Goal: Task Accomplishment & Management: Use online tool/utility

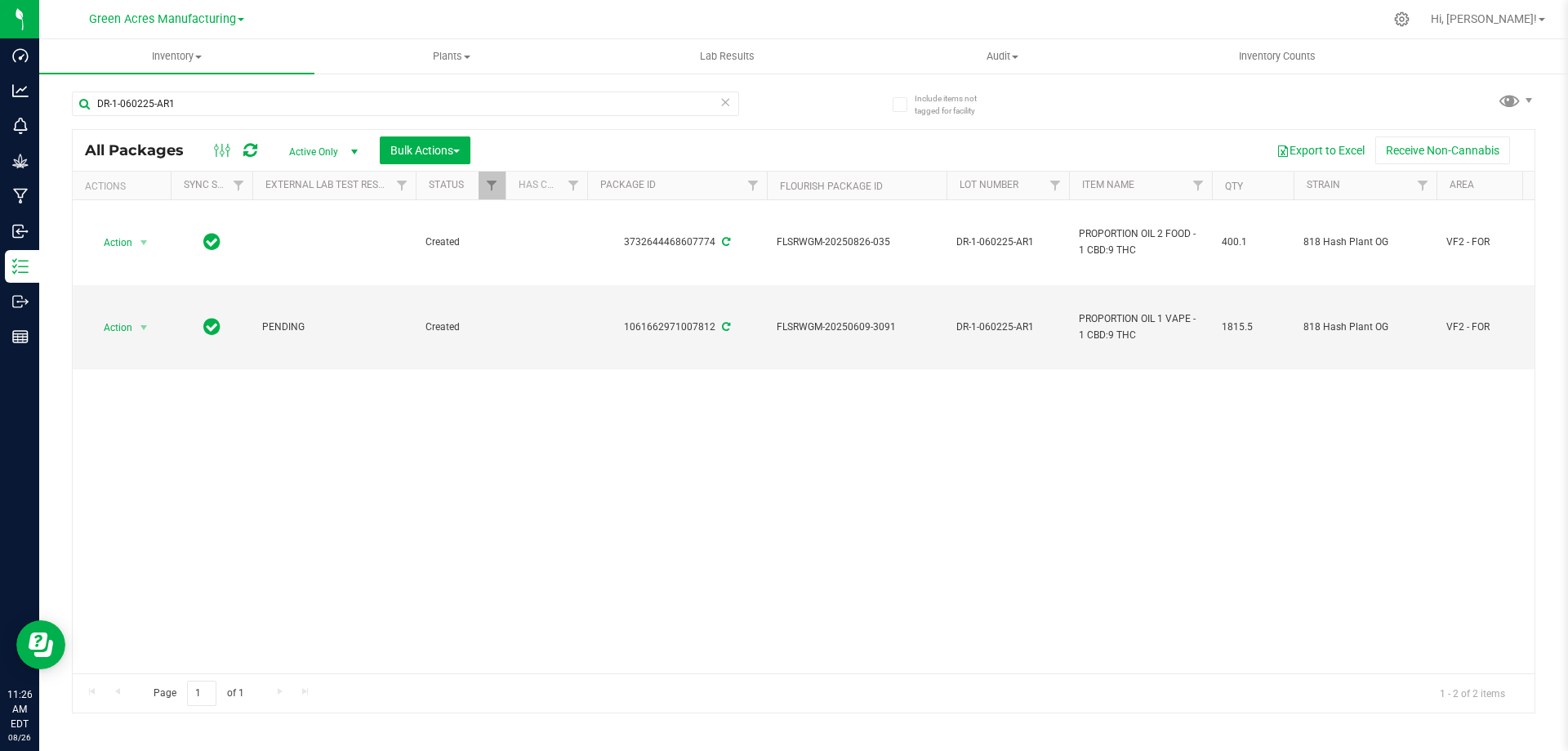
click at [701, 459] on div "Action Action Adjust qty Create package Edit attributes Global inventory Locate…" at bounding box center [804, 437] width 1462 height 473
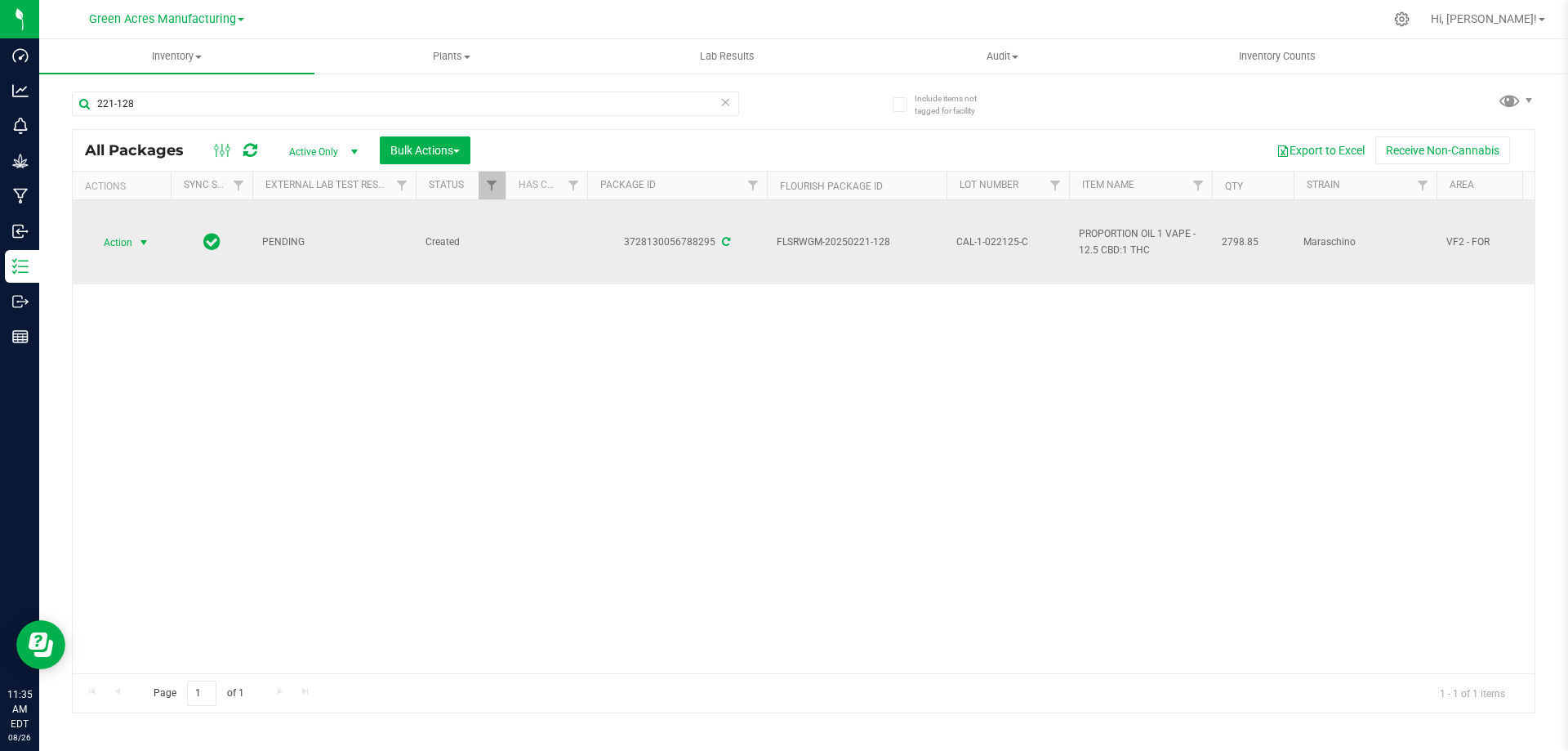
click at [128, 239] on span "Action" at bounding box center [111, 242] width 44 height 23
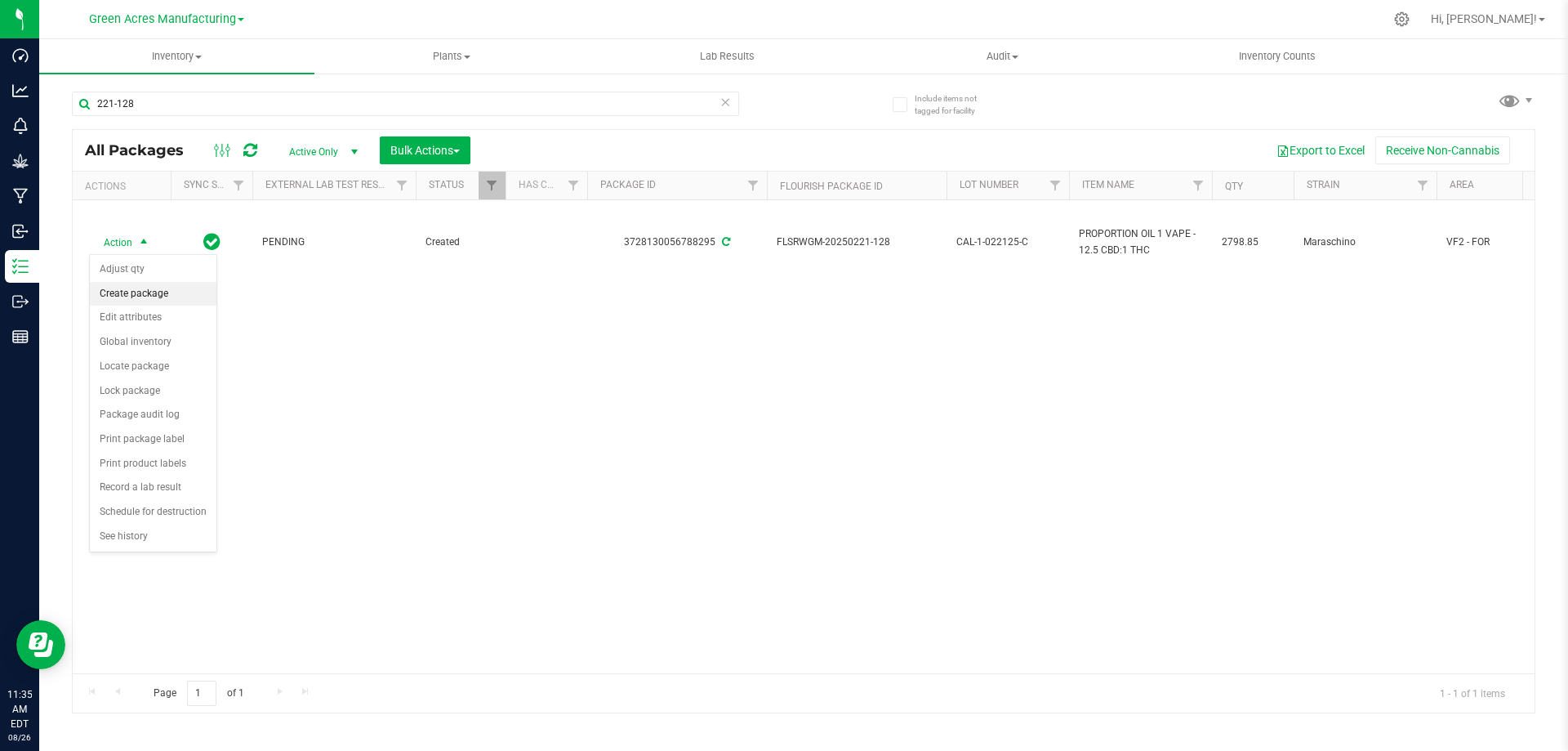
click at [155, 297] on li "Create package" at bounding box center [153, 294] width 127 height 25
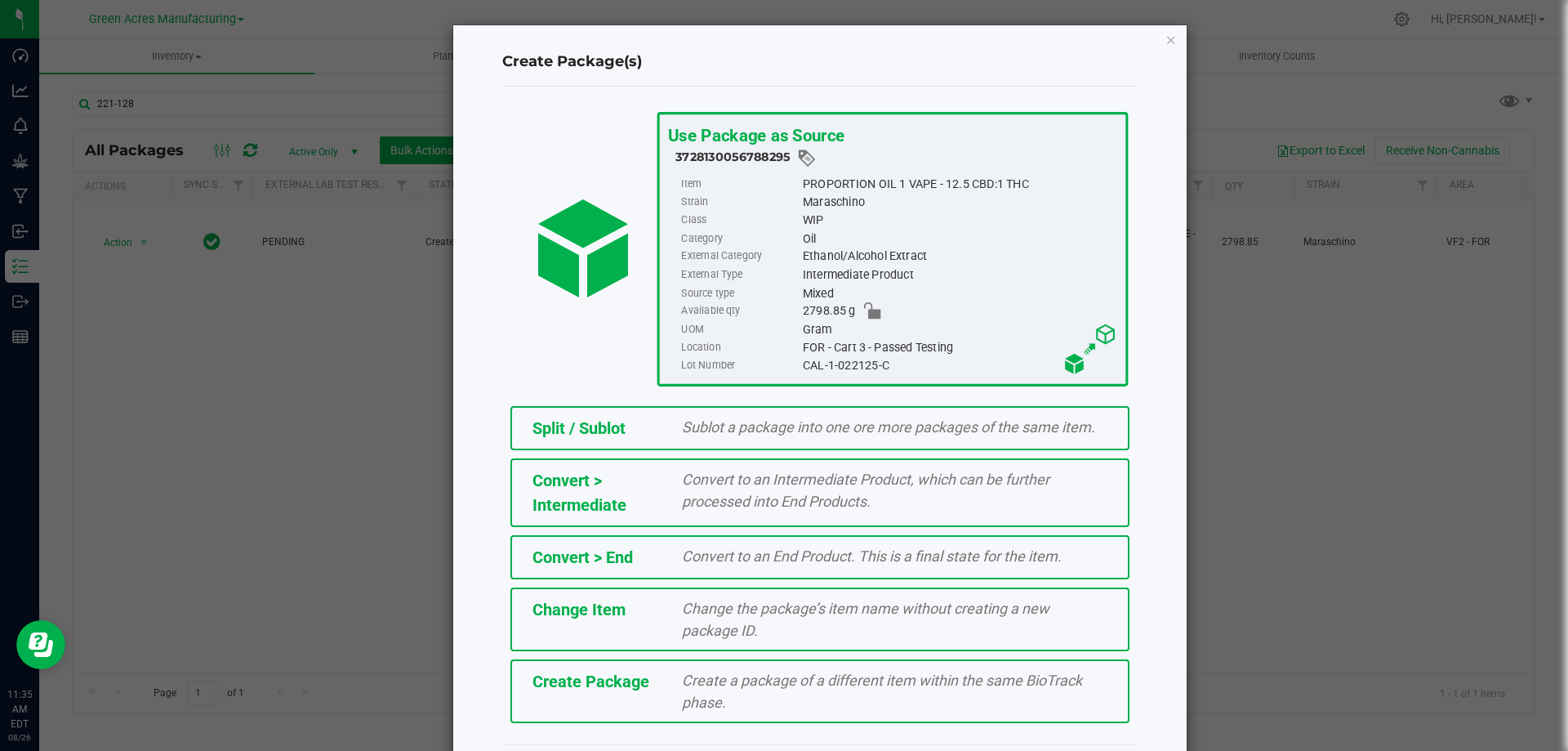
click at [776, 689] on div "Create a package of a different item within the same BioTrack phase." at bounding box center [894, 691] width 450 height 44
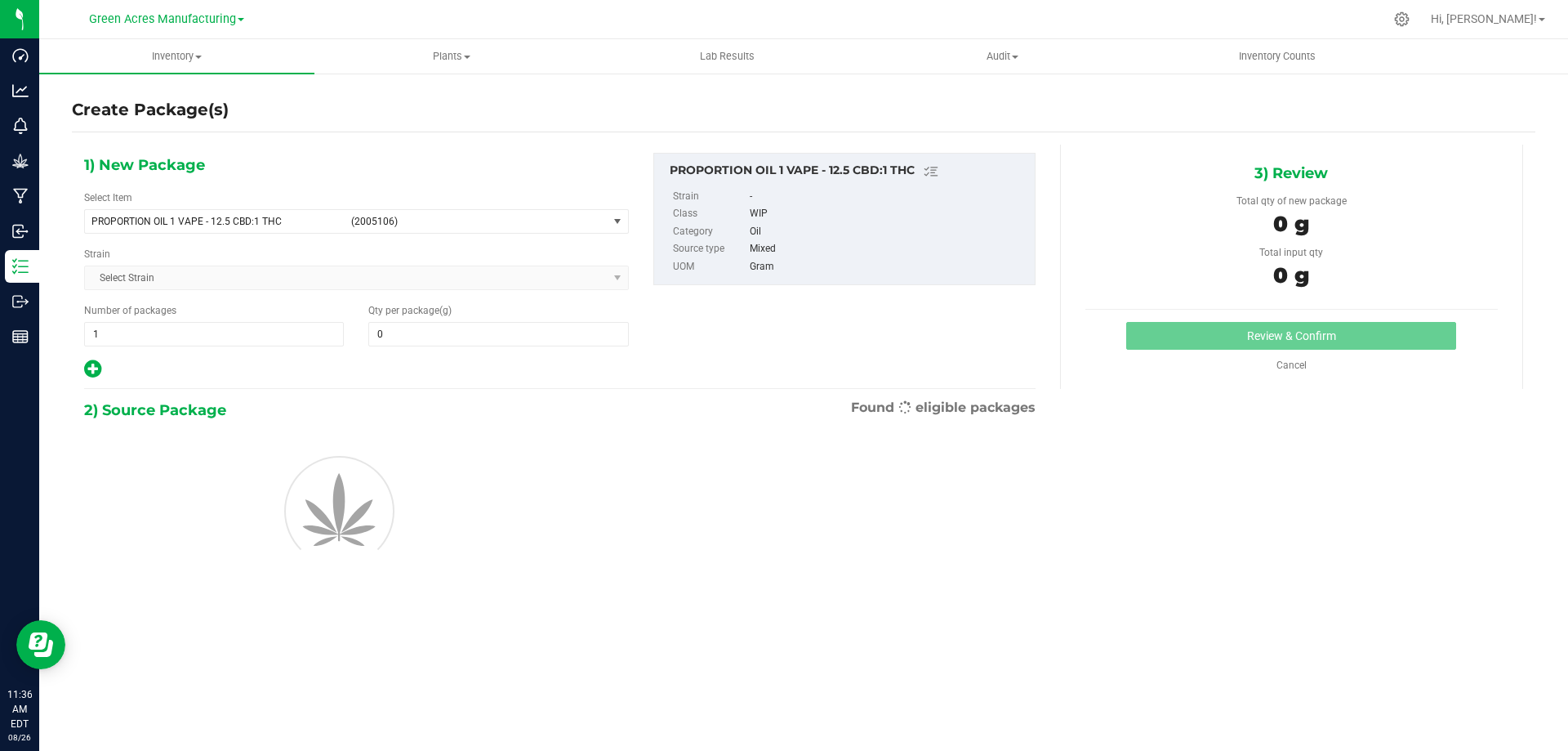
type input "0.0000"
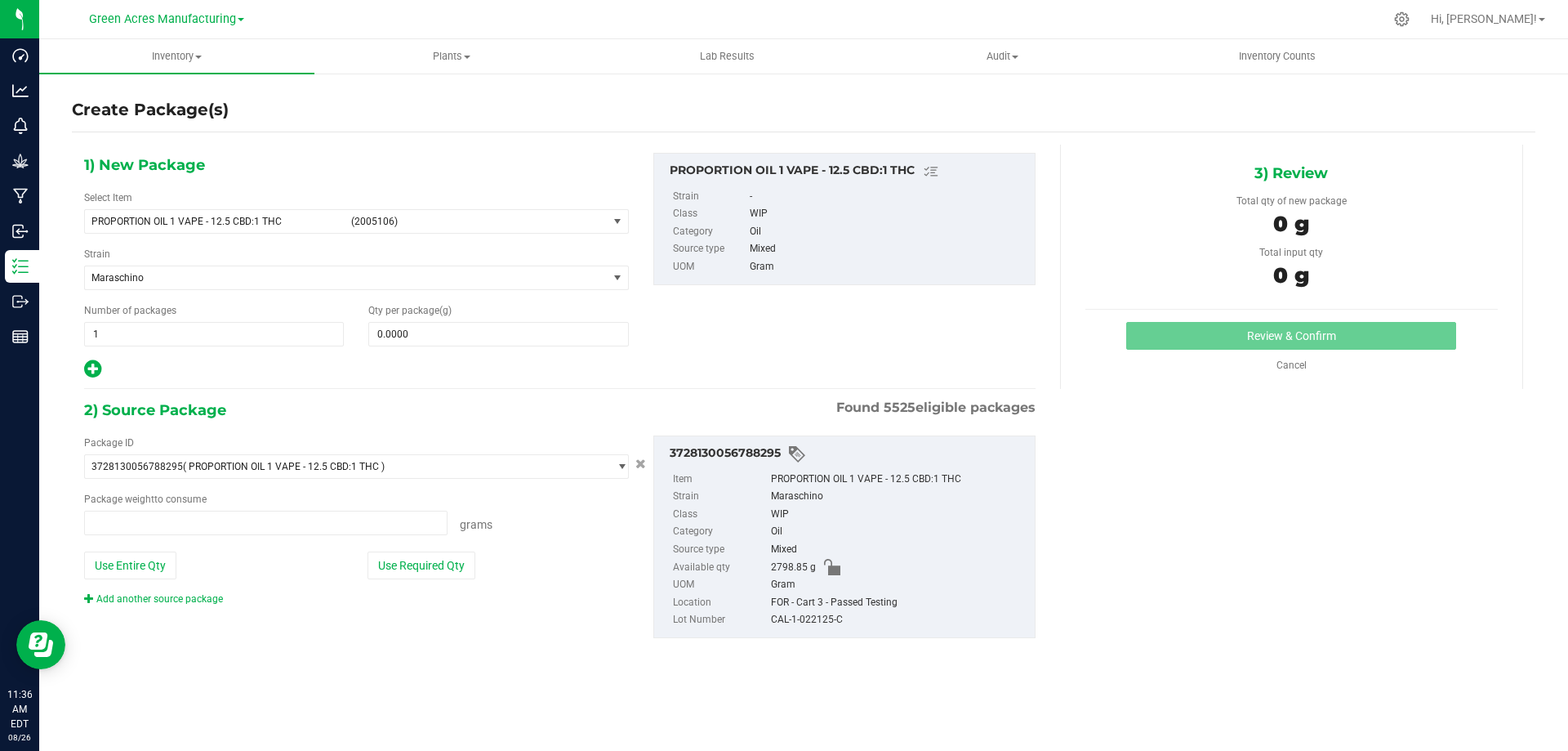
type input "0.0000 g"
click at [222, 225] on span "PROPORTION OIL 1 VAPE - 12.5 CBD:1 THC" at bounding box center [216, 222] width 250 height 12
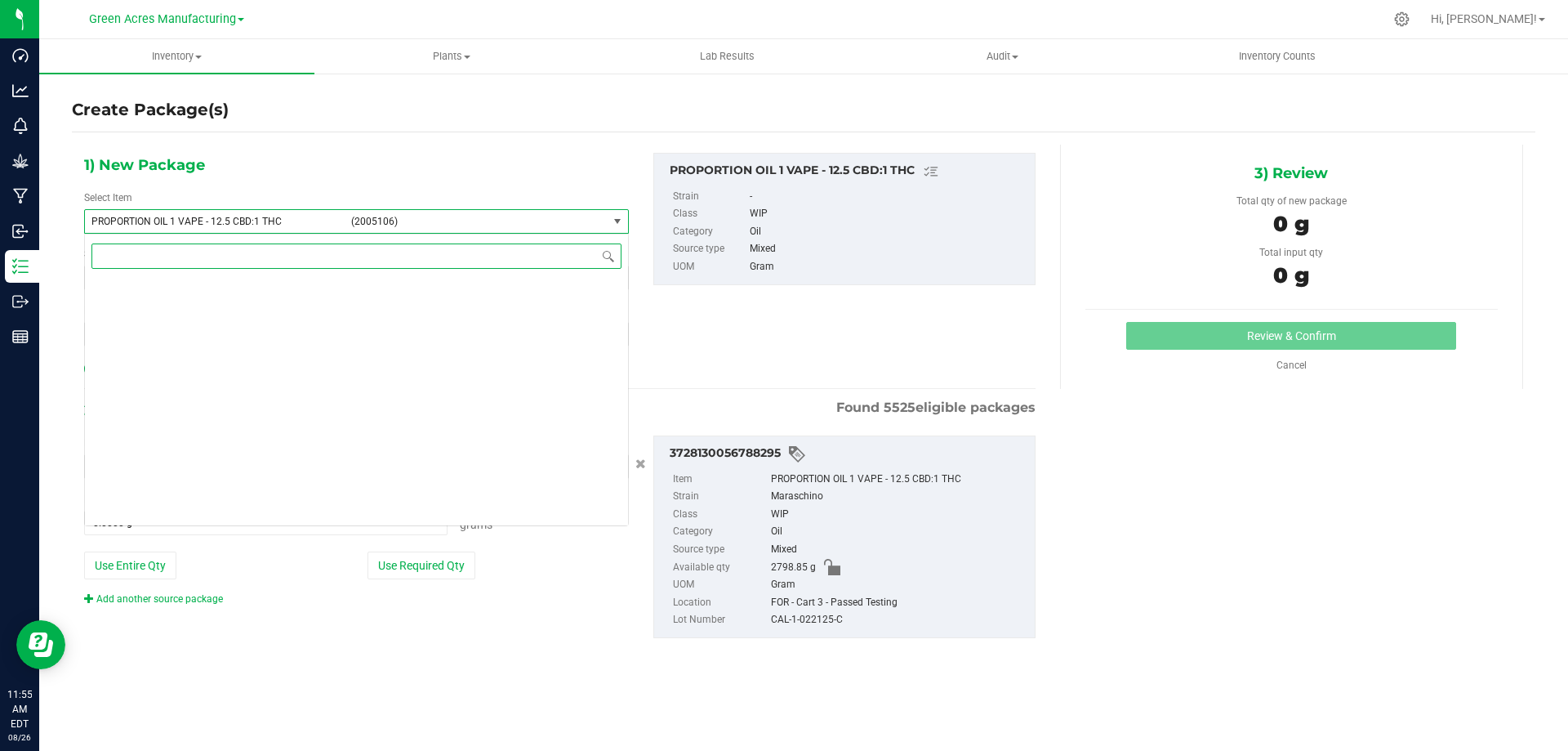
scroll to position [170731, 0]
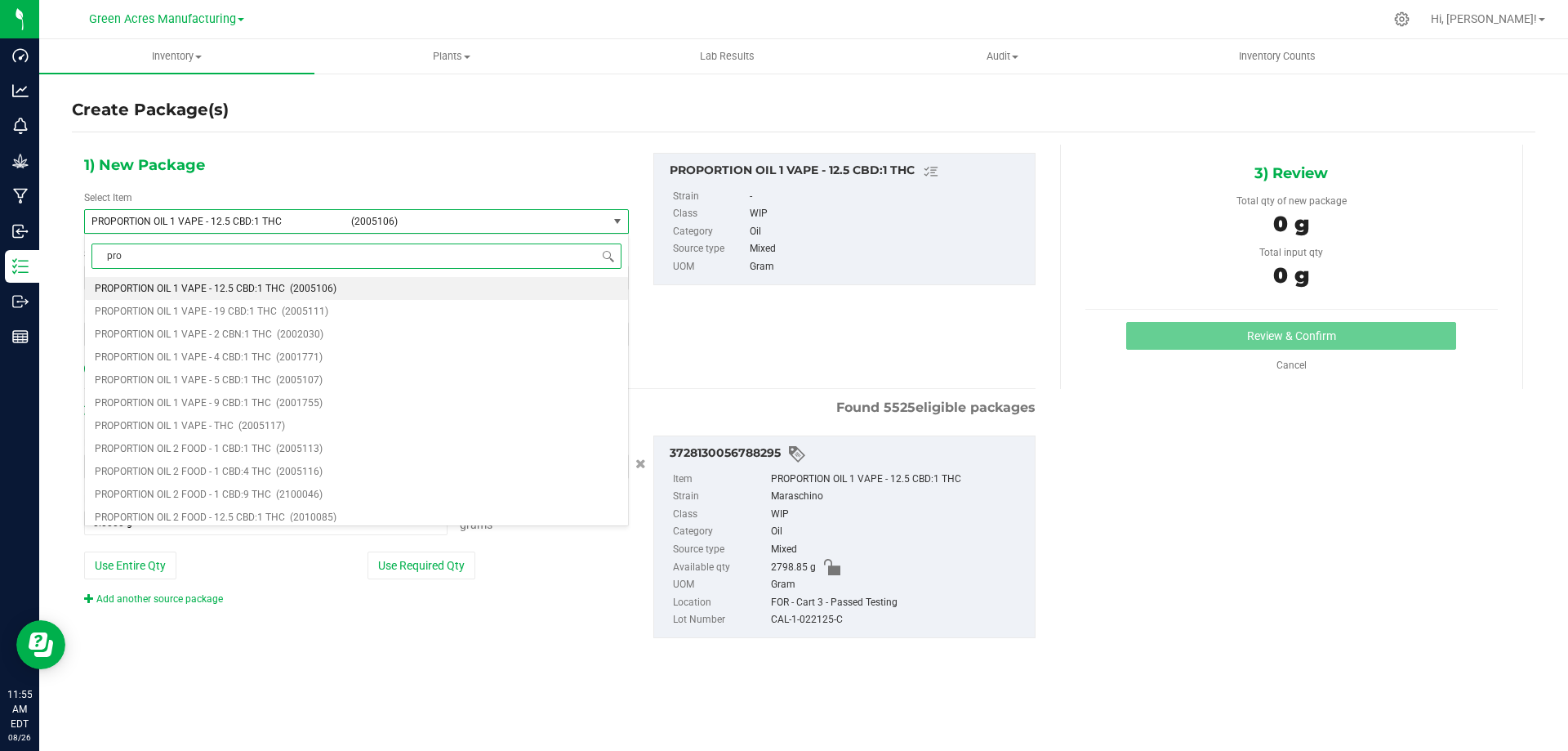
type input "prop"
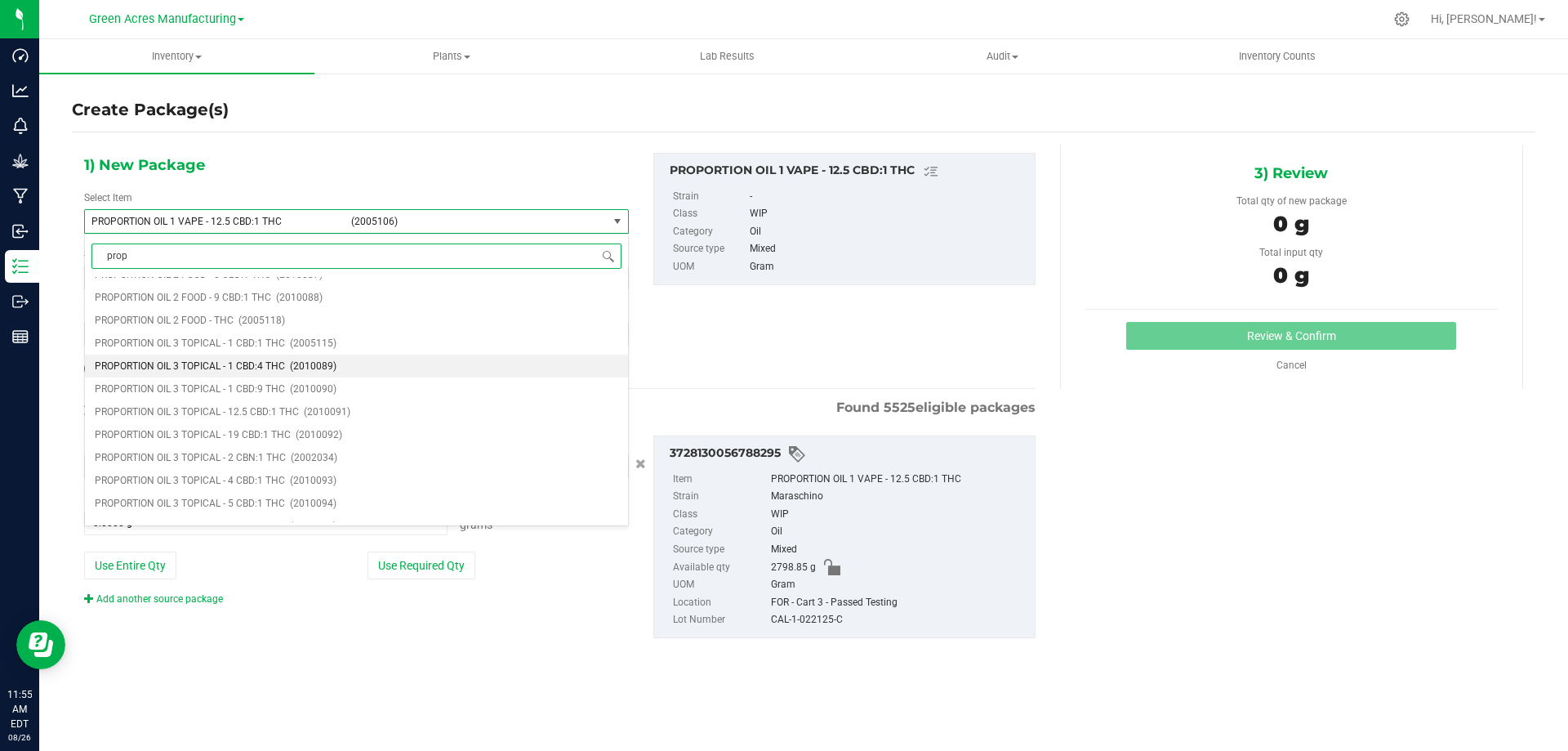
scroll to position [545, 0]
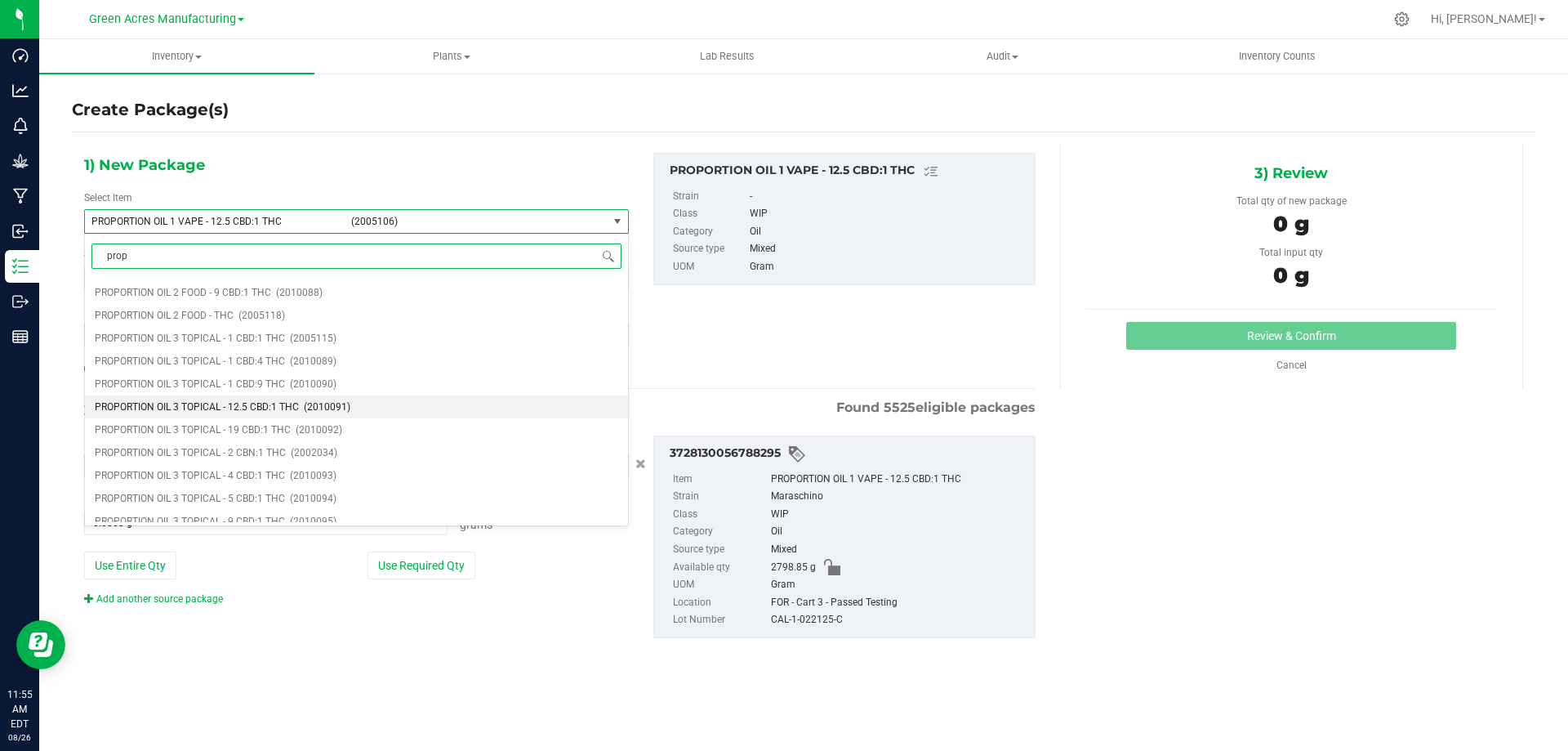
click at [319, 402] on span "(2010091)" at bounding box center [327, 407] width 46 height 12
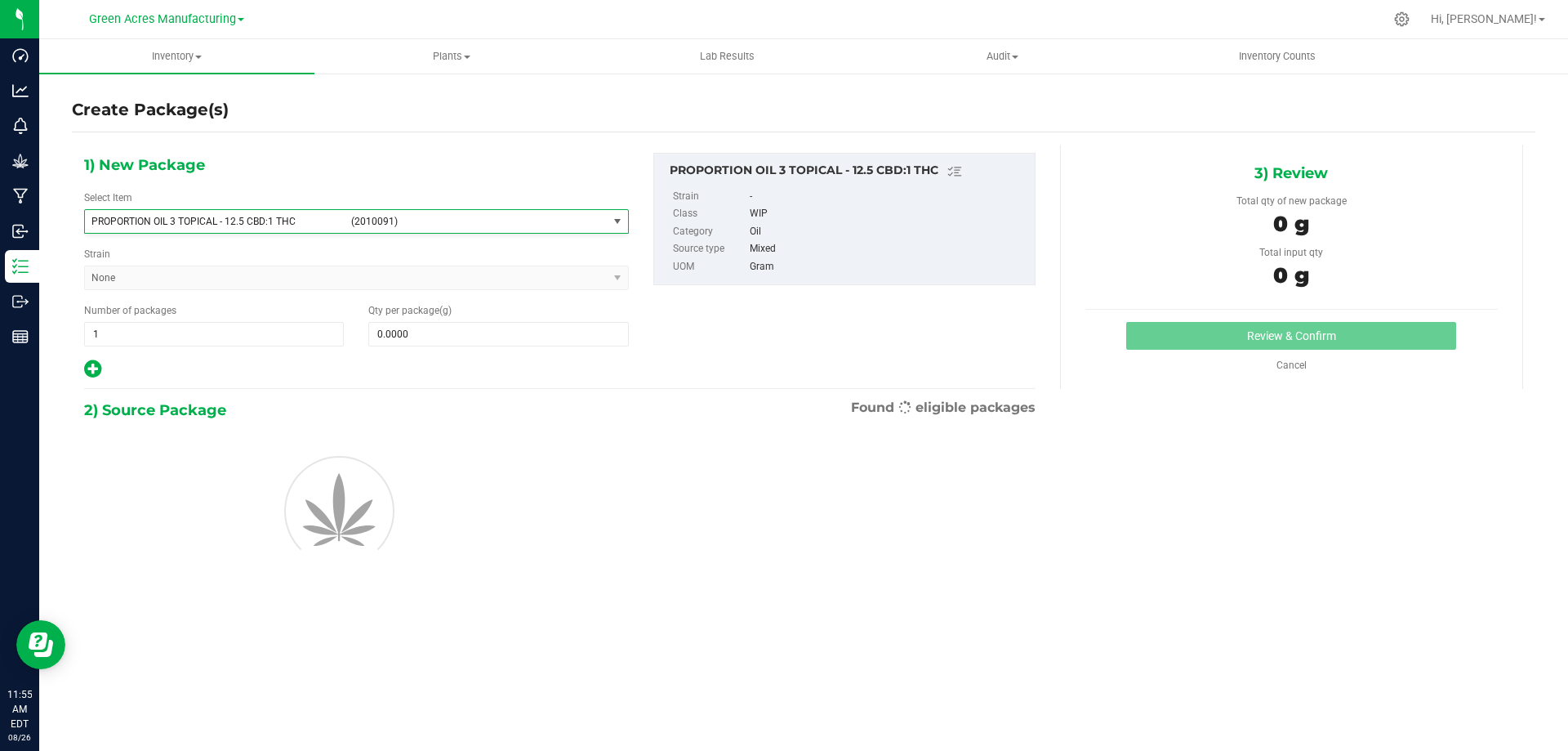
type input "0.0000"
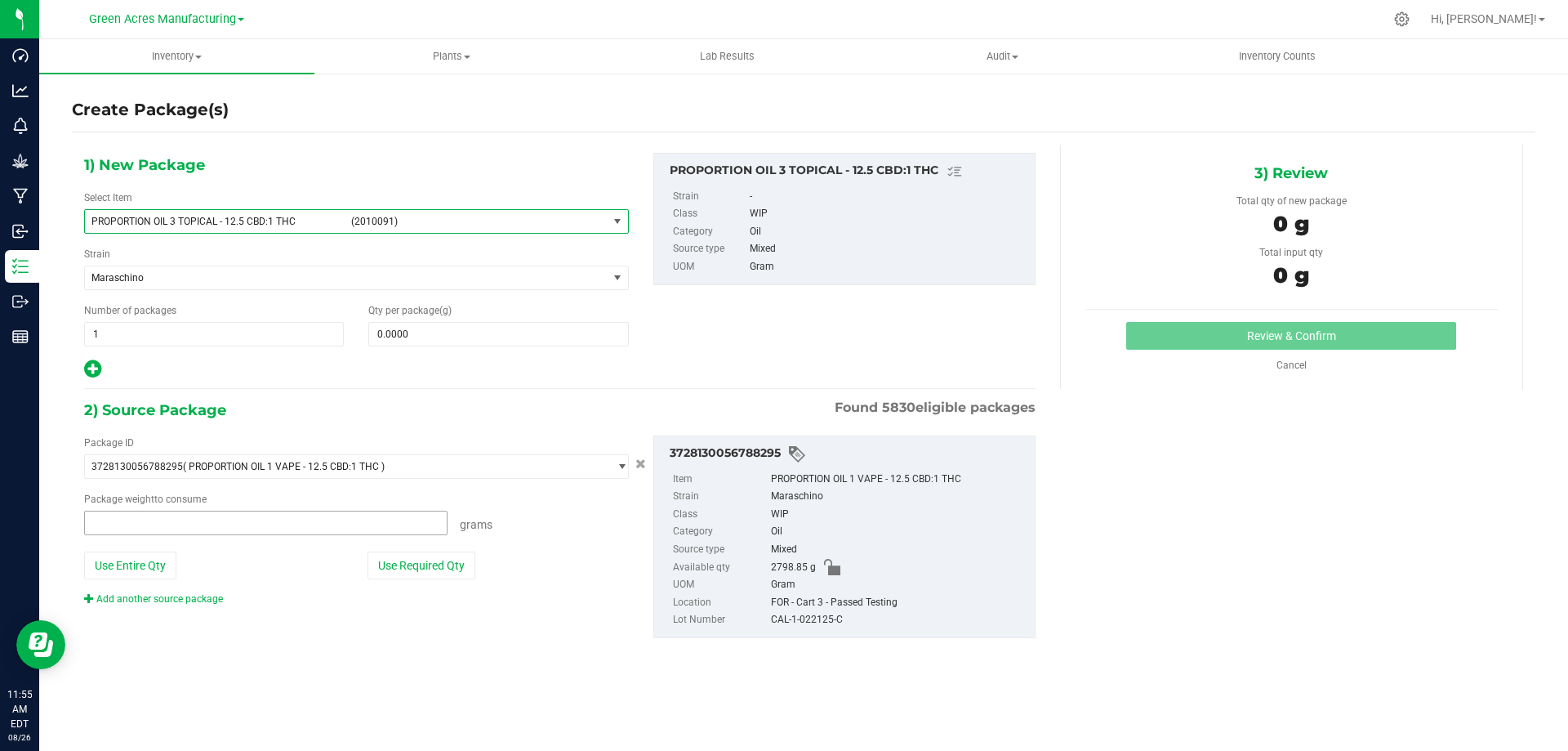
click at [270, 523] on span at bounding box center [266, 522] width 363 height 25
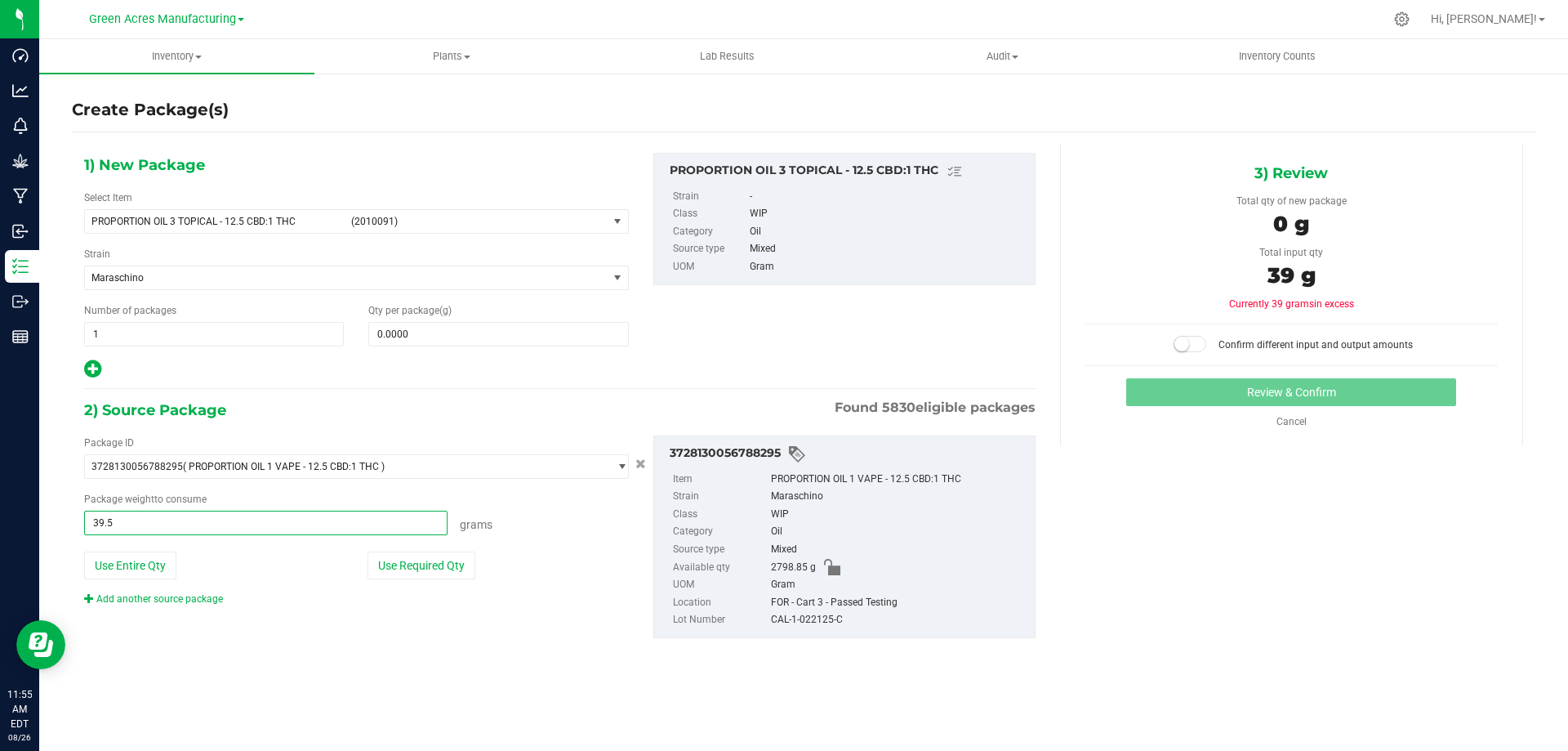
type input "39.57"
type input "39.5700 g"
click at [431, 344] on span at bounding box center [497, 334] width 260 height 25
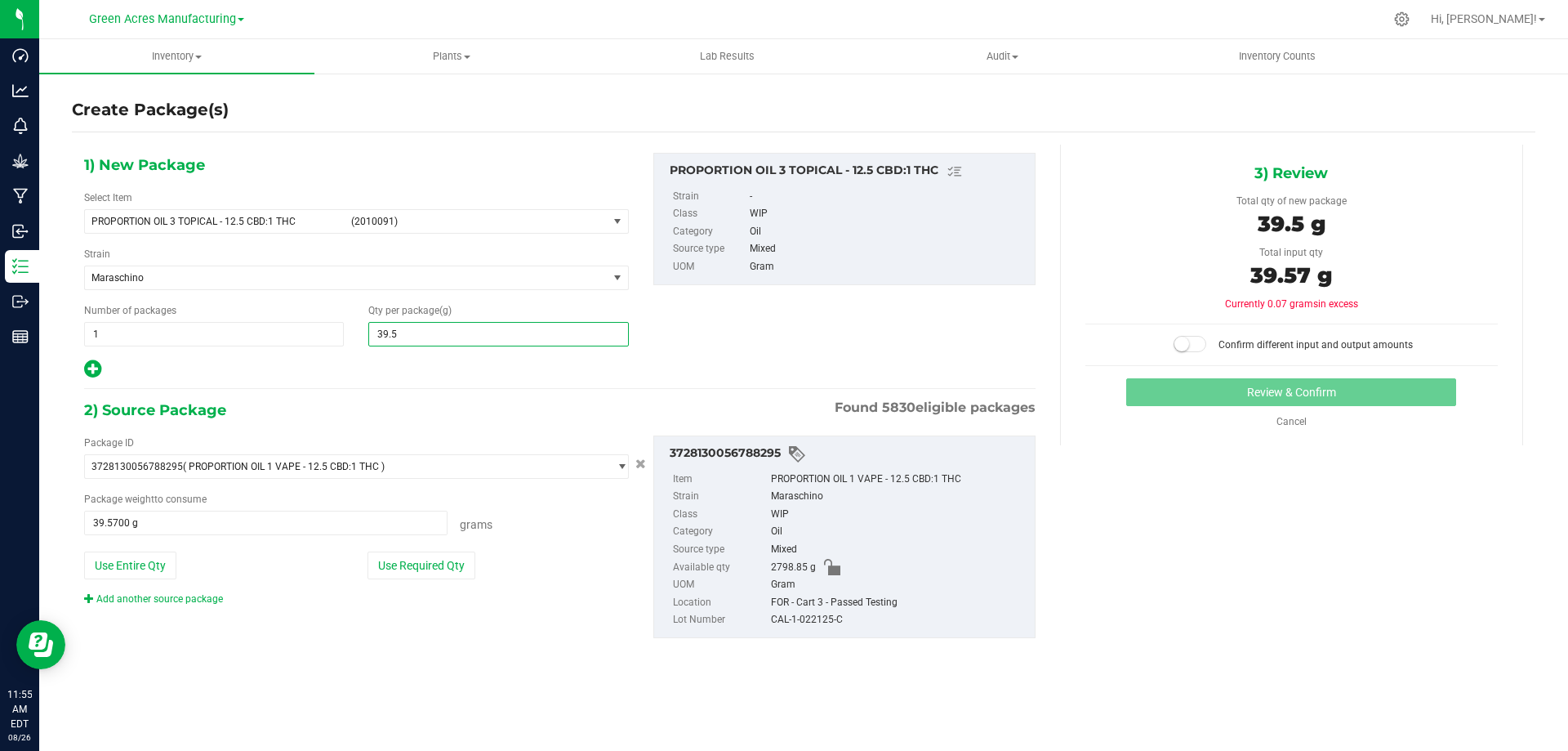
type input "39.57"
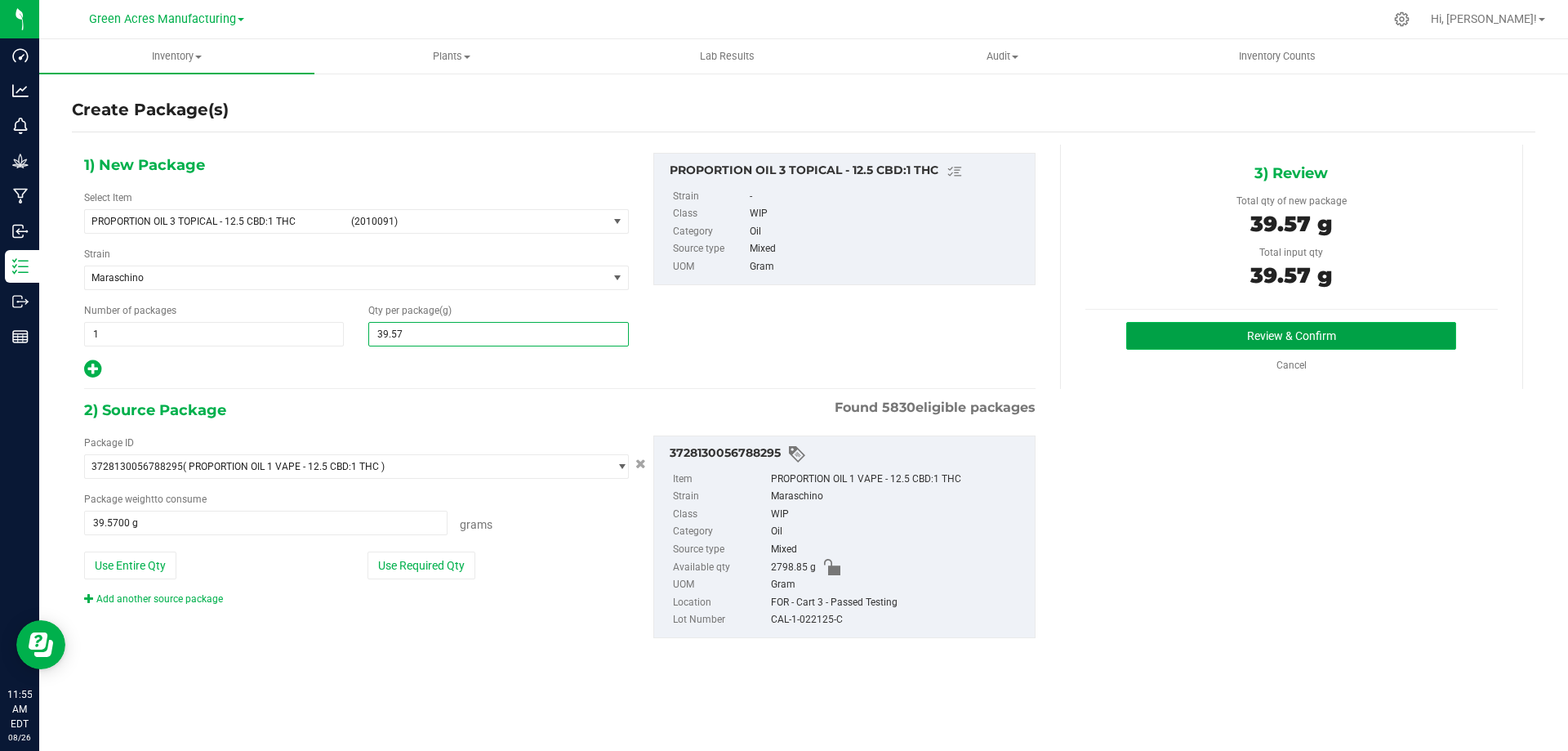
type input "39.5700"
click at [1277, 333] on button "Review & Confirm" at bounding box center [1291, 336] width 330 height 27
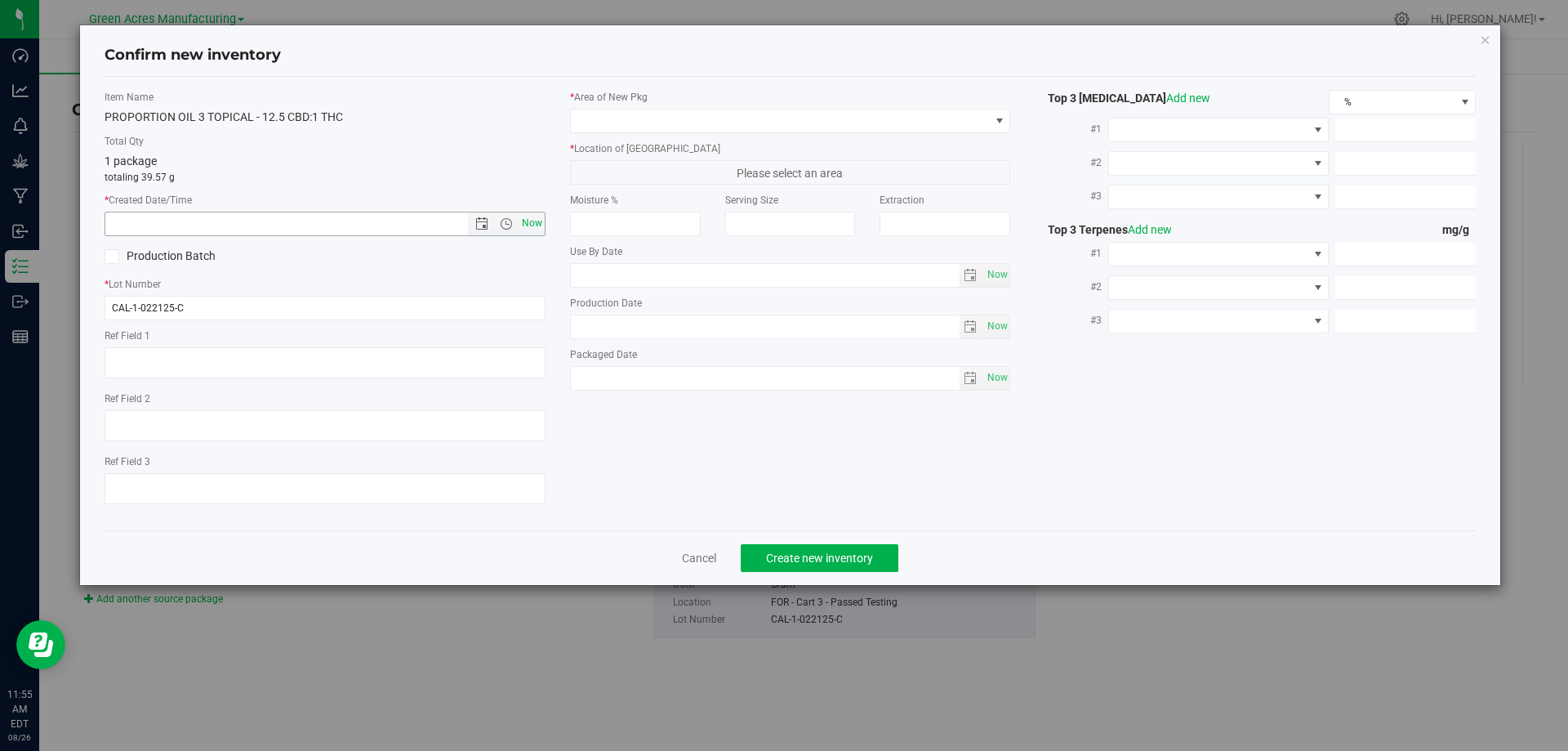
click at [531, 229] on span "Now" at bounding box center [532, 224] width 27 height 24
type input "8/26/2025 11:55 AM"
click at [747, 134] on div "* Area of New Pkg * Location of New Pkg Please select an area Moisture % Servin…" at bounding box center [790, 244] width 465 height 309
click at [741, 127] on span at bounding box center [780, 121] width 419 height 23
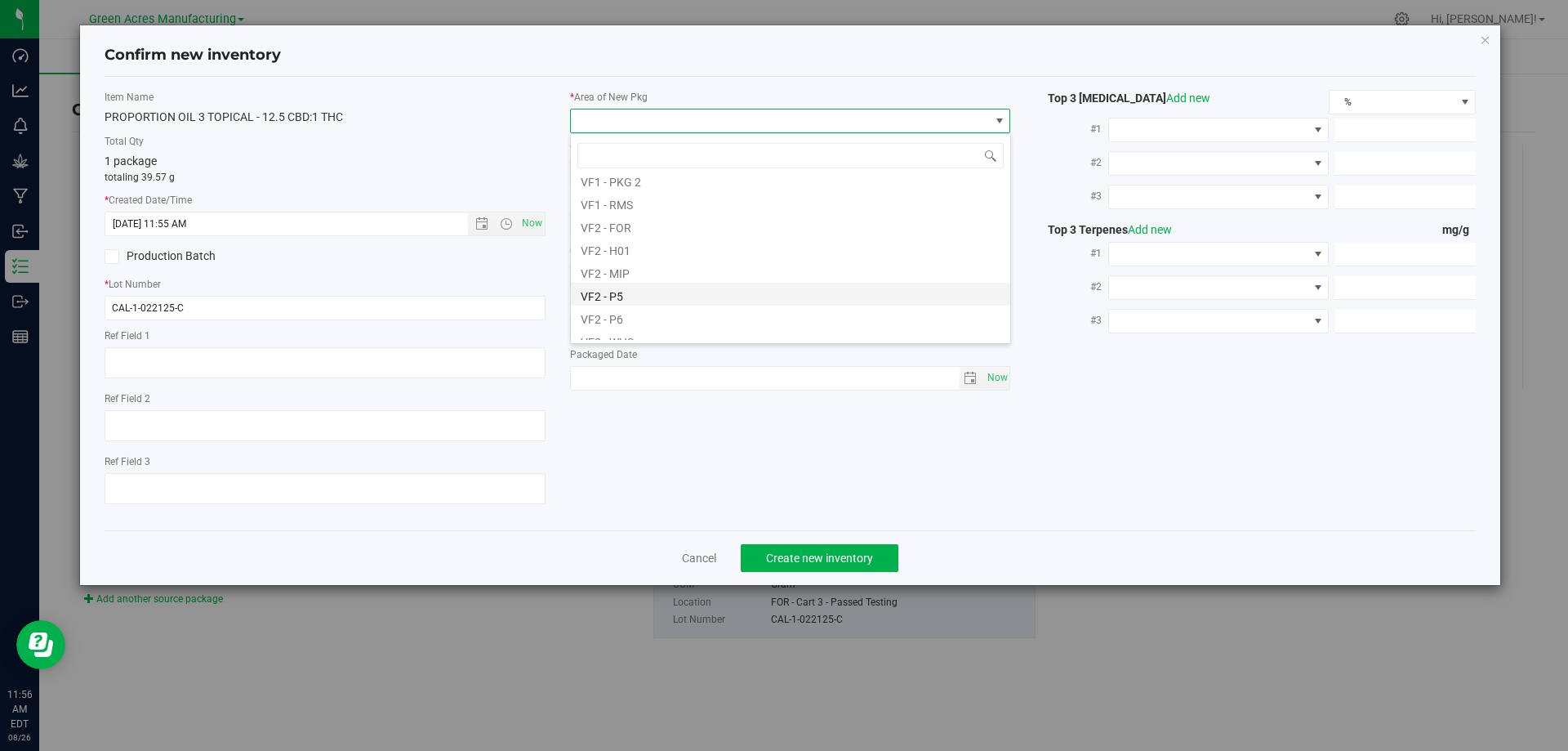
scroll to position [821, 0]
click at [650, 193] on li "VF2 - FOR" at bounding box center [791, 190] width 440 height 23
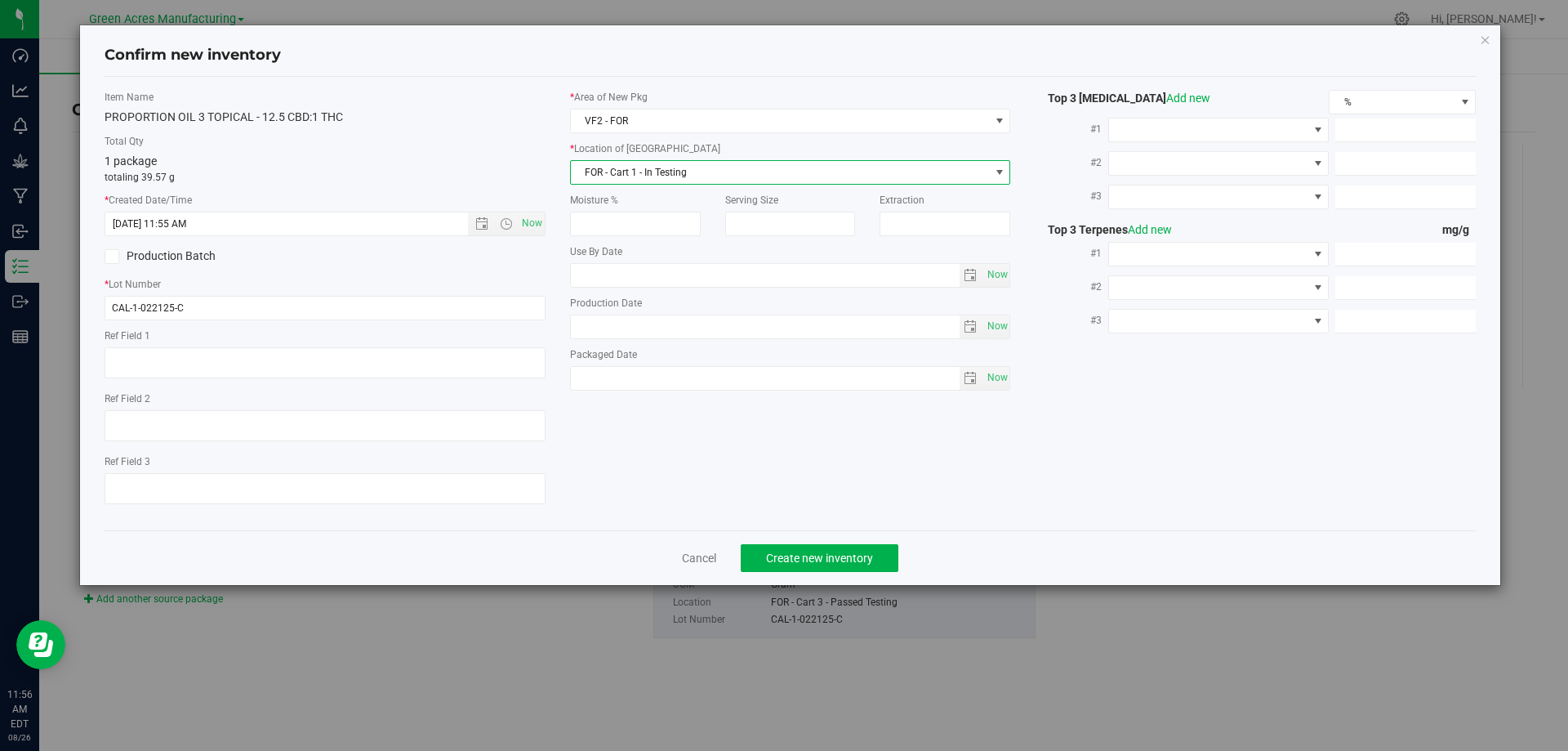
click at [682, 173] on span "FOR - Cart 1 - In Testing" at bounding box center [780, 172] width 419 height 23
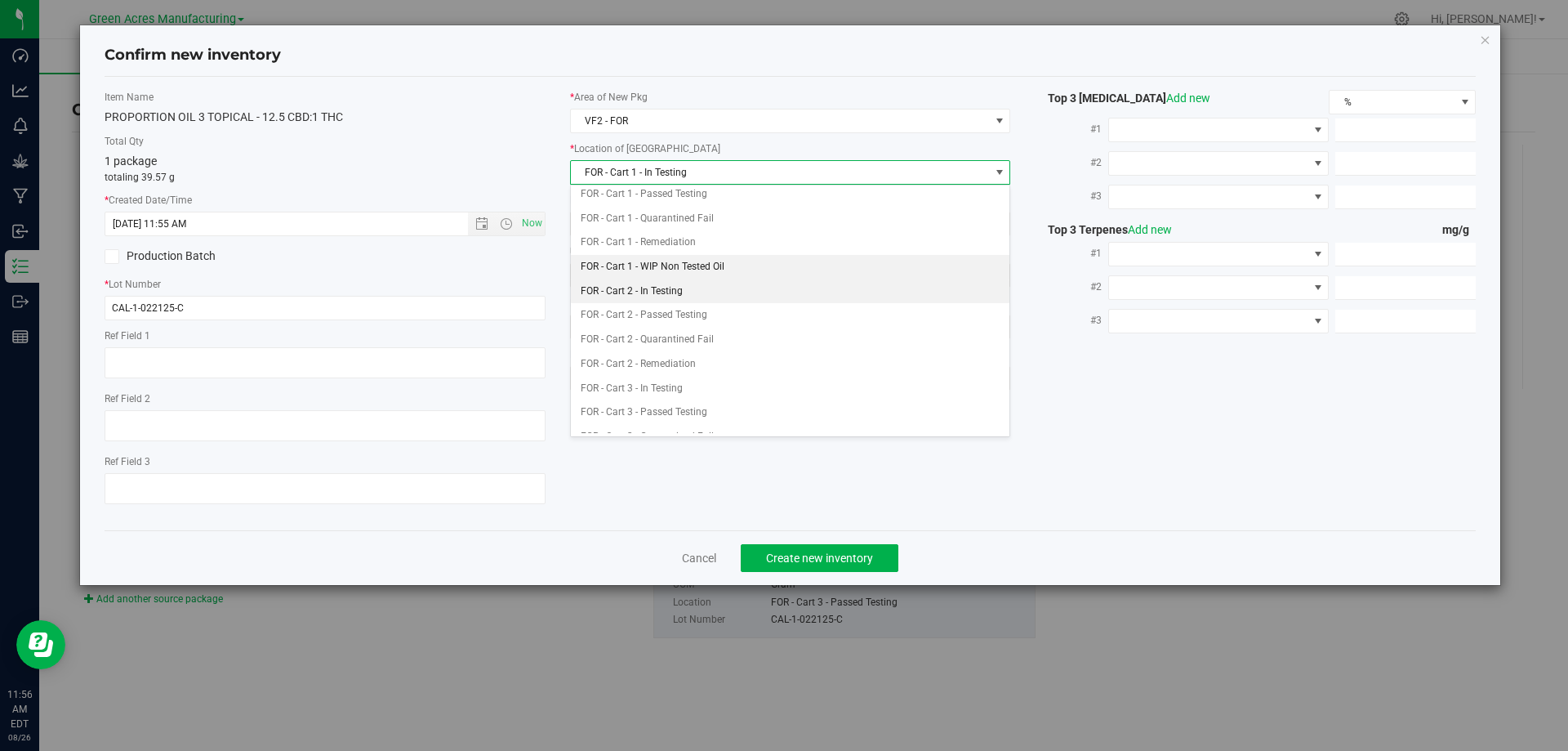
scroll to position [109, 0]
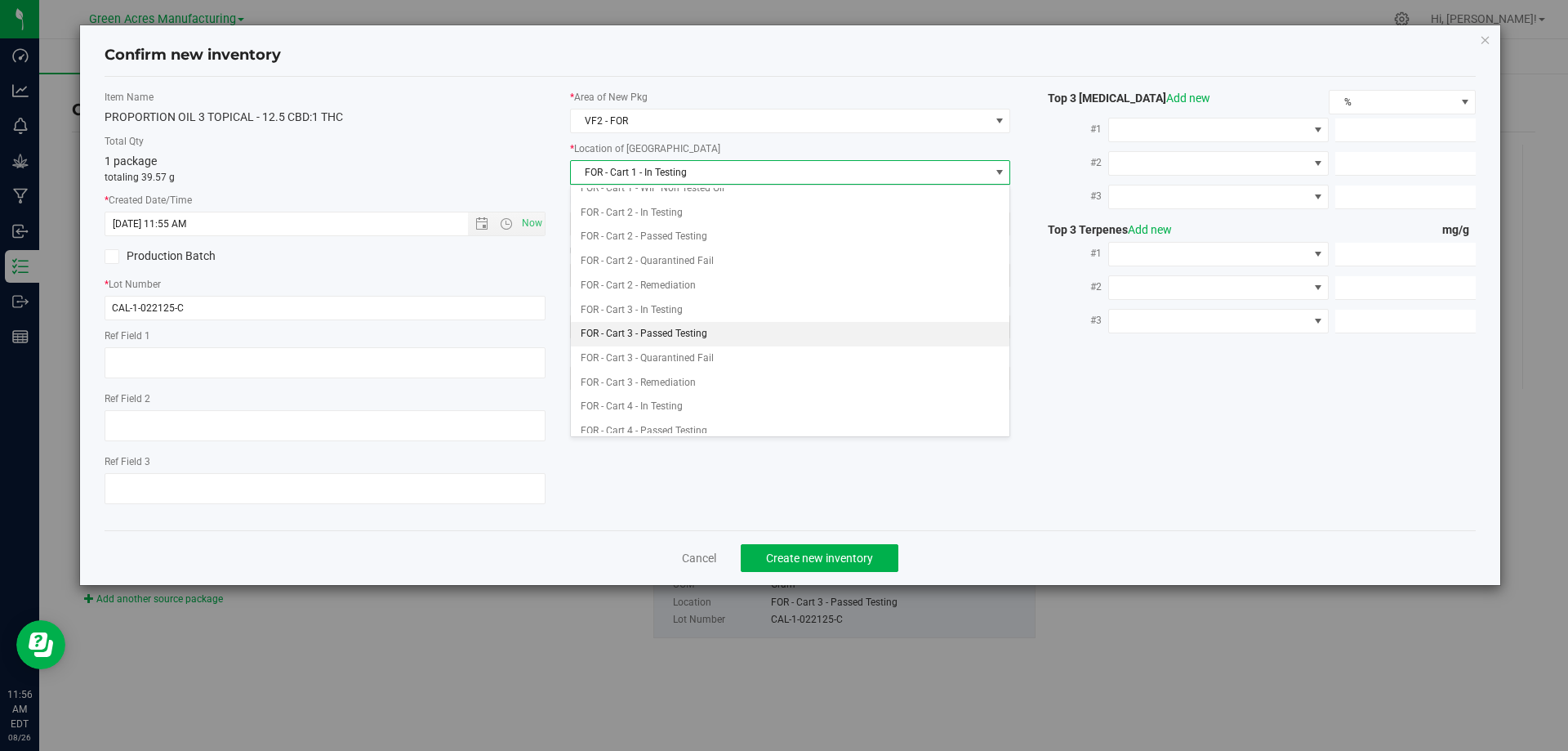
click at [704, 324] on li "FOR - Cart 3 - Passed Testing" at bounding box center [791, 334] width 440 height 25
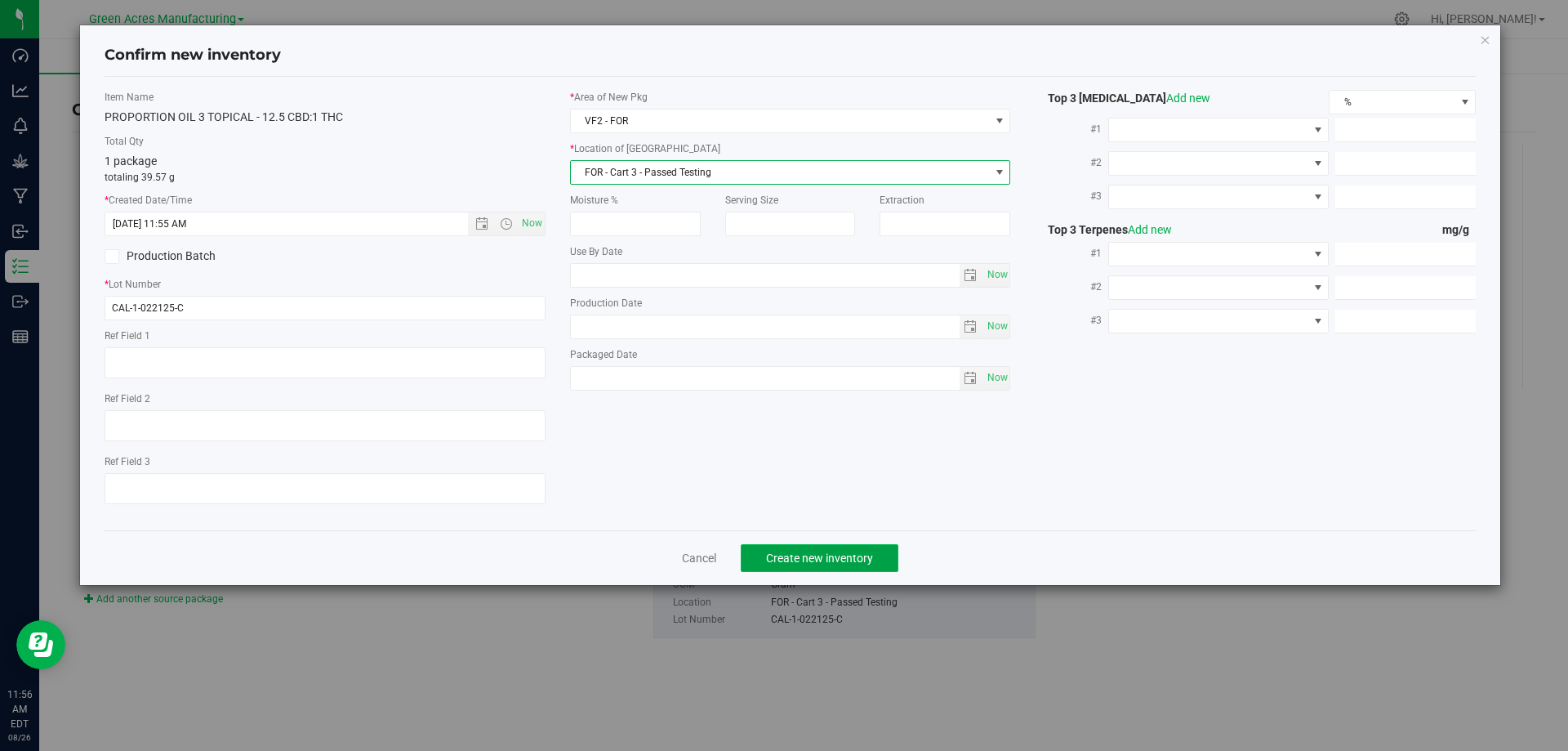
click at [822, 552] on span "Create new inventory" at bounding box center [819, 558] width 107 height 13
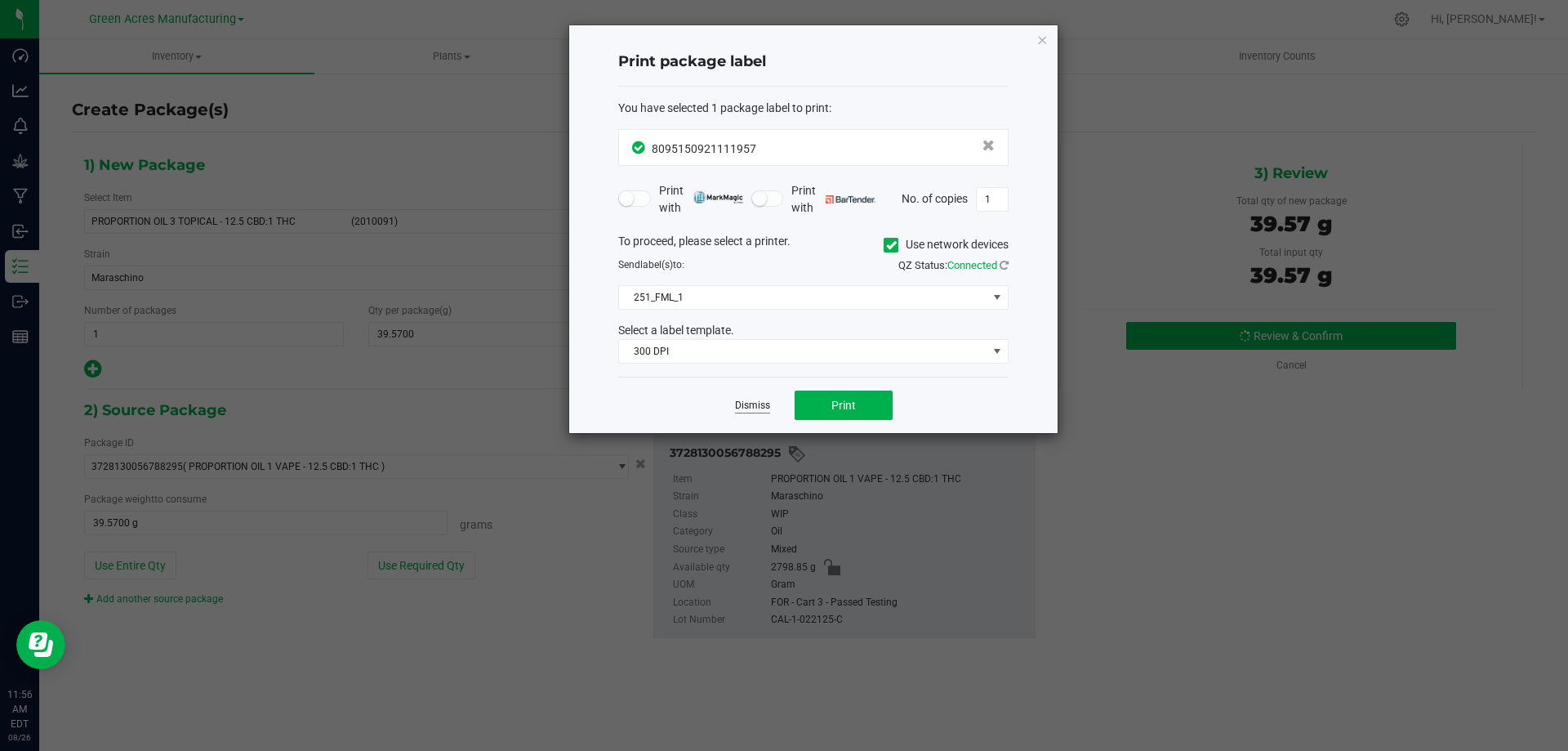
click at [743, 408] on link "Dismiss" at bounding box center [753, 405] width 35 height 14
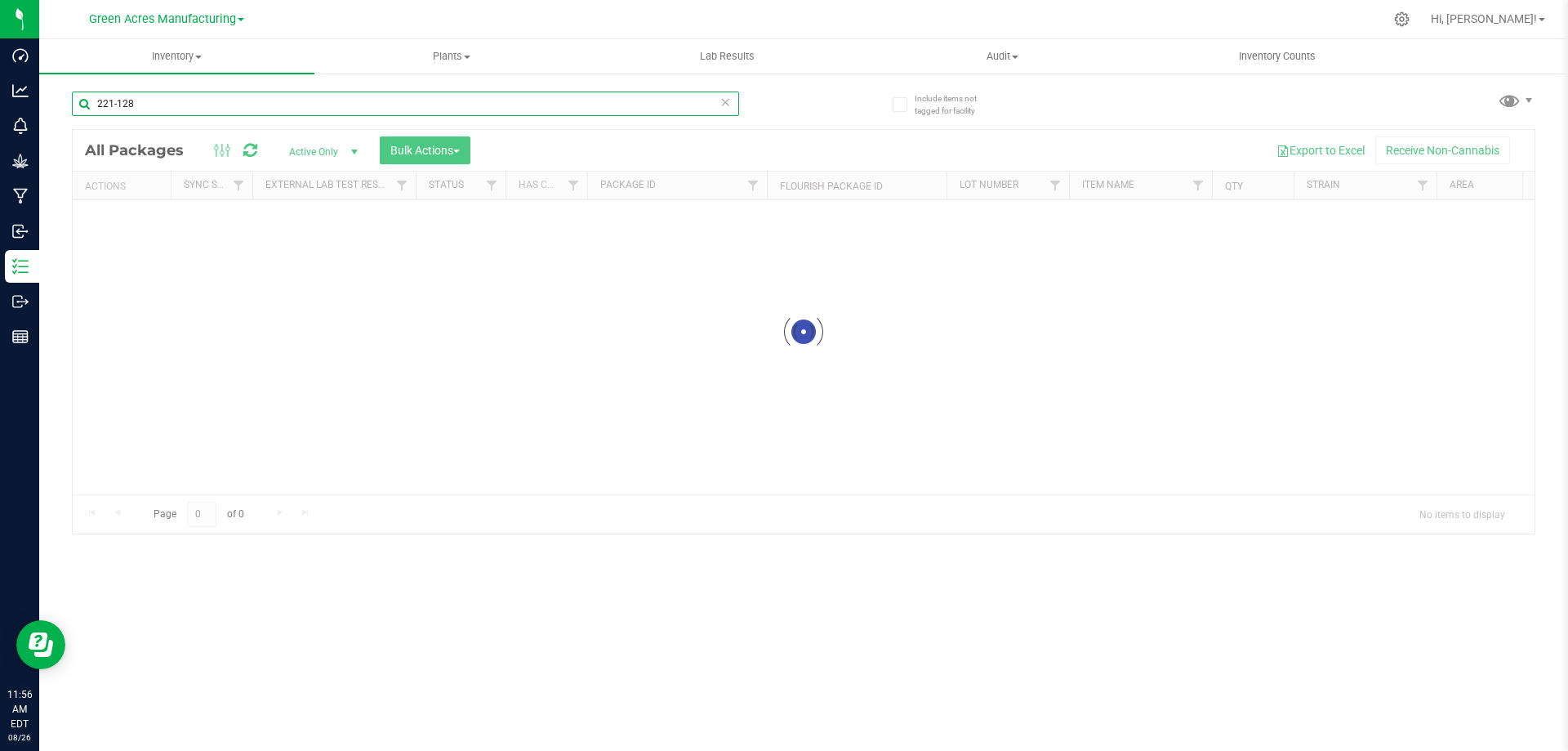
click at [279, 106] on input "221-128" at bounding box center [405, 103] width 667 height 25
paste input "CAL-1-022125-C"
type input "CAL-1-022125-C"
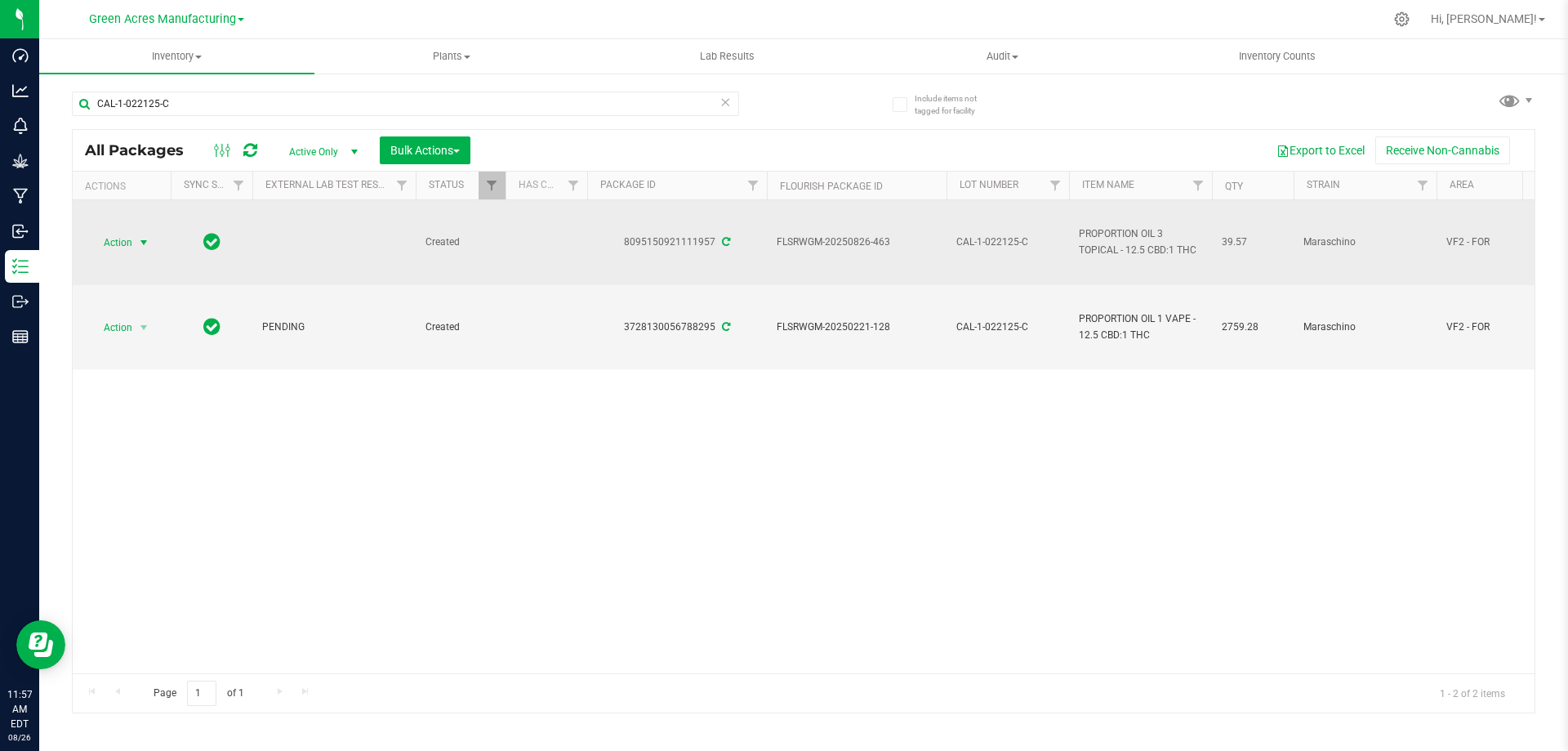
click at [131, 238] on span "Action" at bounding box center [111, 242] width 44 height 23
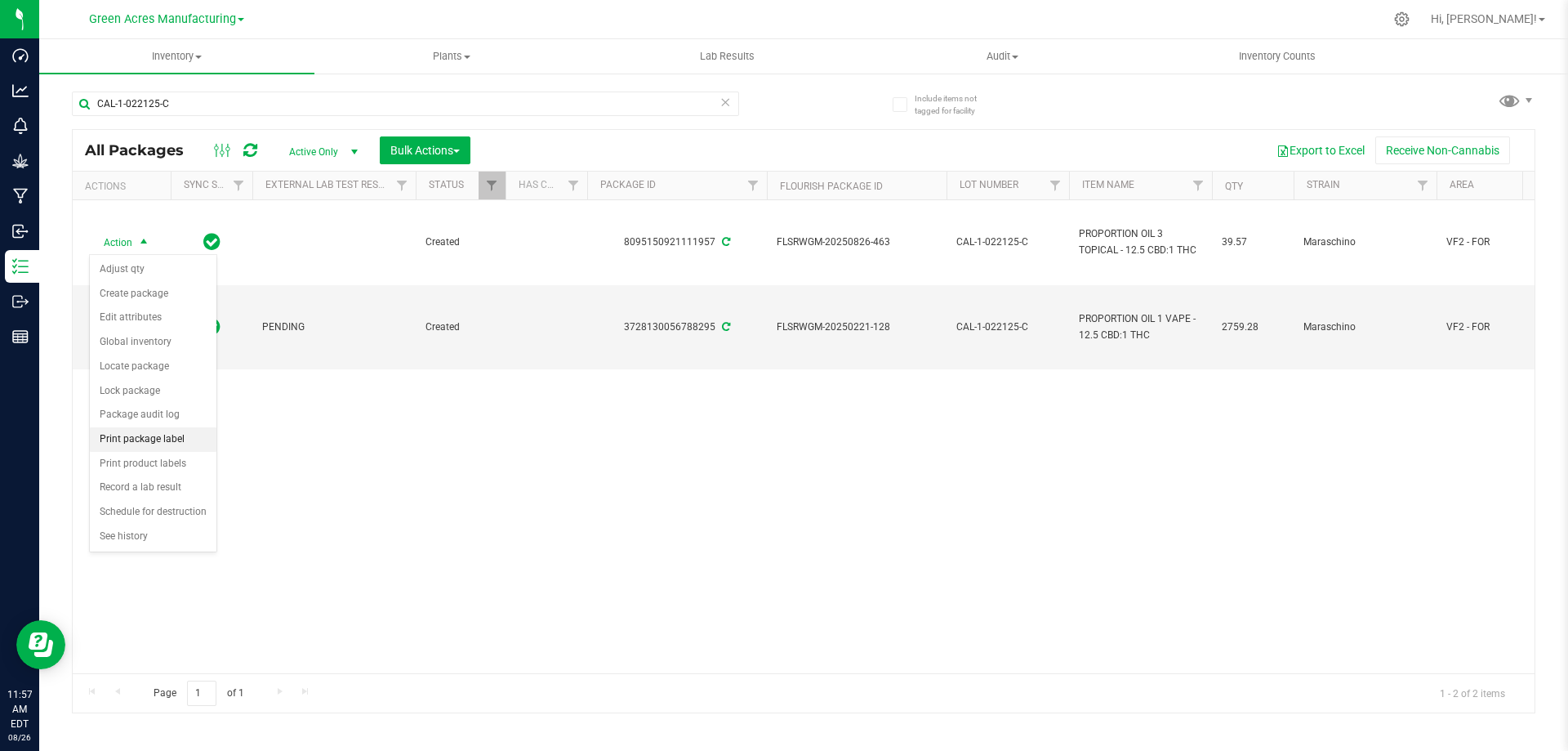
click at [145, 440] on li "Print package label" at bounding box center [153, 439] width 127 height 25
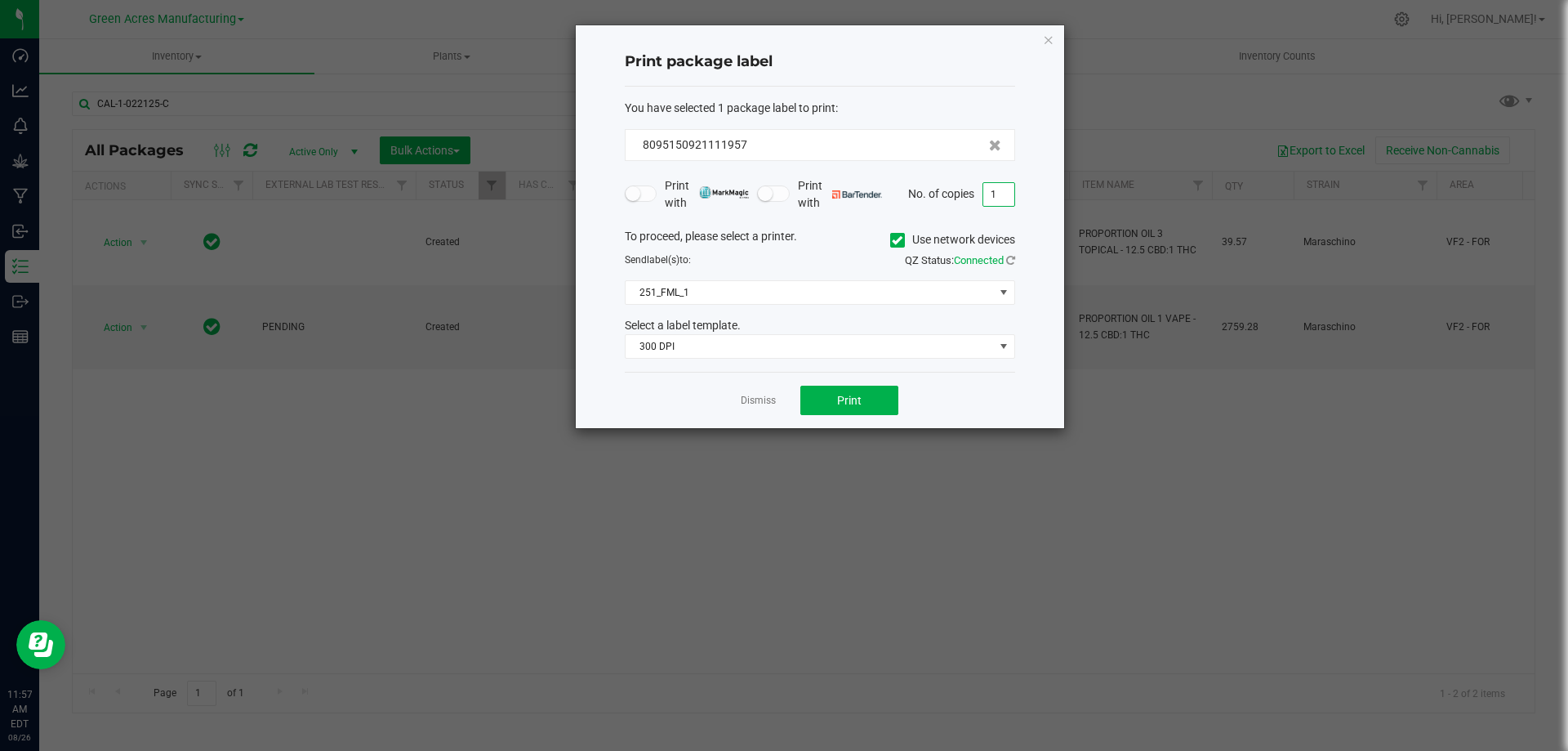
click at [987, 199] on input "1" at bounding box center [999, 193] width 31 height 23
type input "2"
click at [825, 401] on button "Print" at bounding box center [850, 401] width 98 height 29
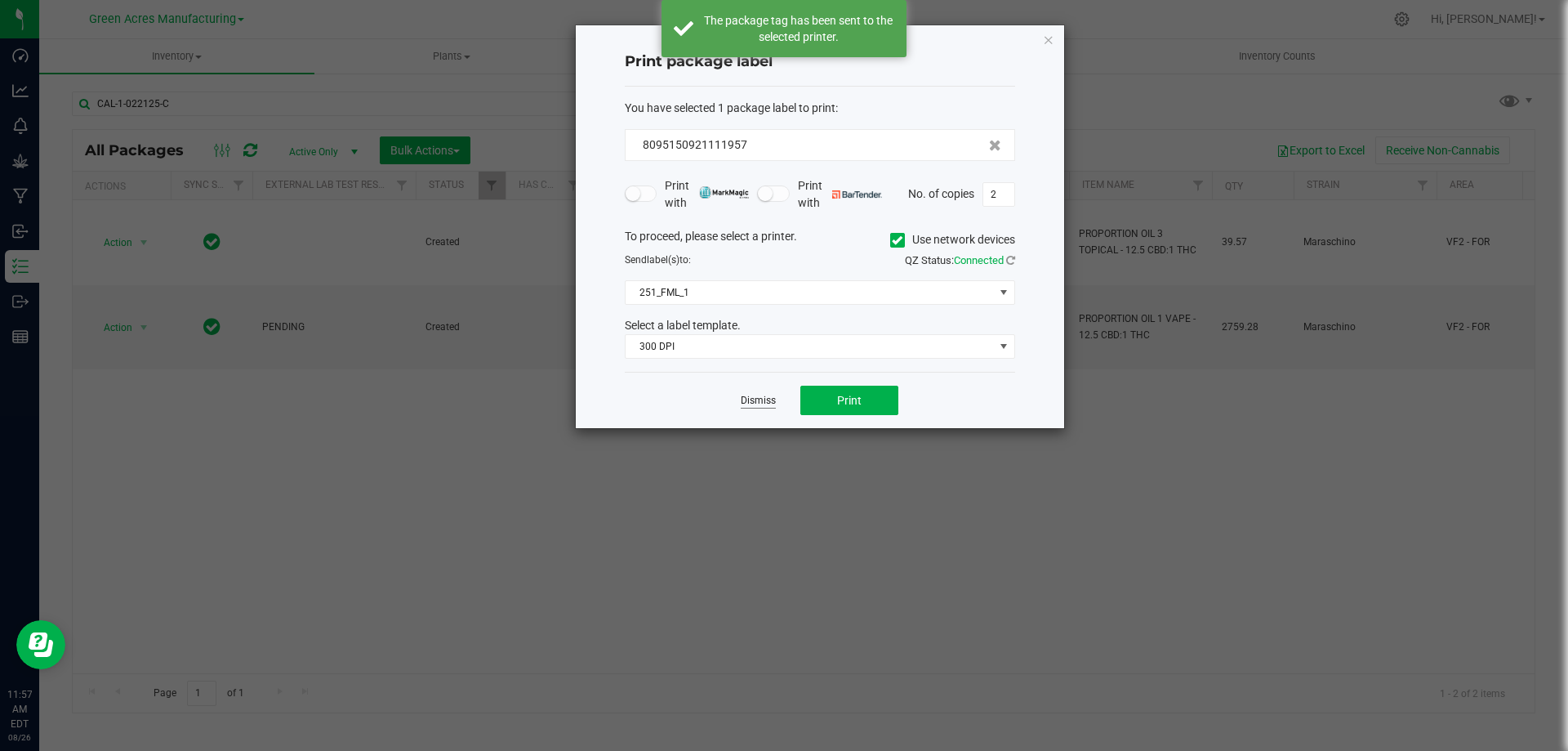
click at [757, 399] on link "Dismiss" at bounding box center [758, 401] width 35 height 14
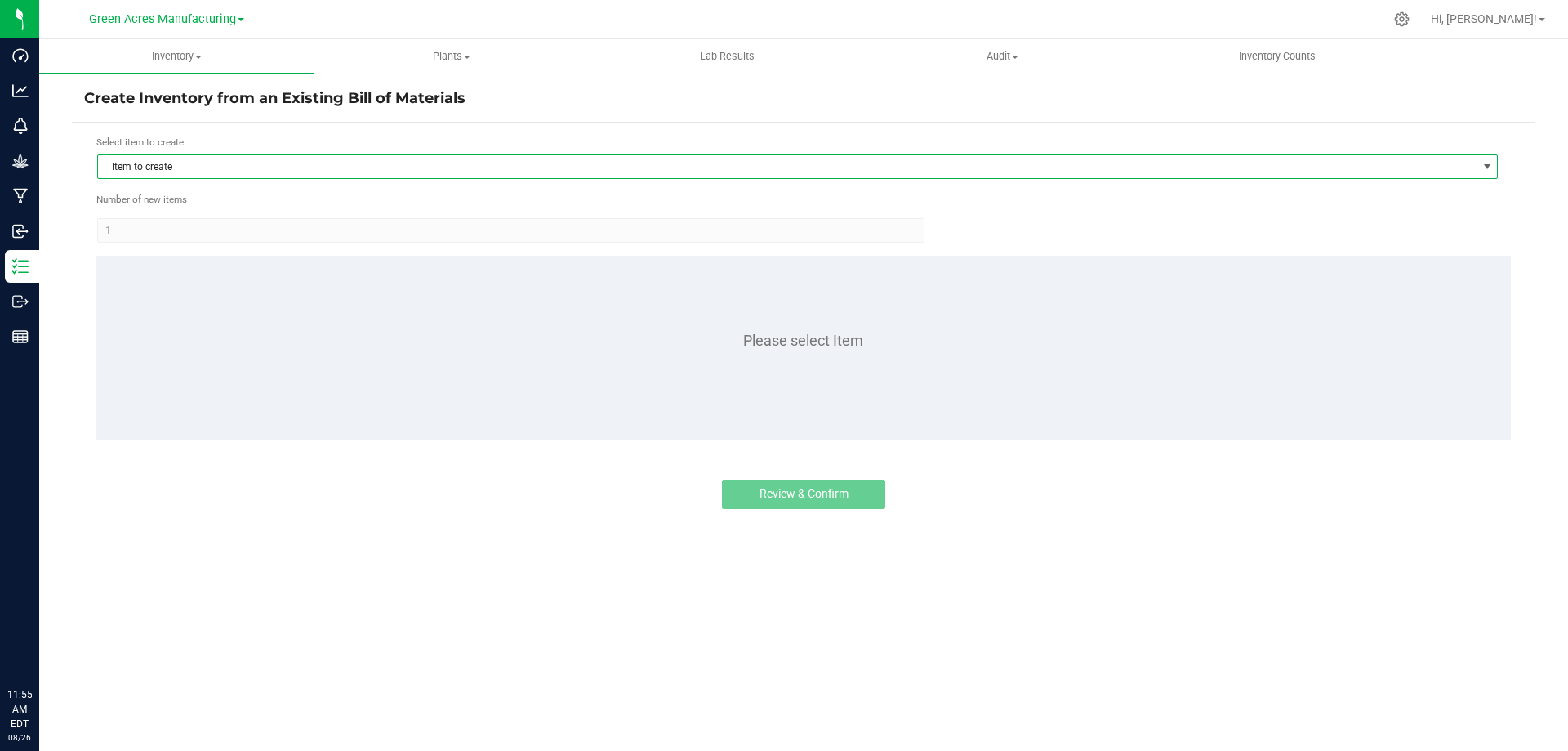
click at [210, 163] on span "Item to create" at bounding box center [787, 166] width 1379 height 23
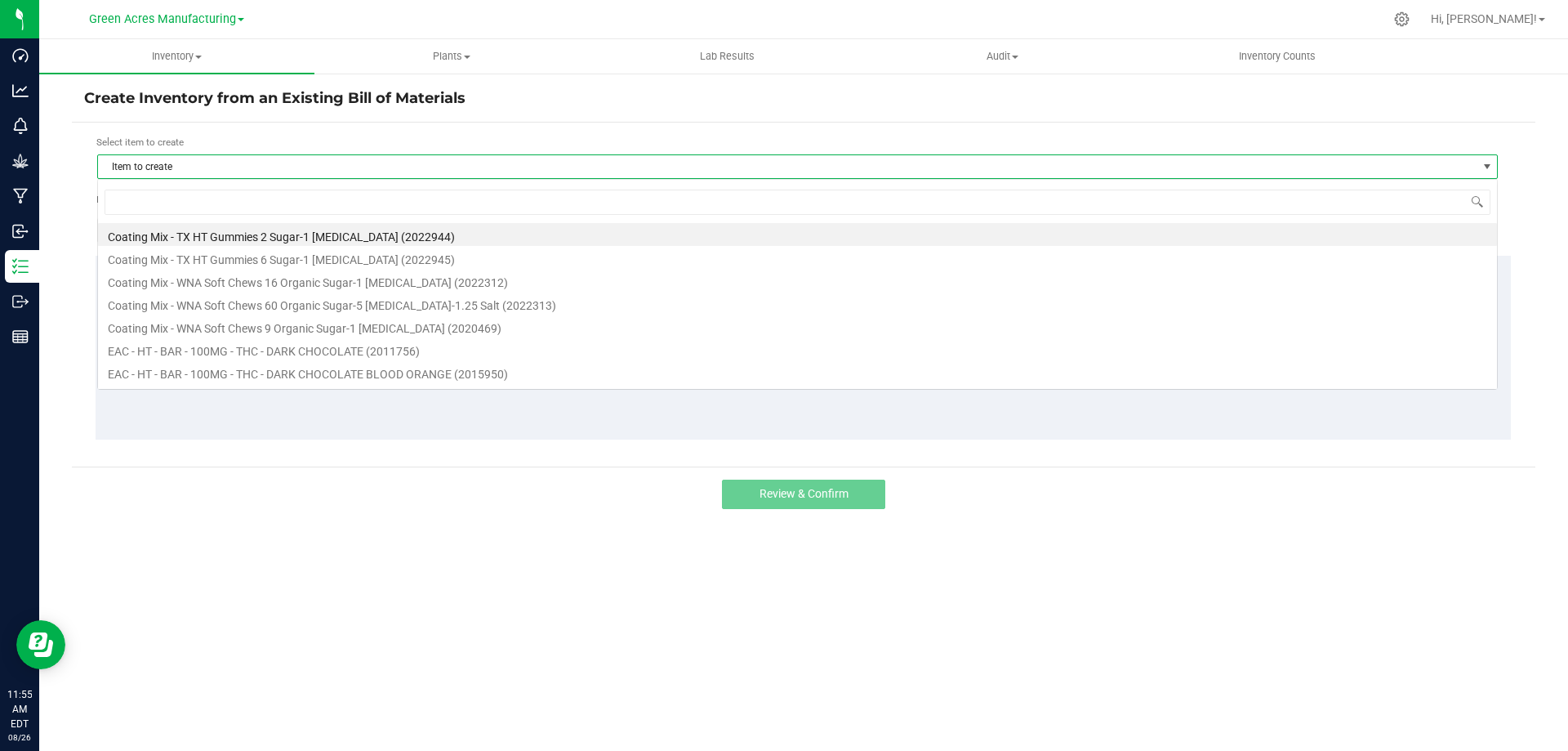
scroll to position [25, 1400]
type input "cal"
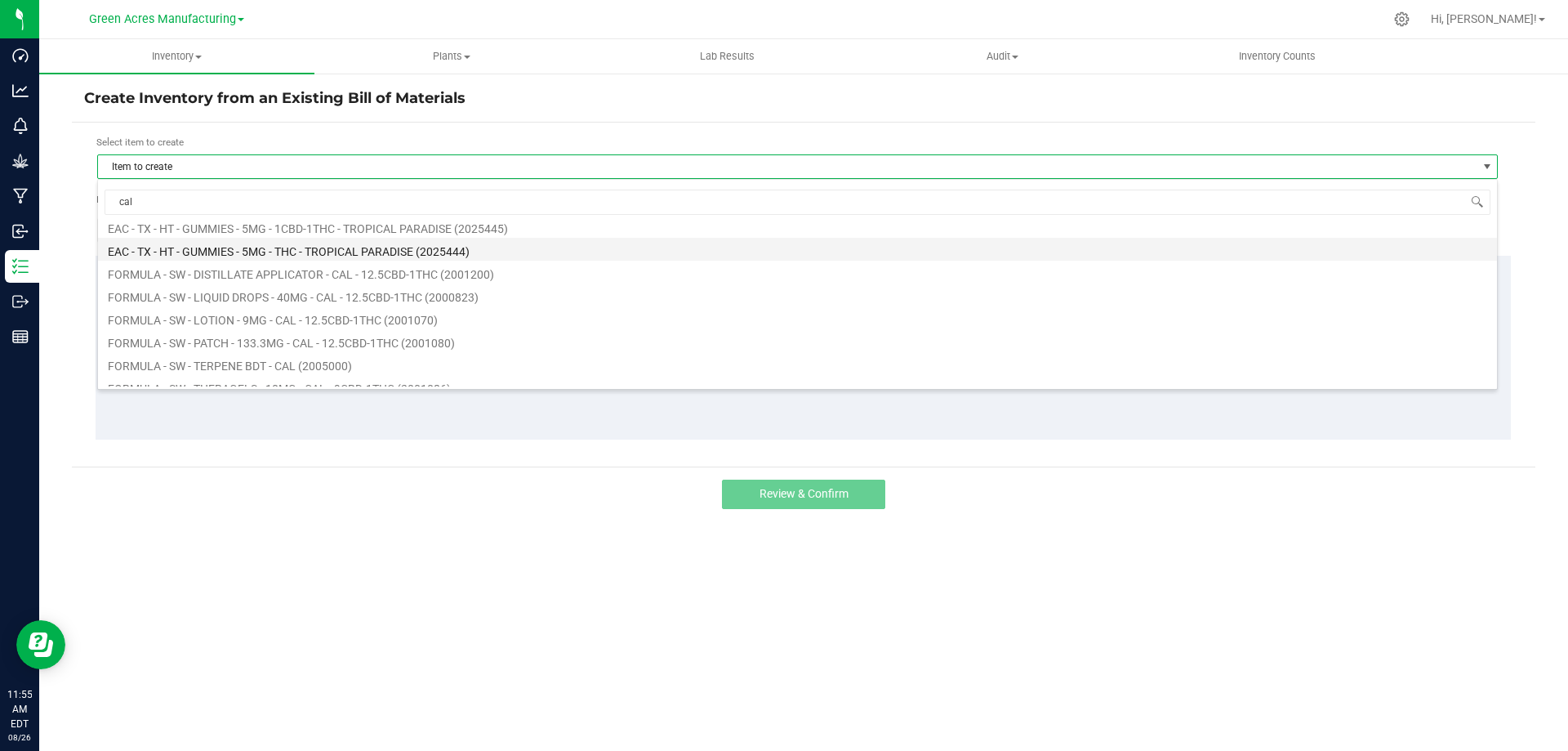
scroll to position [81, 0]
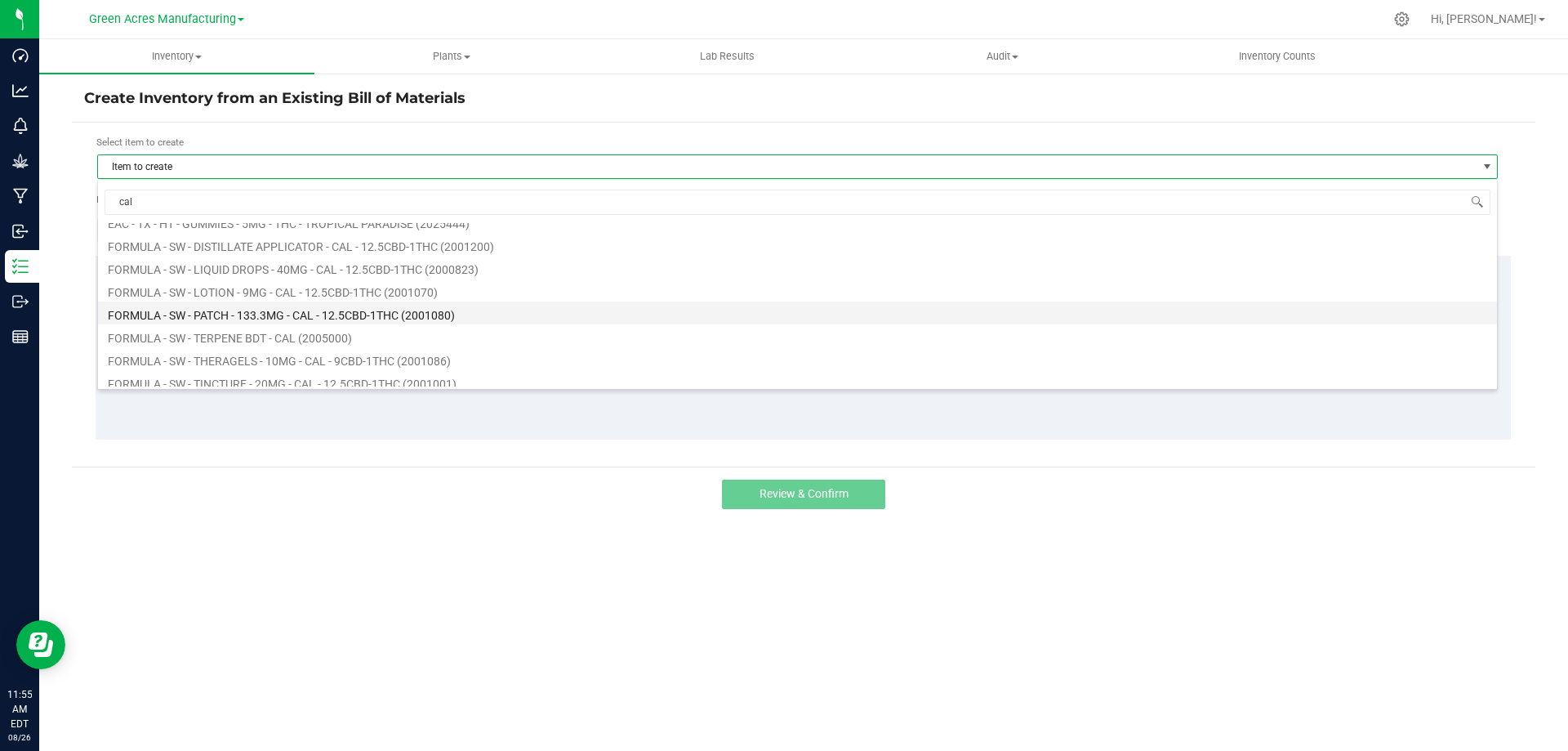
click at [307, 308] on li "FORMULA - SW - PATCH - 133.3MG - CAL - 12.5CBD-1THC (2001080)" at bounding box center [798, 312] width 1399 height 23
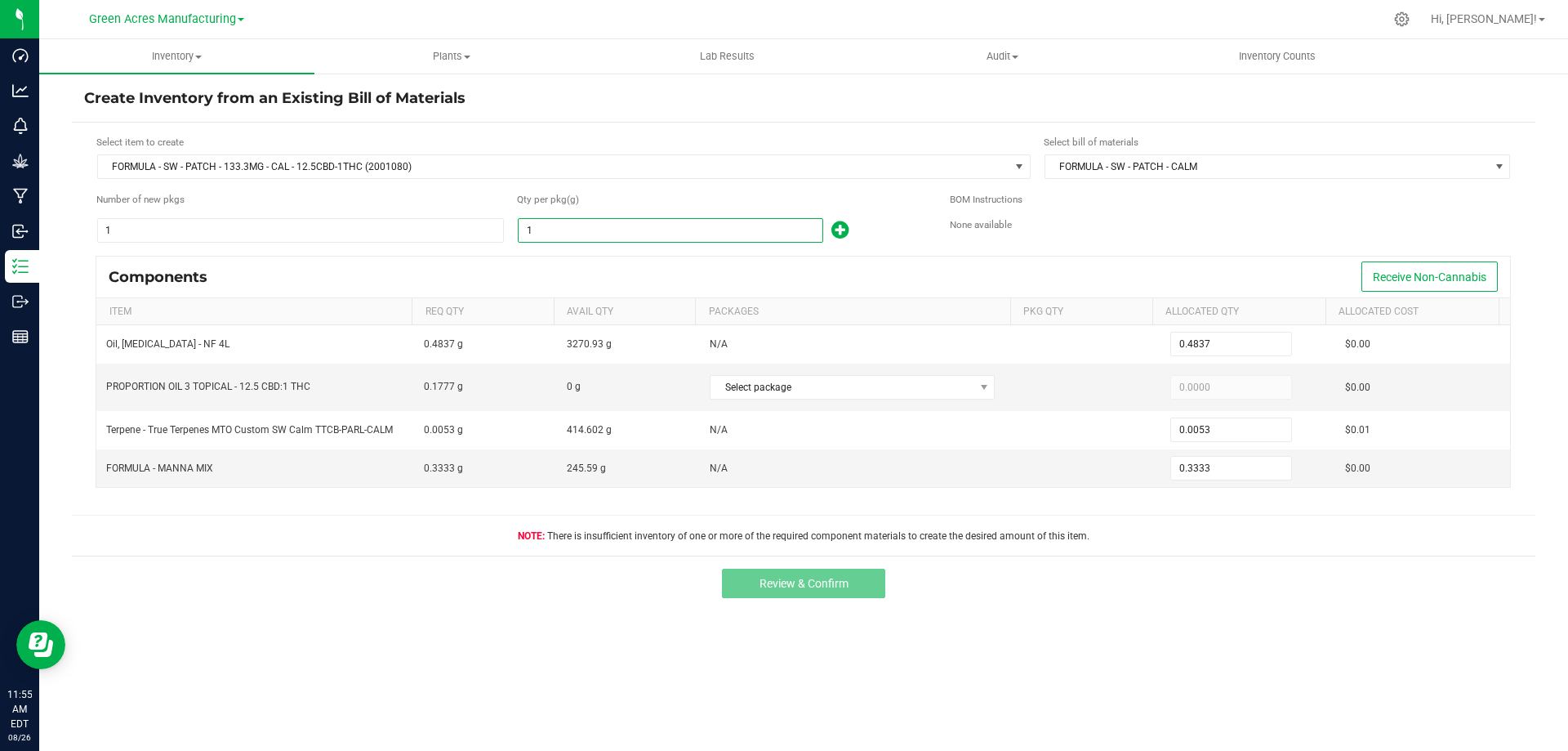
type input "1.0000"
drag, startPoint x: 563, startPoint y: 239, endPoint x: 498, endPoint y: 266, distance: 70.4
click at [498, 266] on div "Components Receive Non-Cannabis" at bounding box center [803, 277] width 1414 height 41
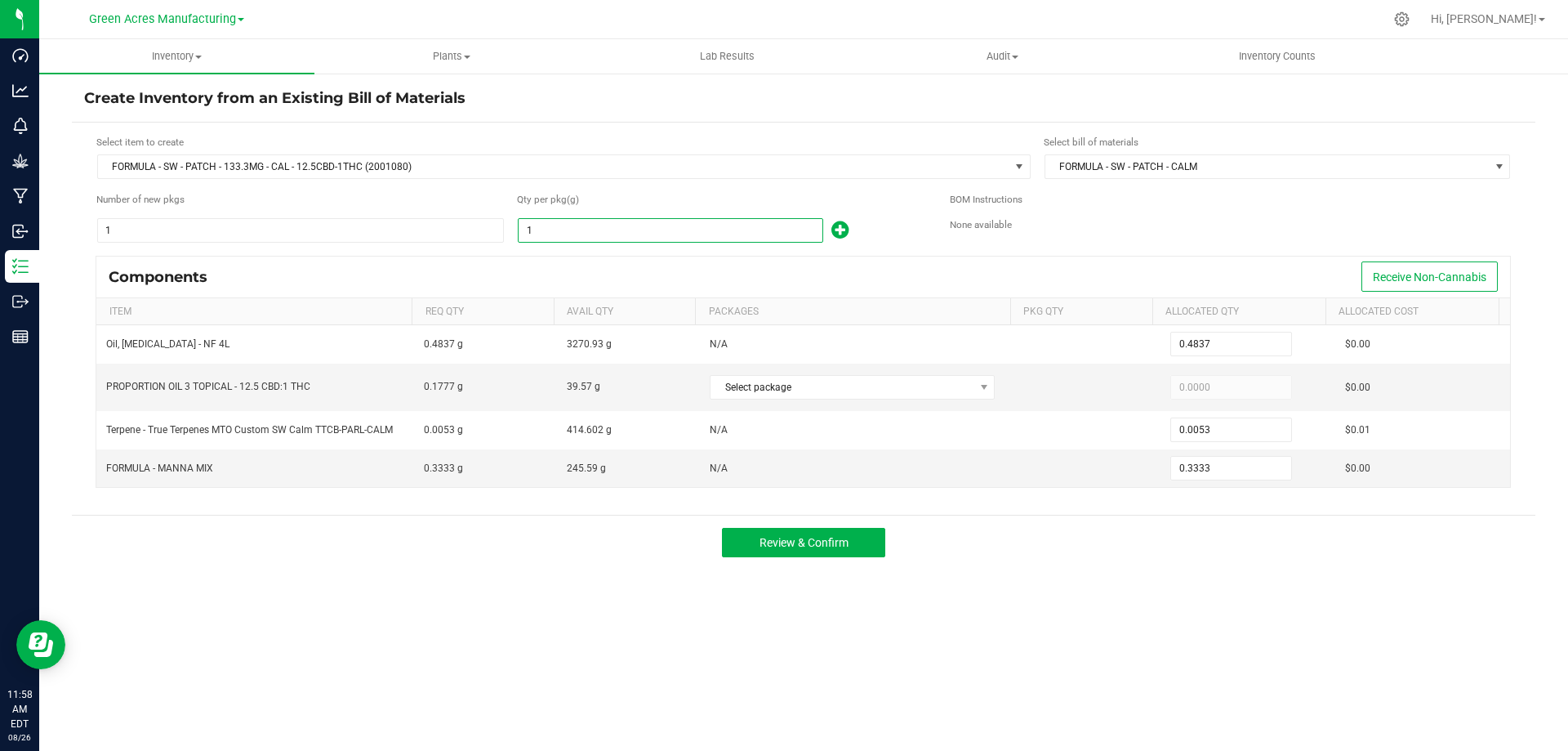
paste input "243.03"
type input "243.03"
type input "117.5536"
type input "1.2881"
type input "81.0019"
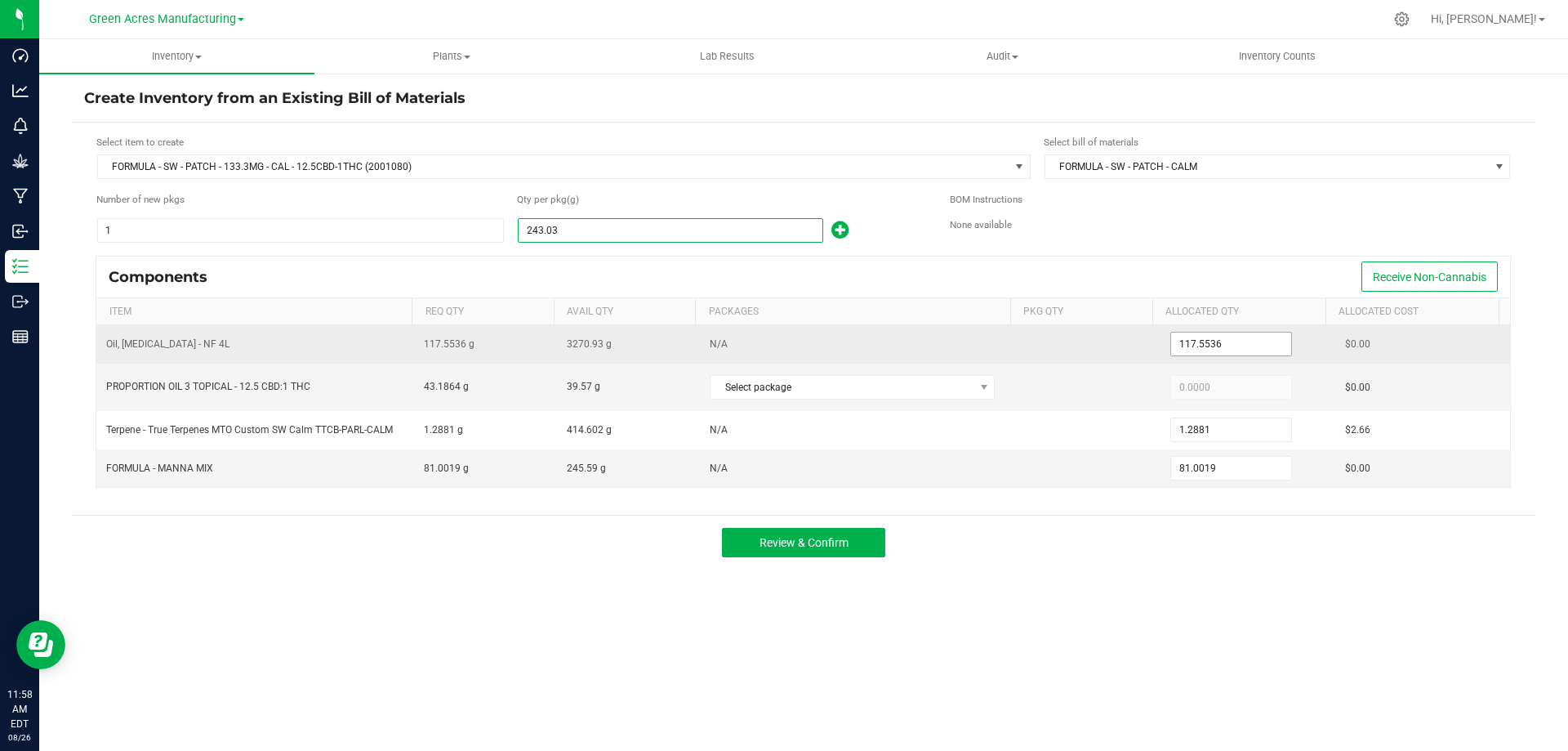
type input "243.0300"
click at [1233, 343] on input "117.5536" at bounding box center [1230, 344] width 120 height 23
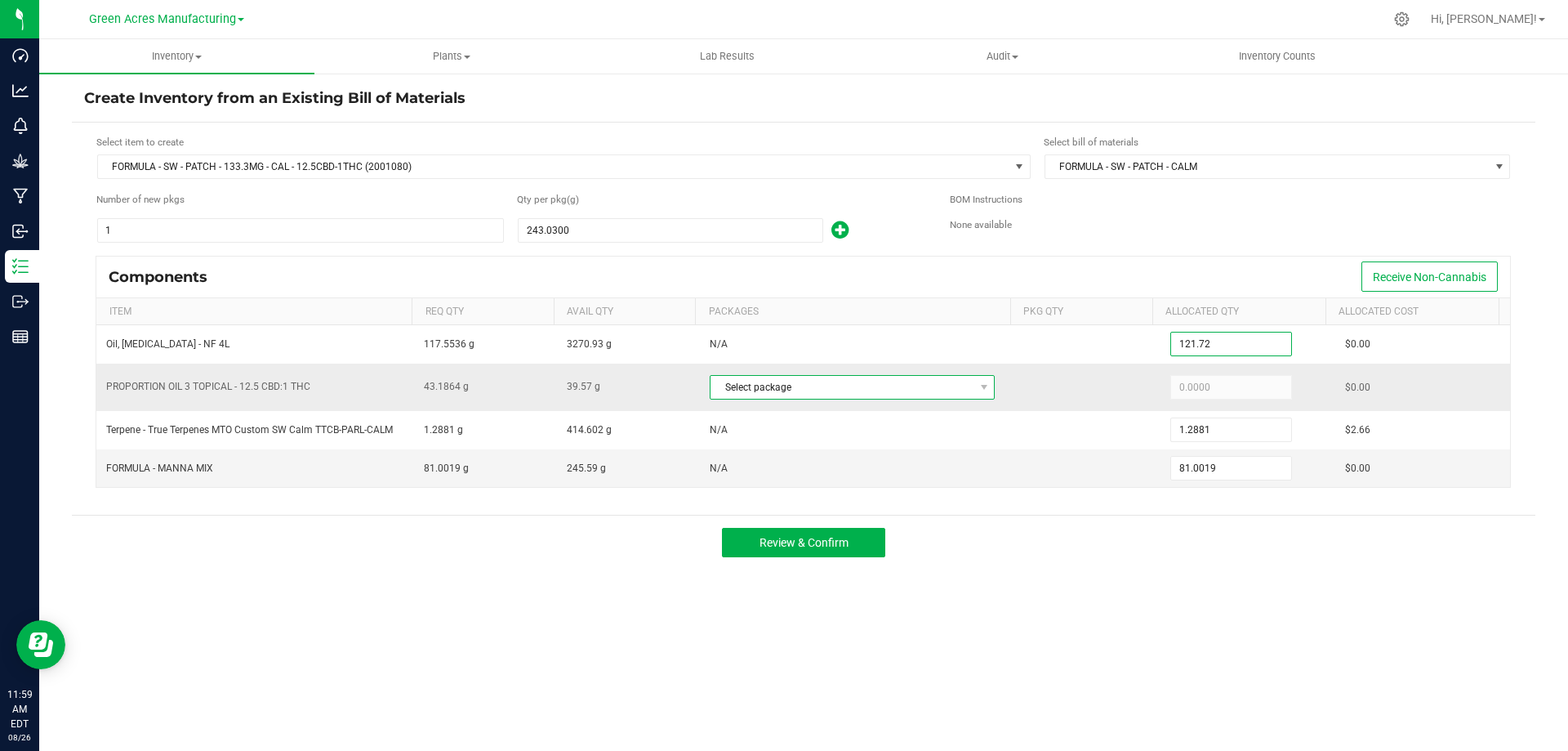
type input "121.7200"
click at [888, 383] on span "Select package" at bounding box center [842, 387] width 263 height 23
click at [883, 453] on li "8095150921111957 (CAL-1-022125-C)" at bounding box center [846, 455] width 281 height 23
type input "39.5700"
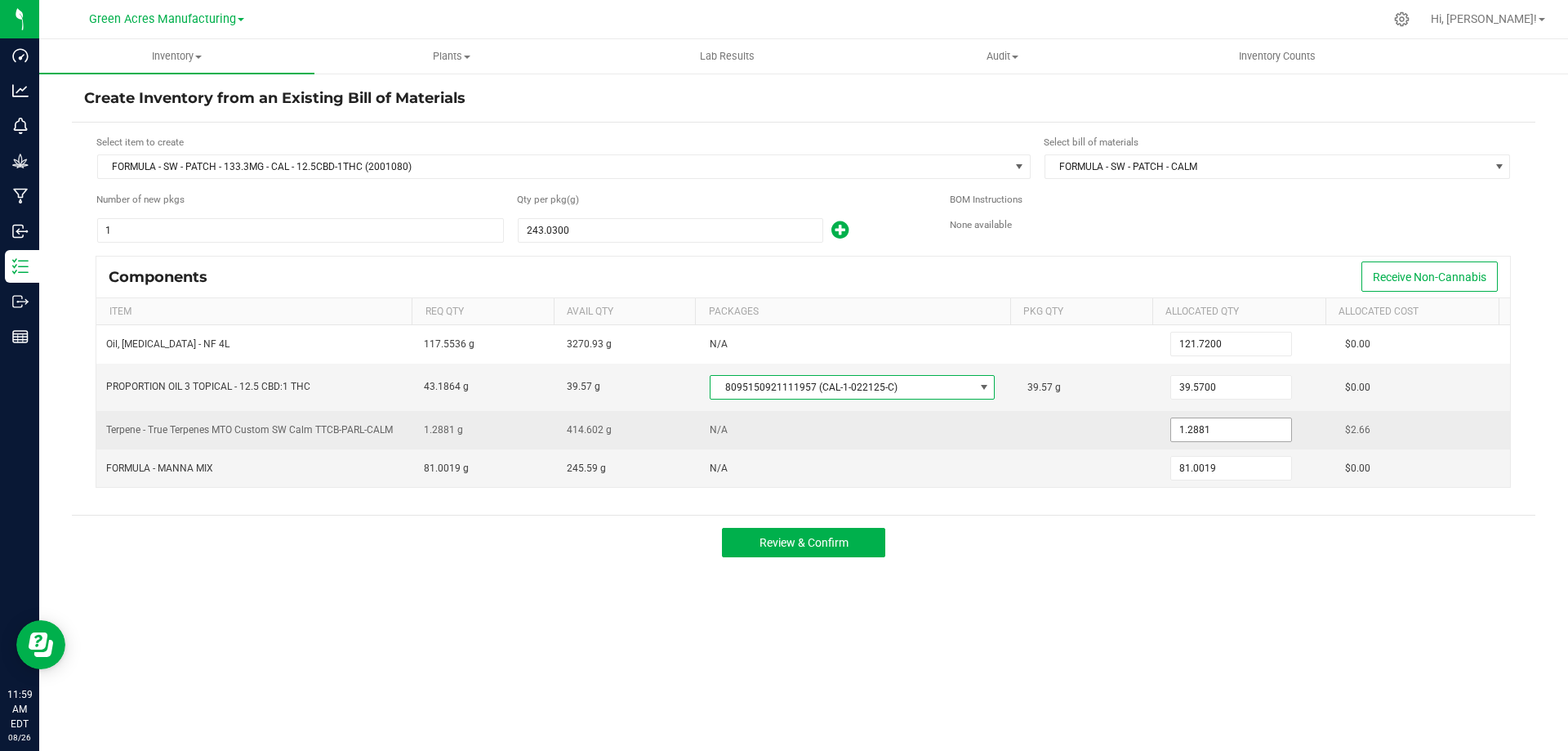
click at [1219, 426] on input "1.2881" at bounding box center [1230, 429] width 120 height 23
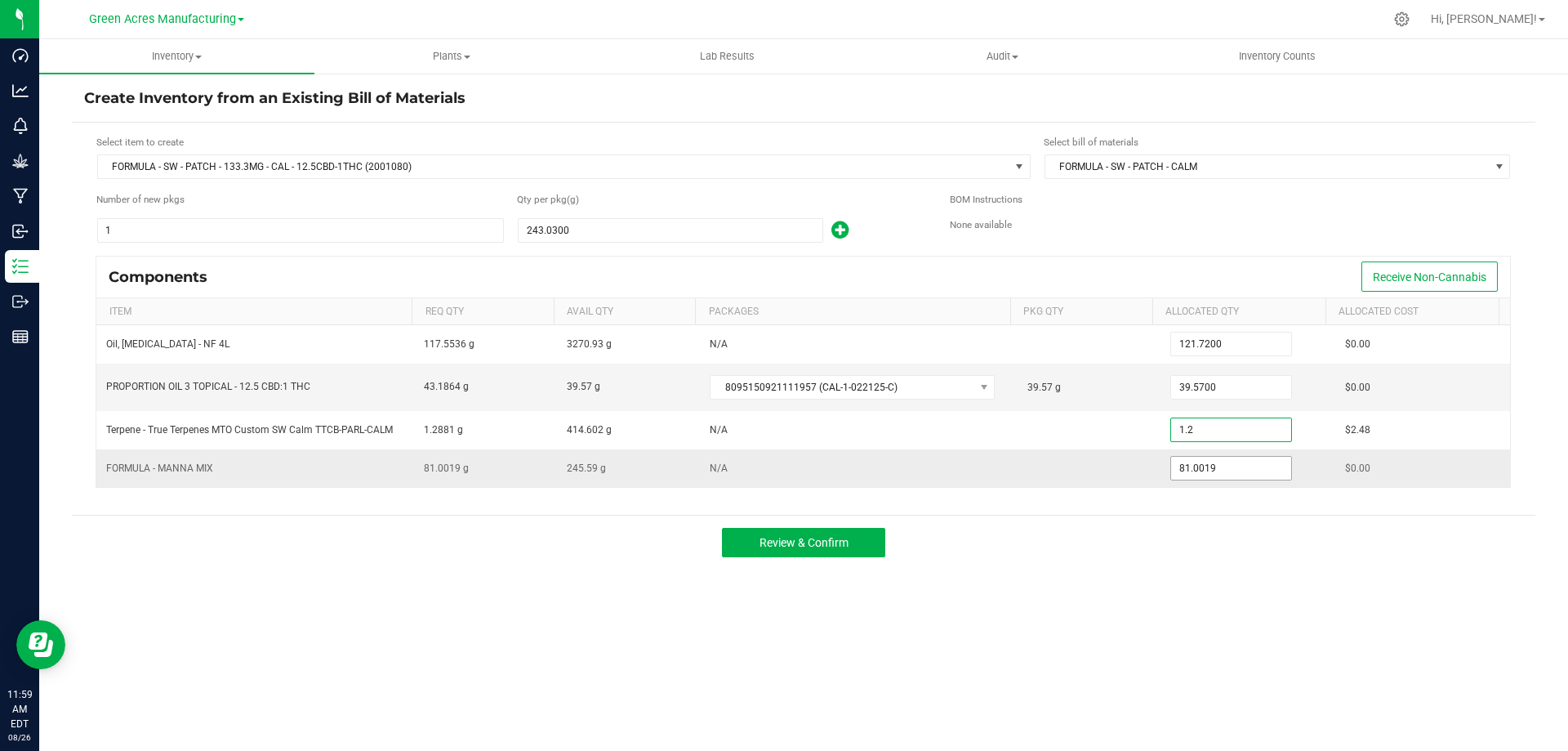
type input "1.2000"
click at [1211, 473] on input "81.0019" at bounding box center [1230, 467] width 120 height 23
type input "80.5400"
click at [809, 534] on button "Review & Confirm" at bounding box center [804, 543] width 163 height 29
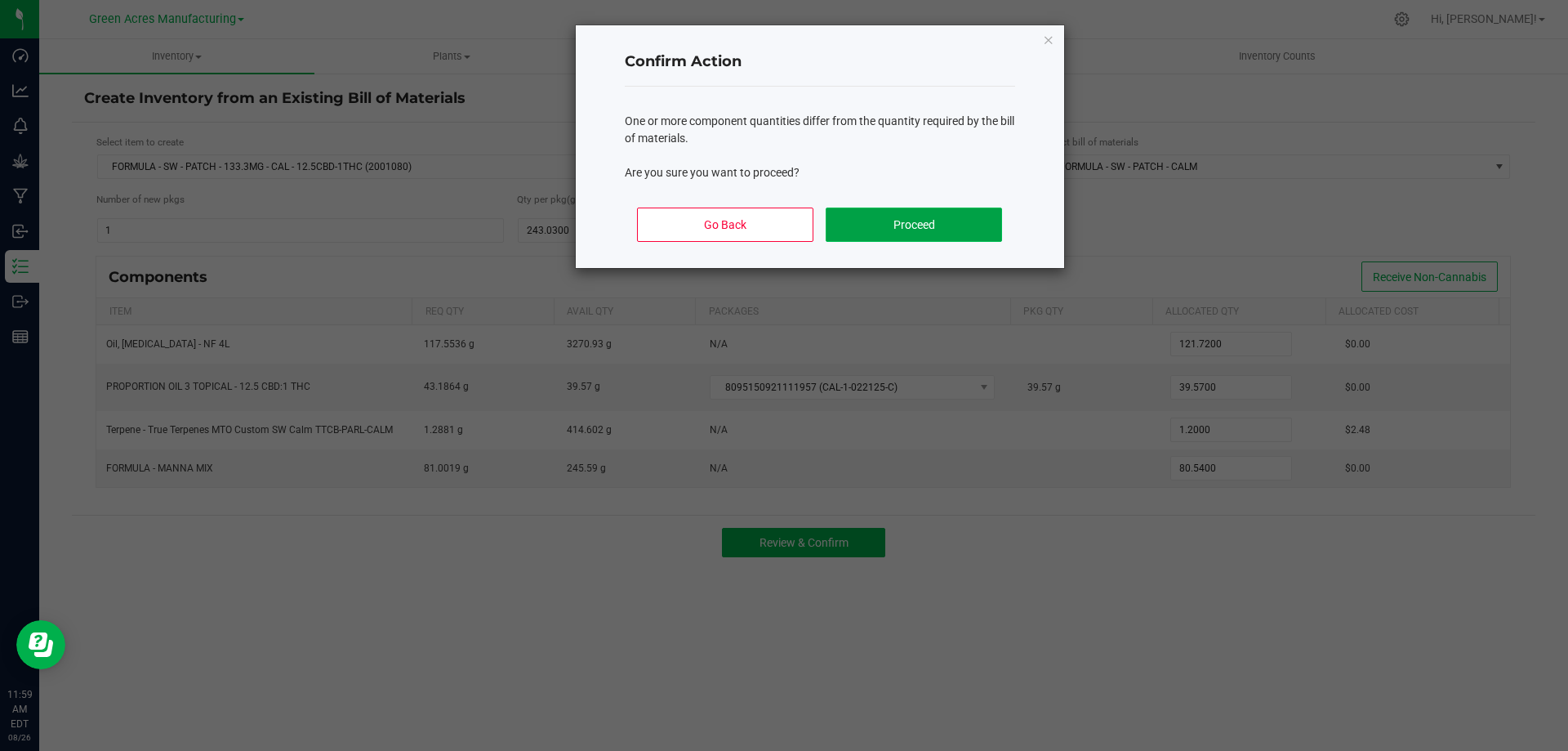
click at [889, 227] on button "Proceed" at bounding box center [913, 224] width 176 height 34
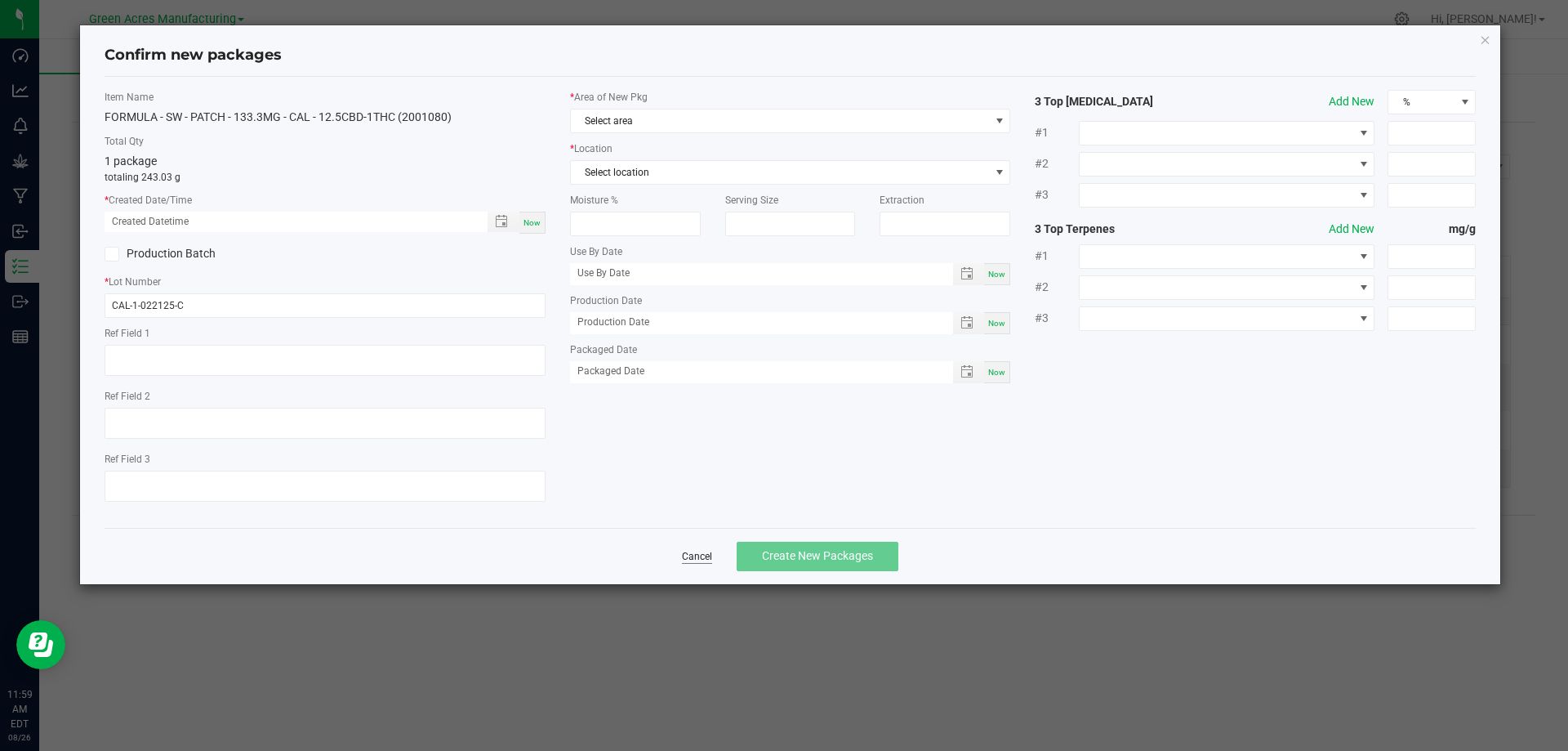
click at [689, 558] on link "Cancel" at bounding box center [697, 557] width 30 height 14
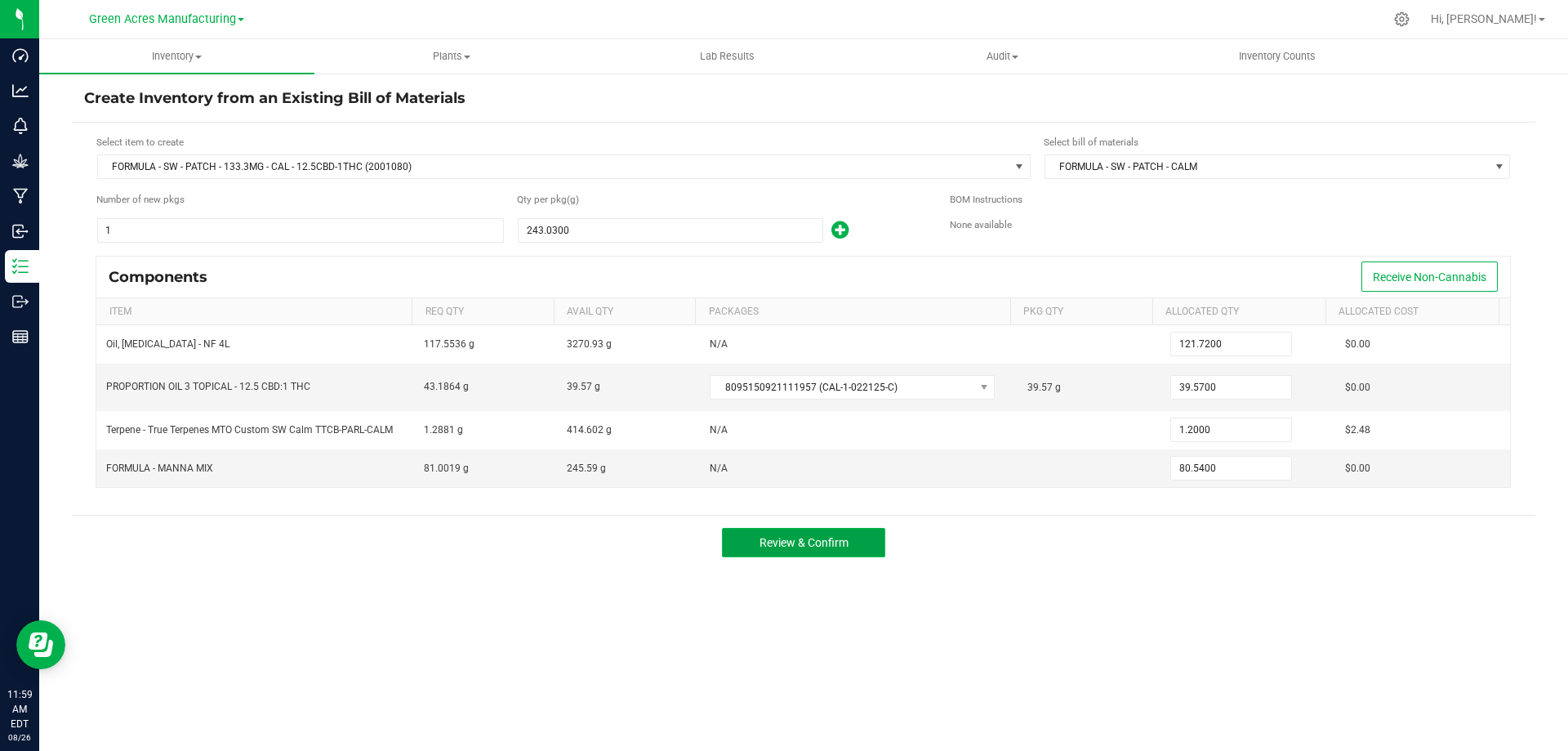
click at [783, 536] on span "Review & Confirm" at bounding box center [804, 542] width 89 height 13
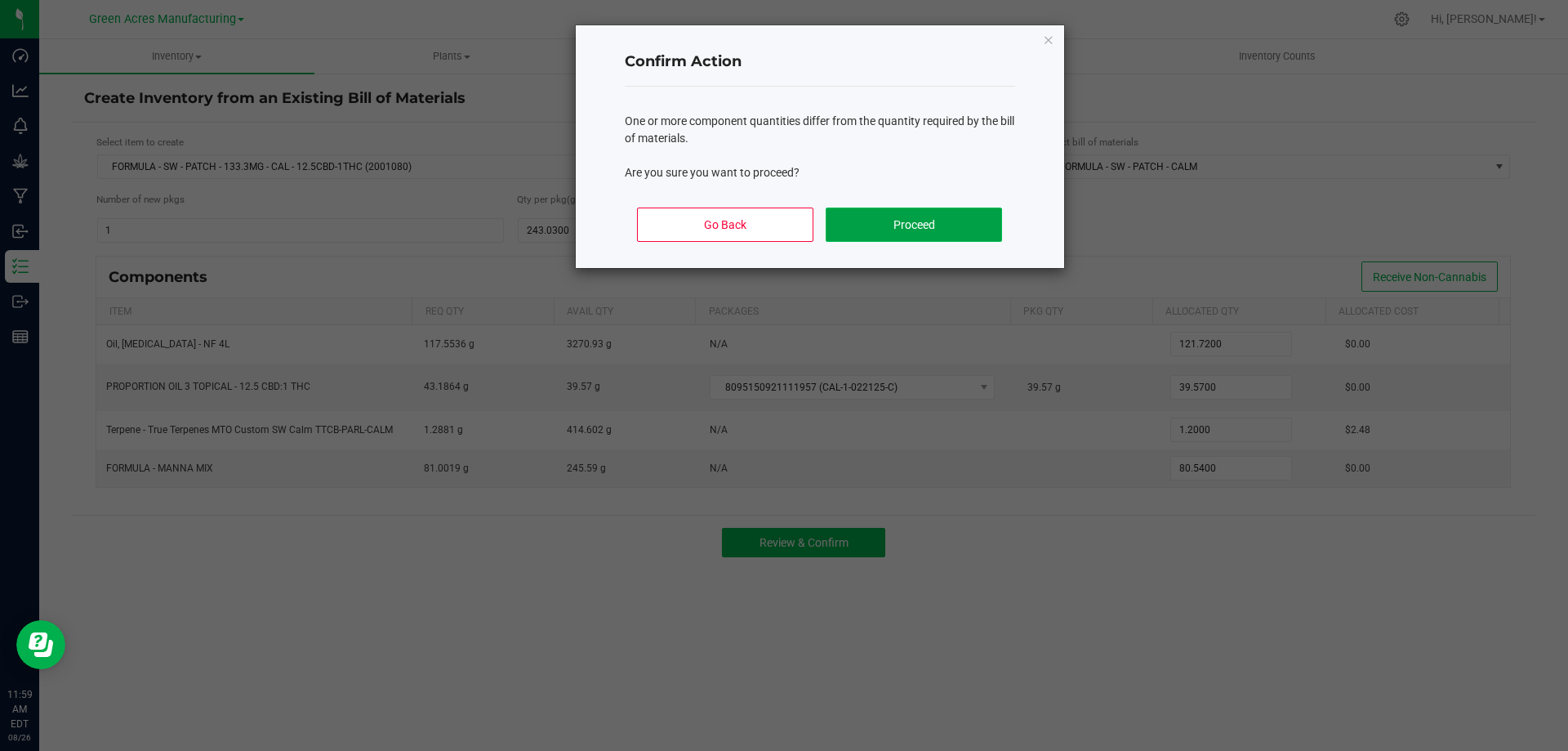
click at [858, 222] on button "Proceed" at bounding box center [913, 224] width 176 height 34
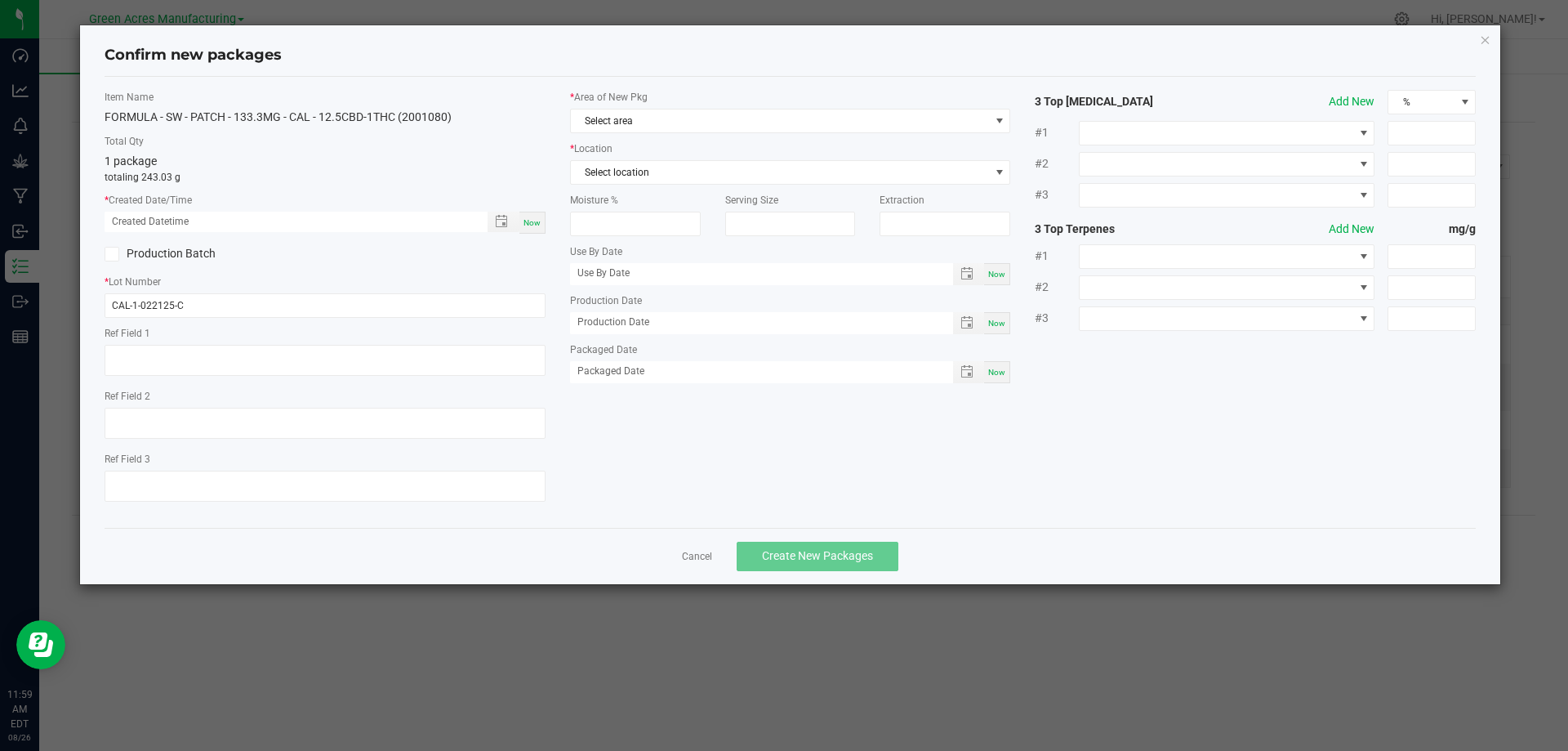
click at [532, 222] on span "Now" at bounding box center [531, 222] width 17 height 9
type input "08/26/2025 11:59 AM"
click at [236, 300] on input "CAL-1-022125-C" at bounding box center [325, 305] width 441 height 25
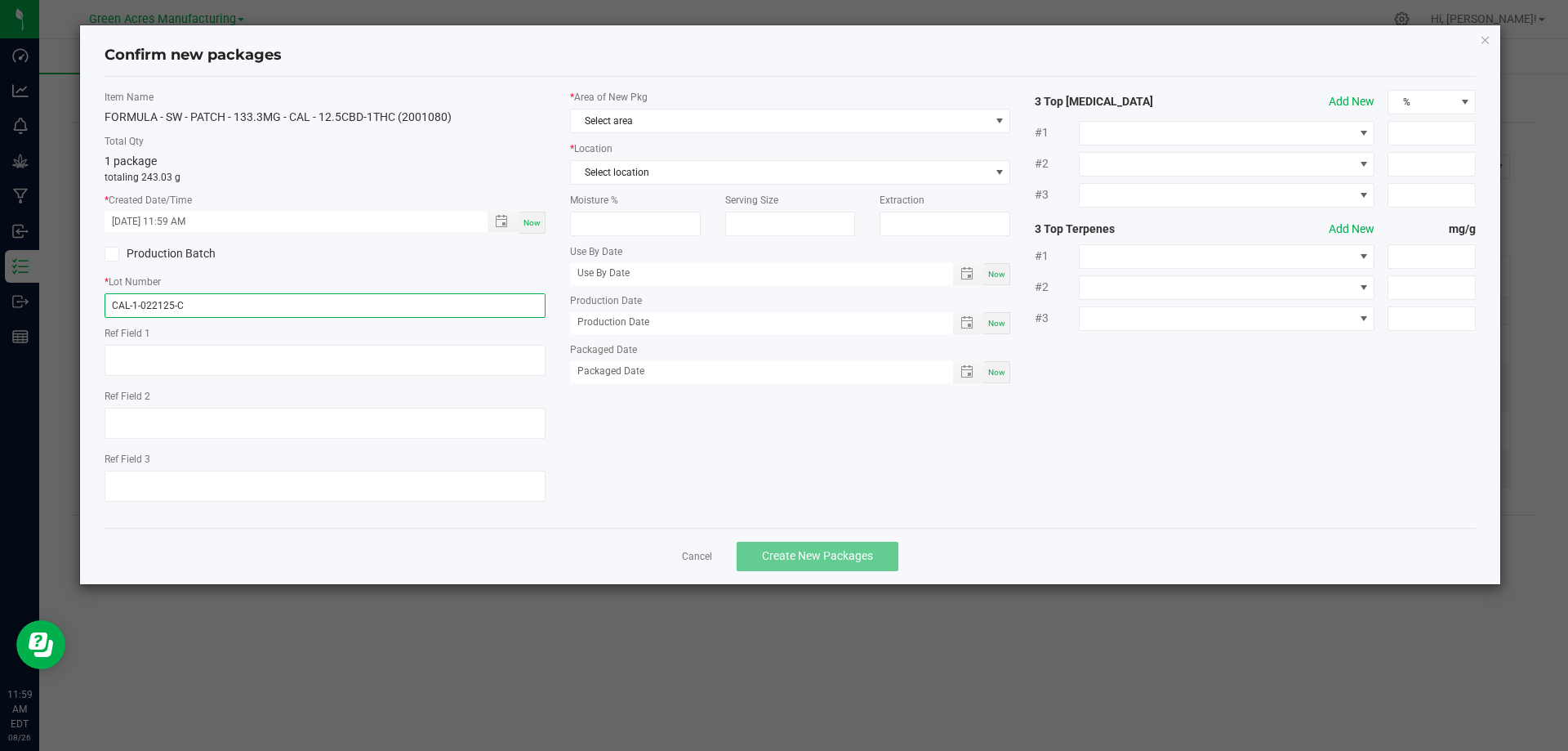
paste input "AUG25CAL01"
type input "AUG25CAL01"
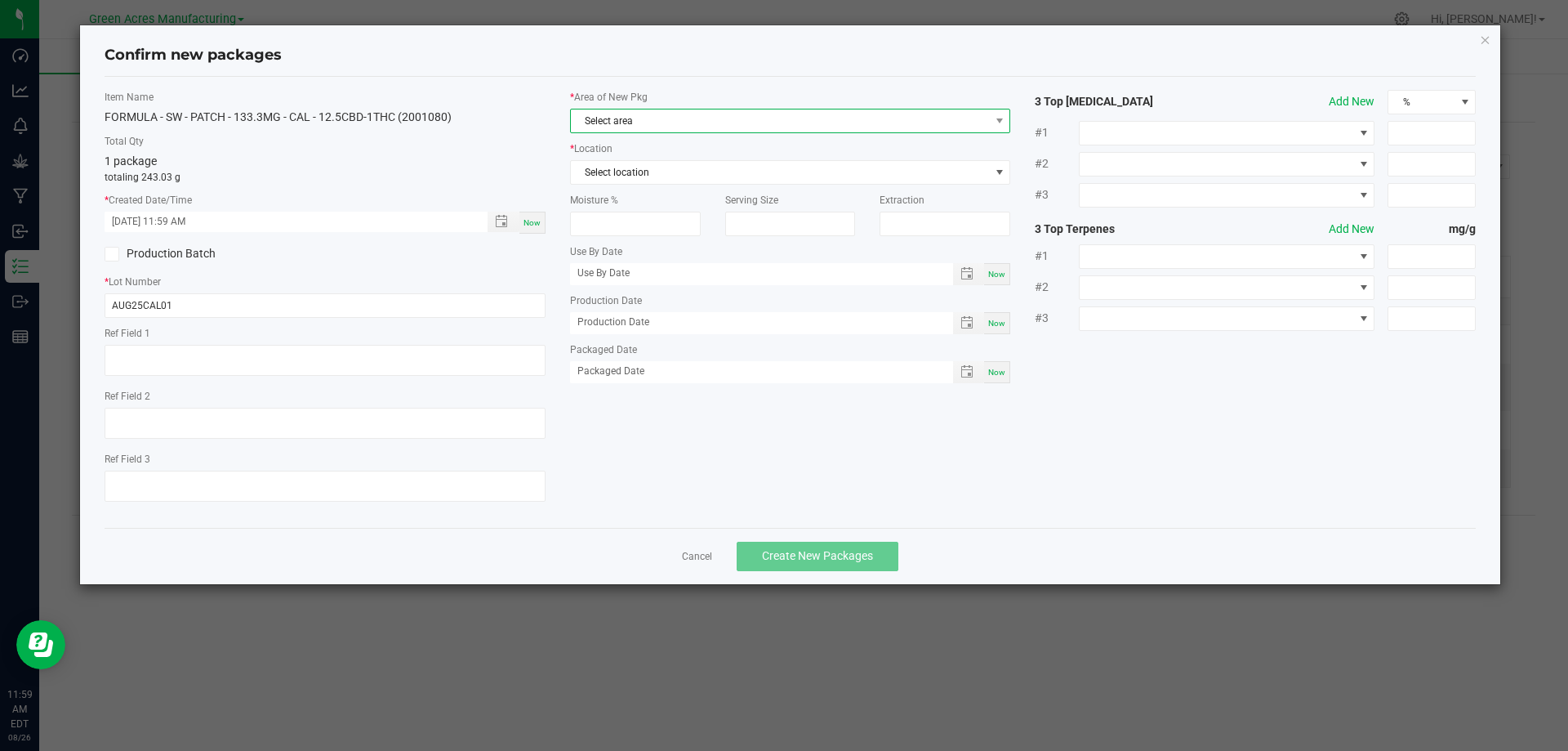
click at [650, 124] on span "Select area" at bounding box center [780, 121] width 419 height 23
click at [644, 246] on li "VF2 - FOR" at bounding box center [791, 248] width 440 height 23
click at [655, 172] on span "Select location" at bounding box center [780, 172] width 419 height 23
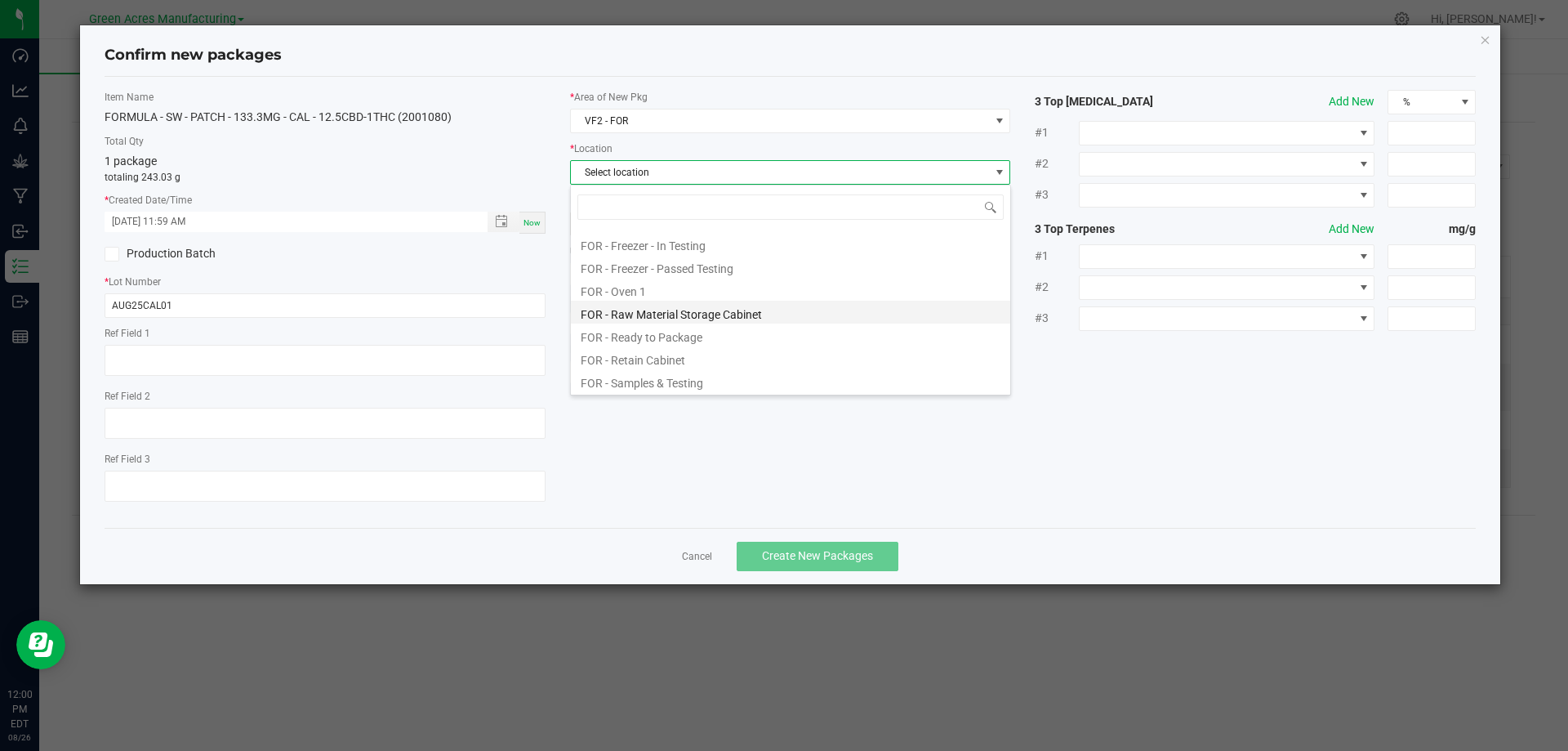
scroll to position [386, 0]
click at [682, 339] on li "FOR - Ready to Package" at bounding box center [791, 334] width 440 height 23
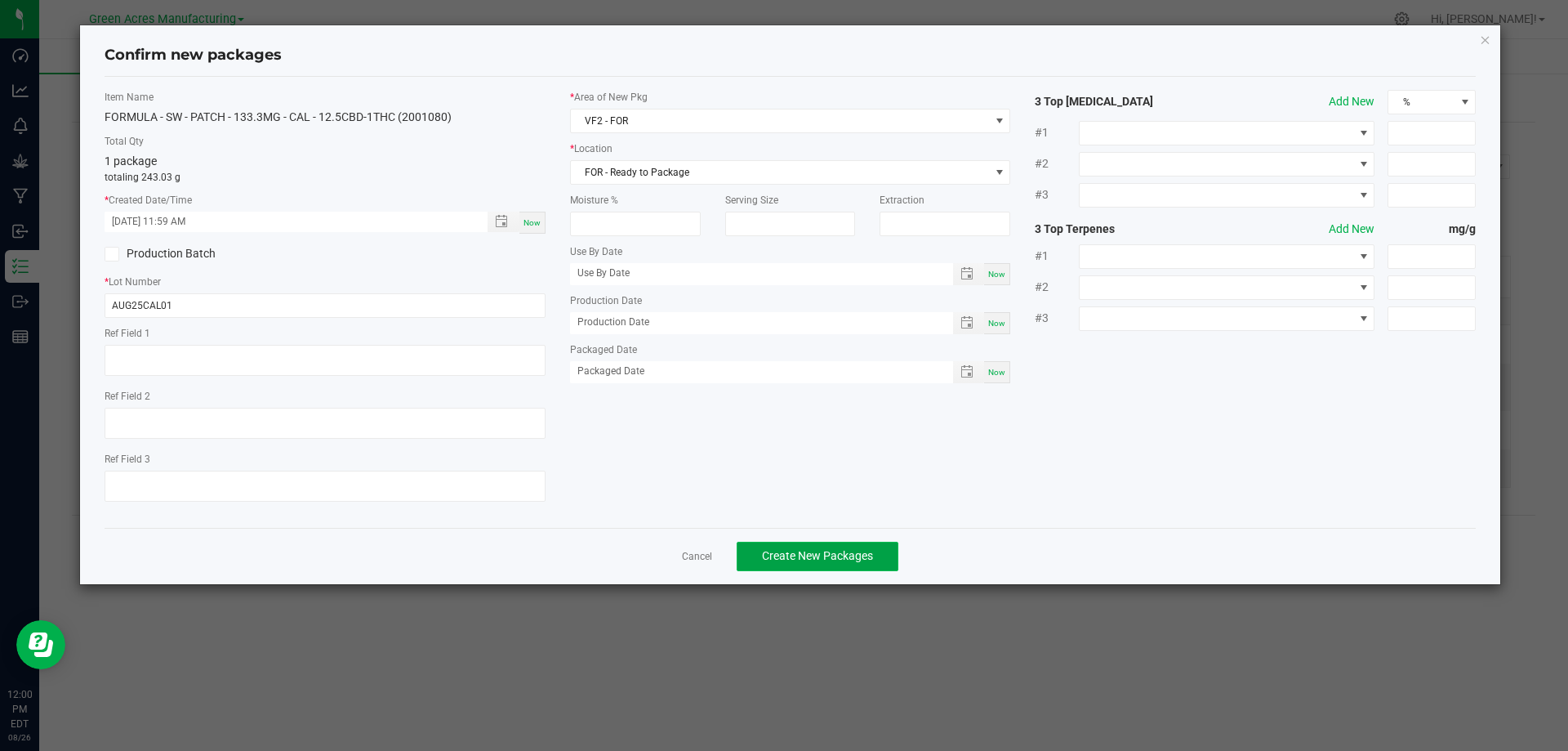
click at [814, 551] on span "Create New Packages" at bounding box center [817, 555] width 111 height 13
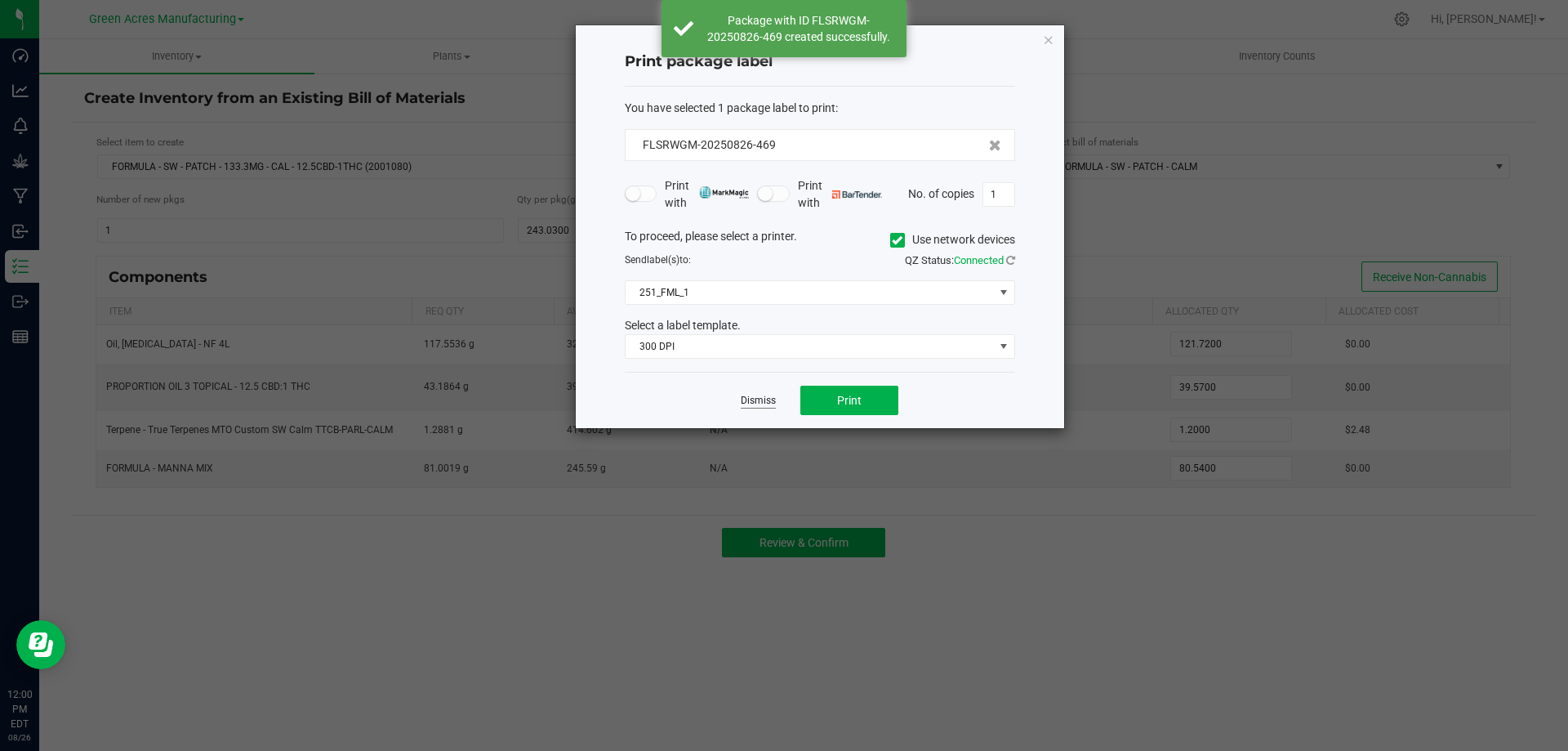
click at [758, 399] on link "Dismiss" at bounding box center [758, 401] width 35 height 14
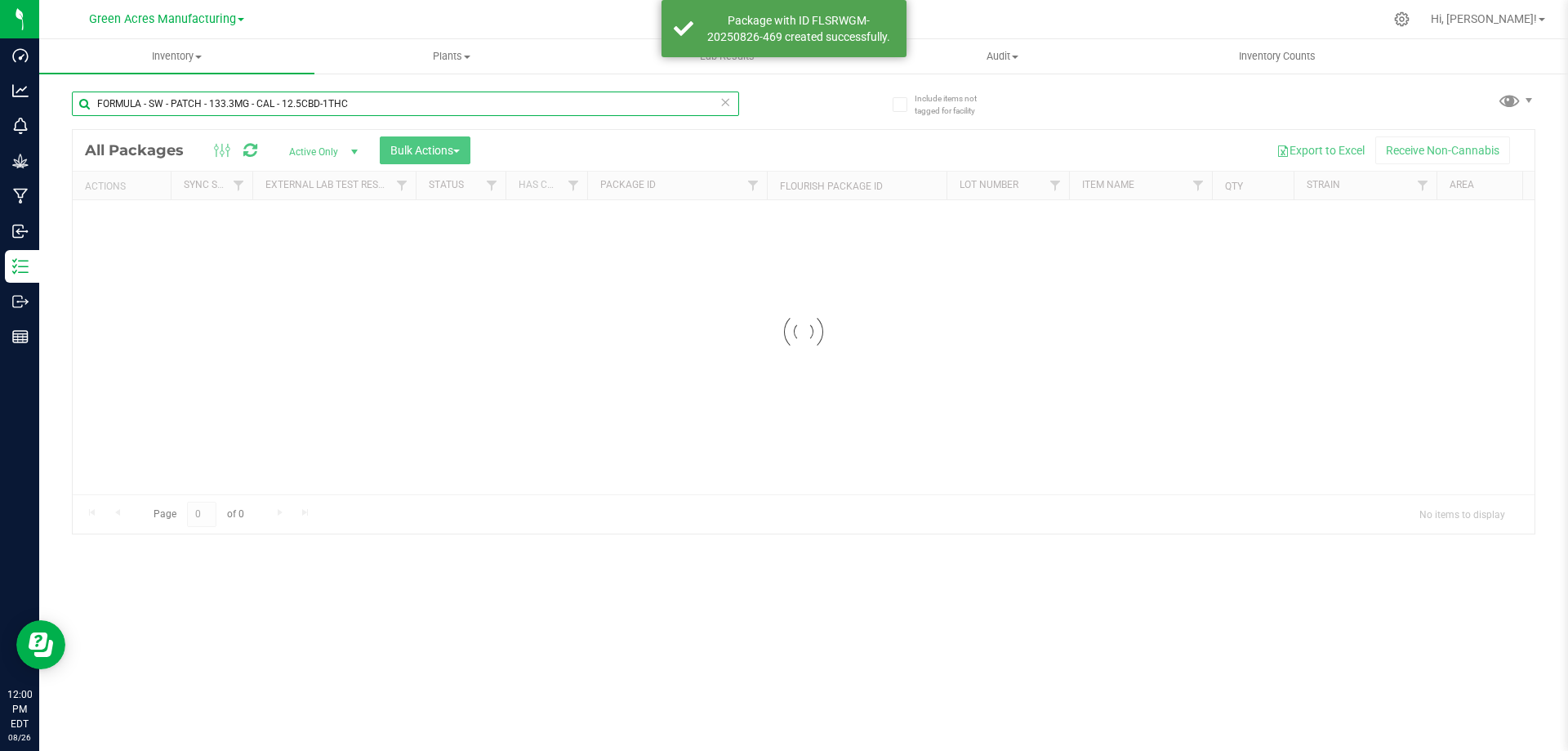
click at [353, 98] on input "FORMULA - SW - PATCH - 133.3MG - CAL - 12.5CBD-1THC" at bounding box center [405, 103] width 667 height 25
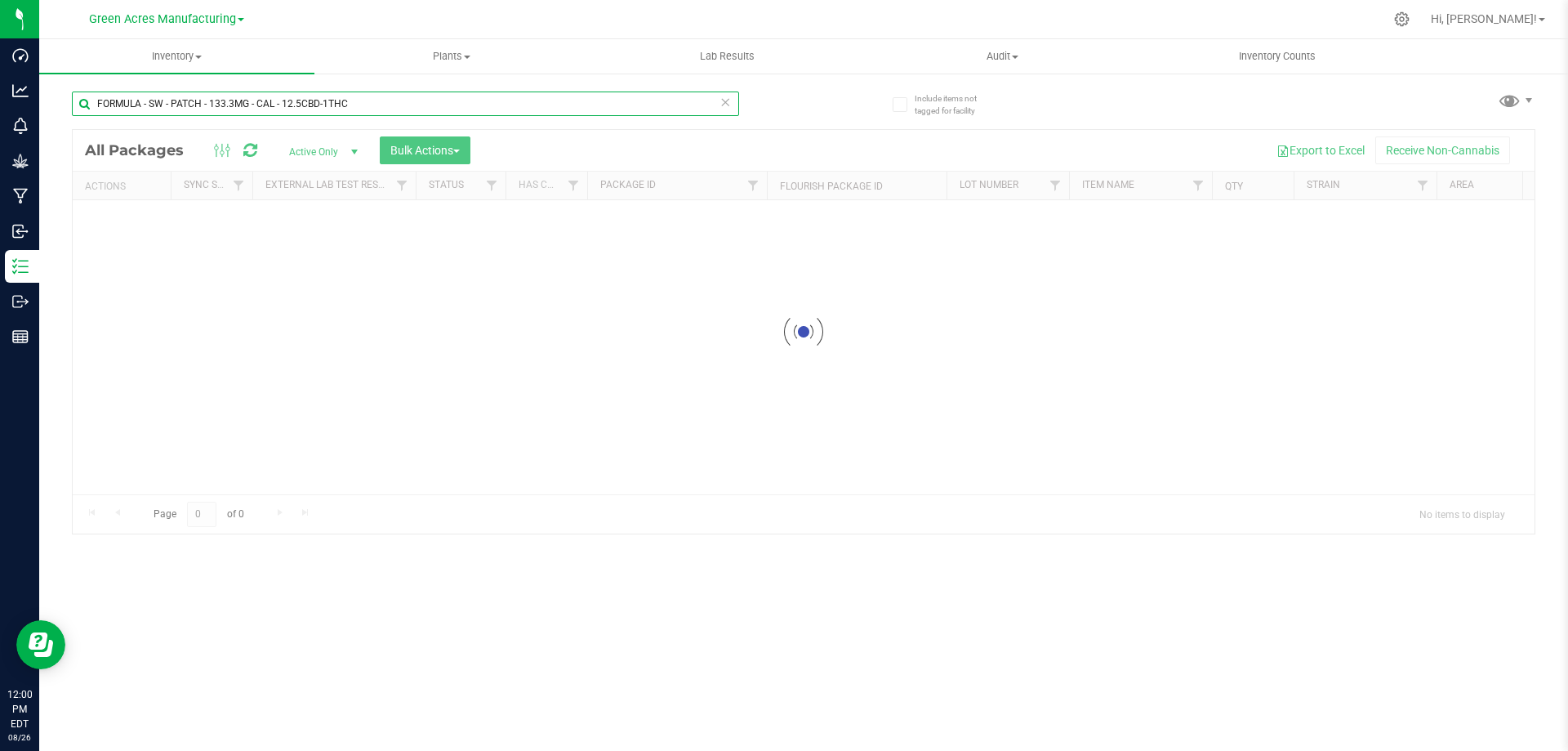
paste input "AUG25CAL01"
type input "AUG25CAL01"
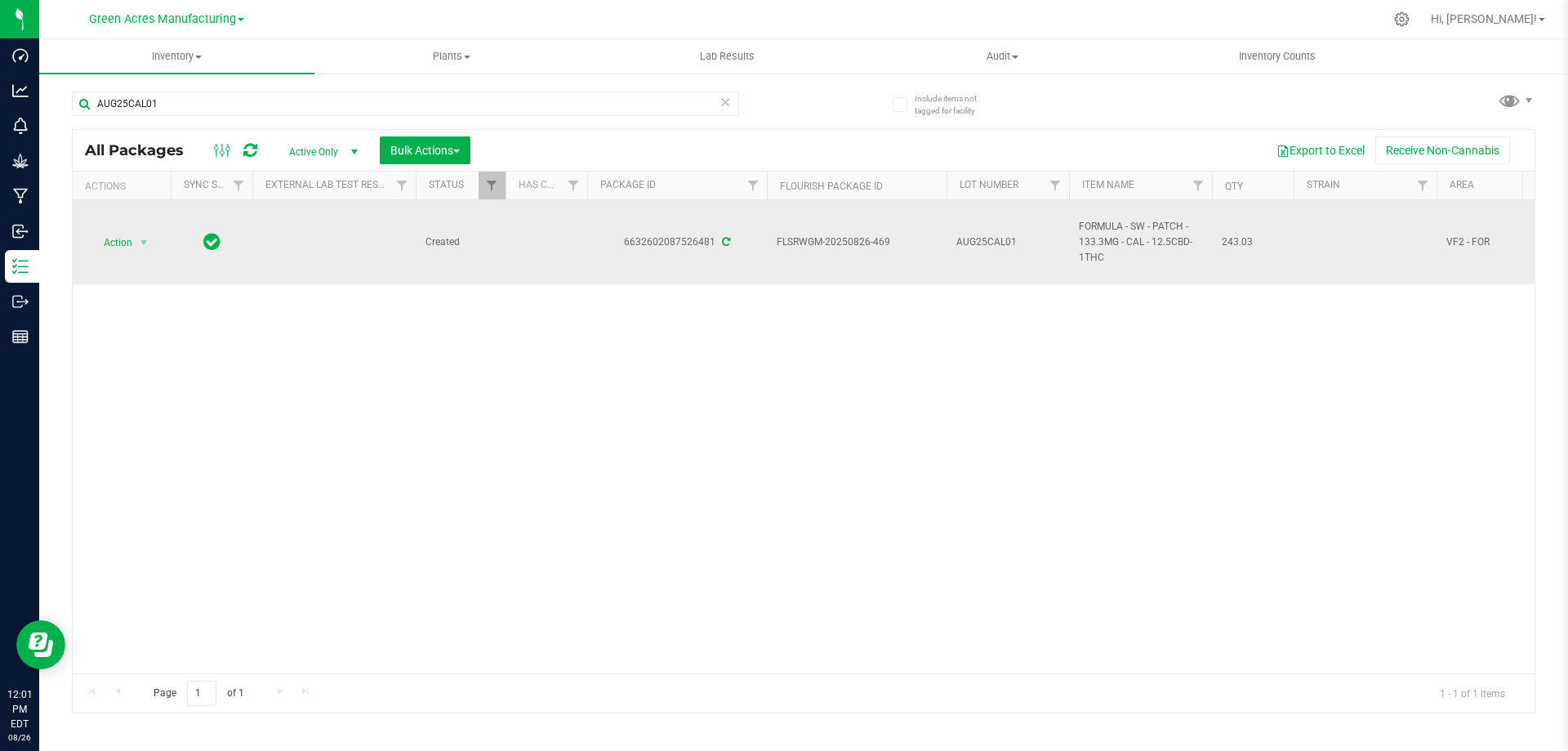
click at [1120, 233] on span "FORMULA - SW - PATCH - 133.3MG - CAL - 12.5CBD-1THC" at bounding box center [1140, 242] width 124 height 47
click at [1119, 233] on span "FORMULA - SW - PATCH - 133.3MG - CAL - 12.5CBD-1THC" at bounding box center [1140, 242] width 124 height 47
copy tr "FORMULA - SW - PATCH - 133.3MG - CAL - 12.5CBD-1THC"
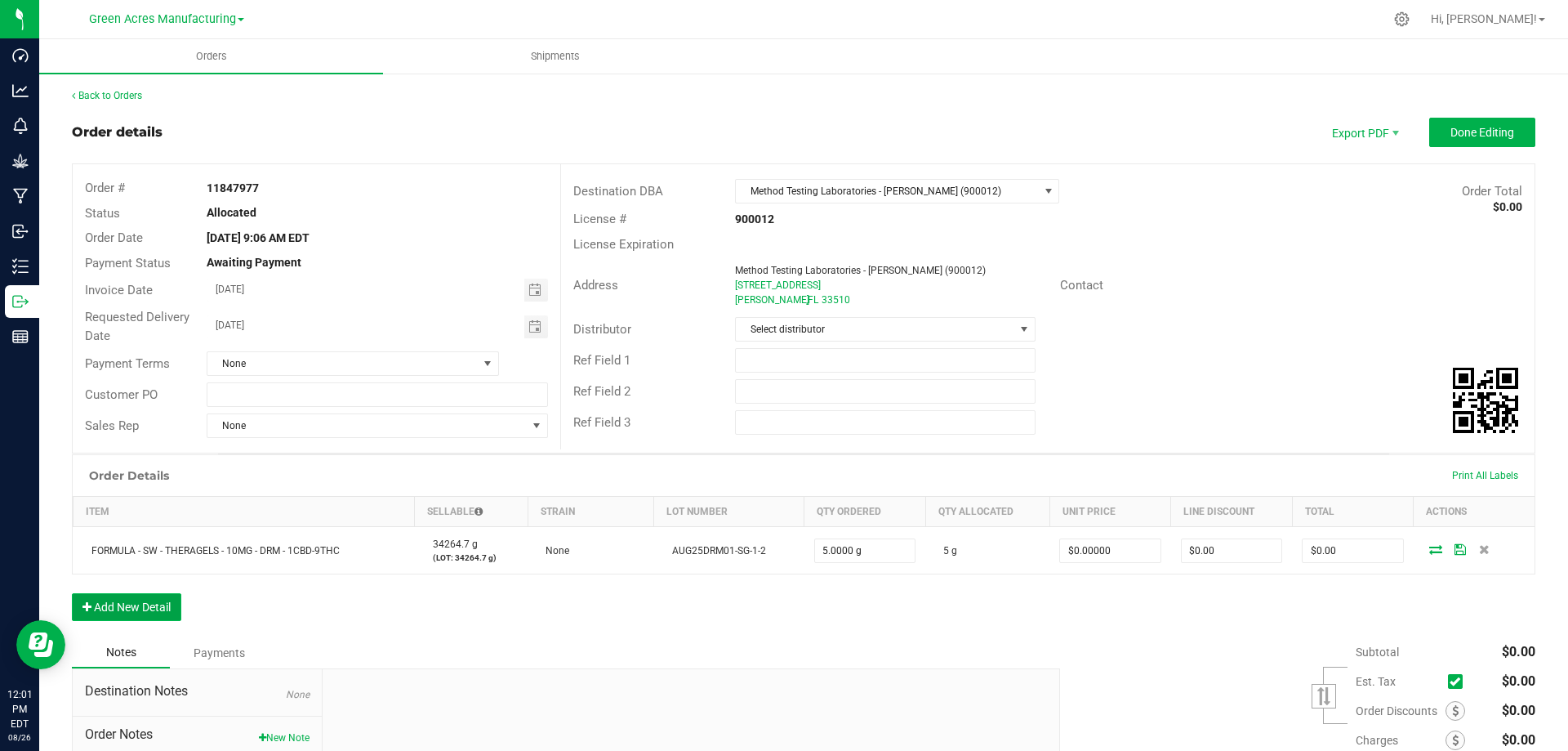
click at [139, 604] on button "Add New Detail" at bounding box center [127, 607] width 110 height 27
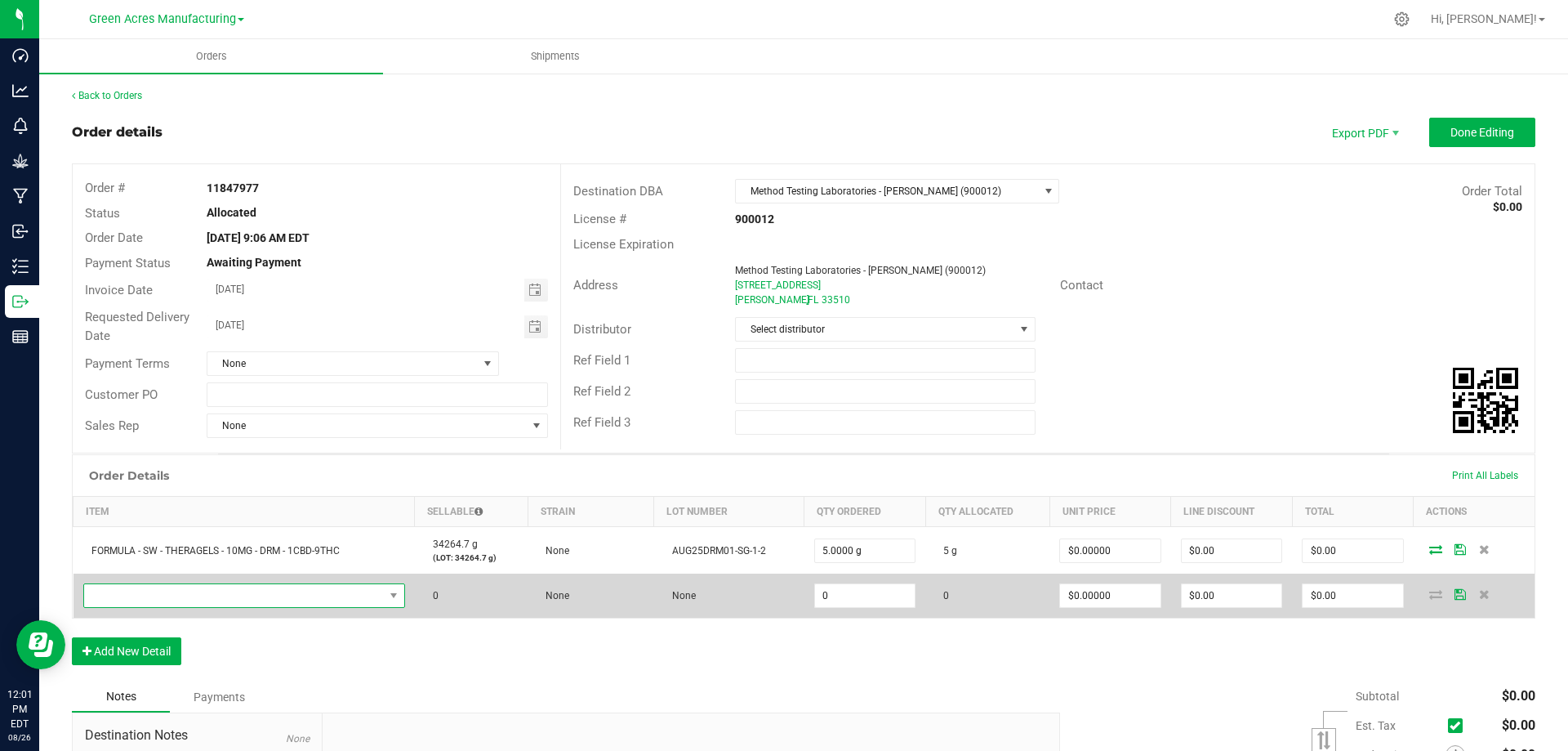
click at [162, 594] on span "NO DATA FOUND" at bounding box center [234, 595] width 299 height 23
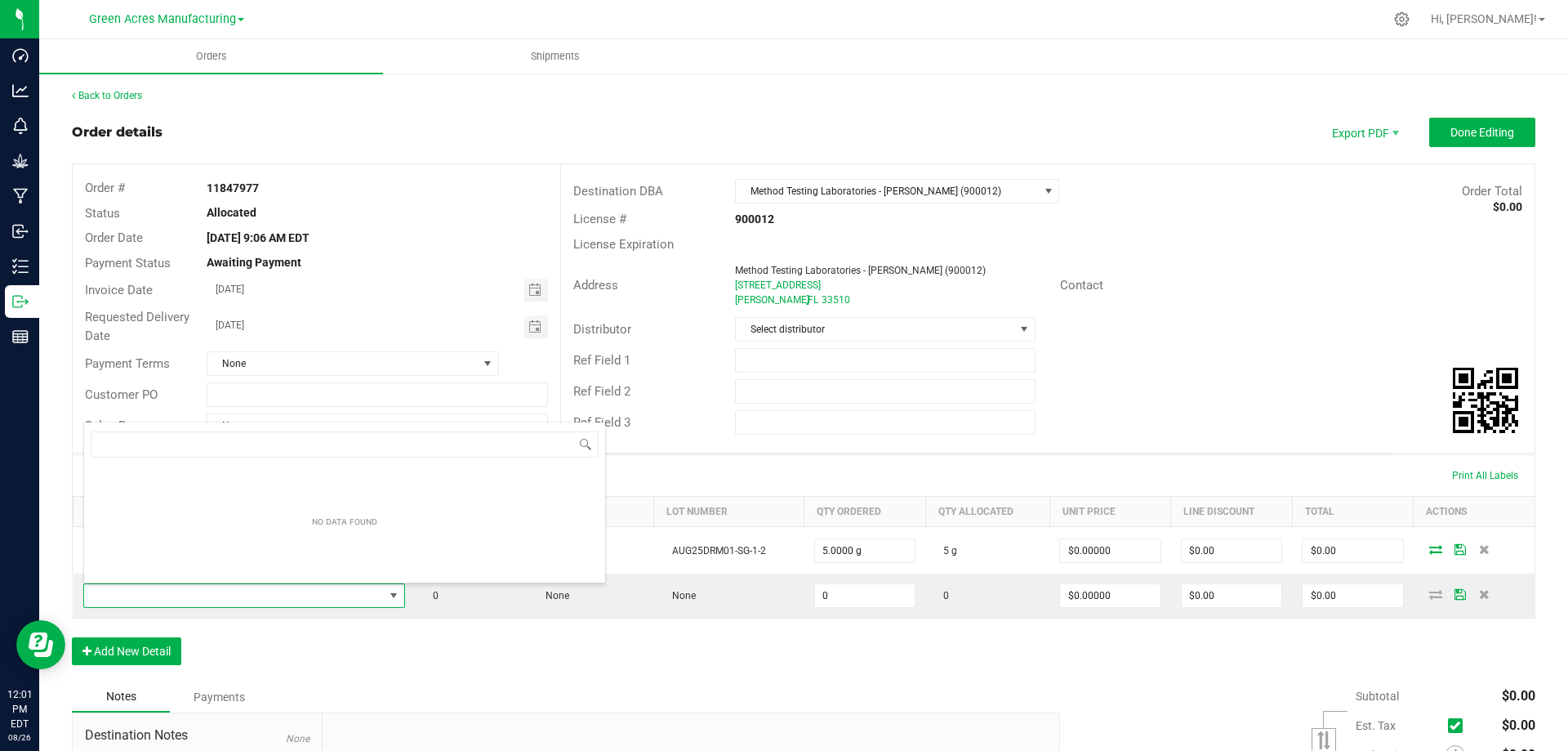
scroll to position [25, 319]
type input "FORMULA - SW - PATCH - 133.3MG - CAL - 12.5CBD-1THC"
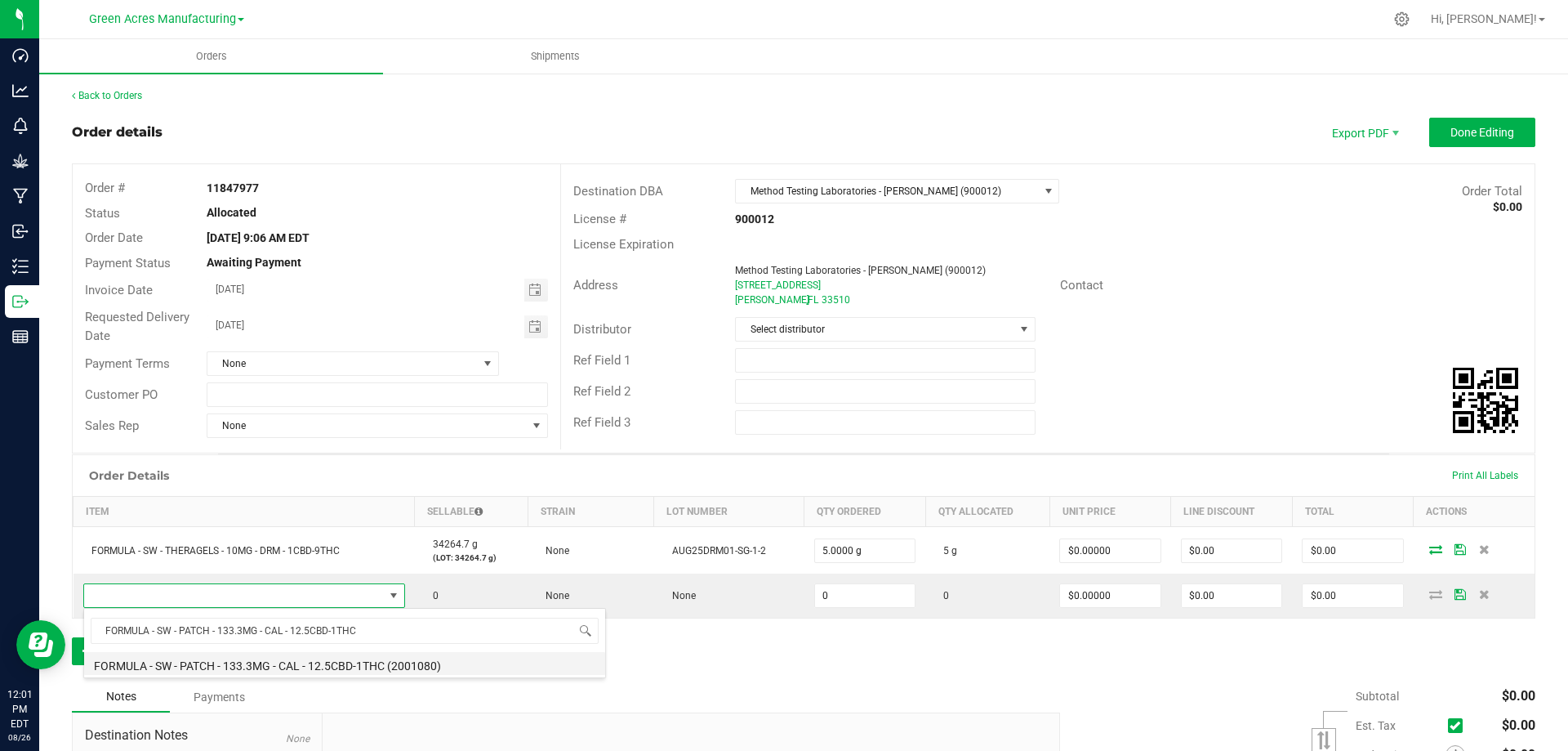
click at [296, 664] on li "FORMULA - SW - PATCH - 133.3MG - CAL - 12.5CBD-1THC (2001080)" at bounding box center [344, 663] width 521 height 23
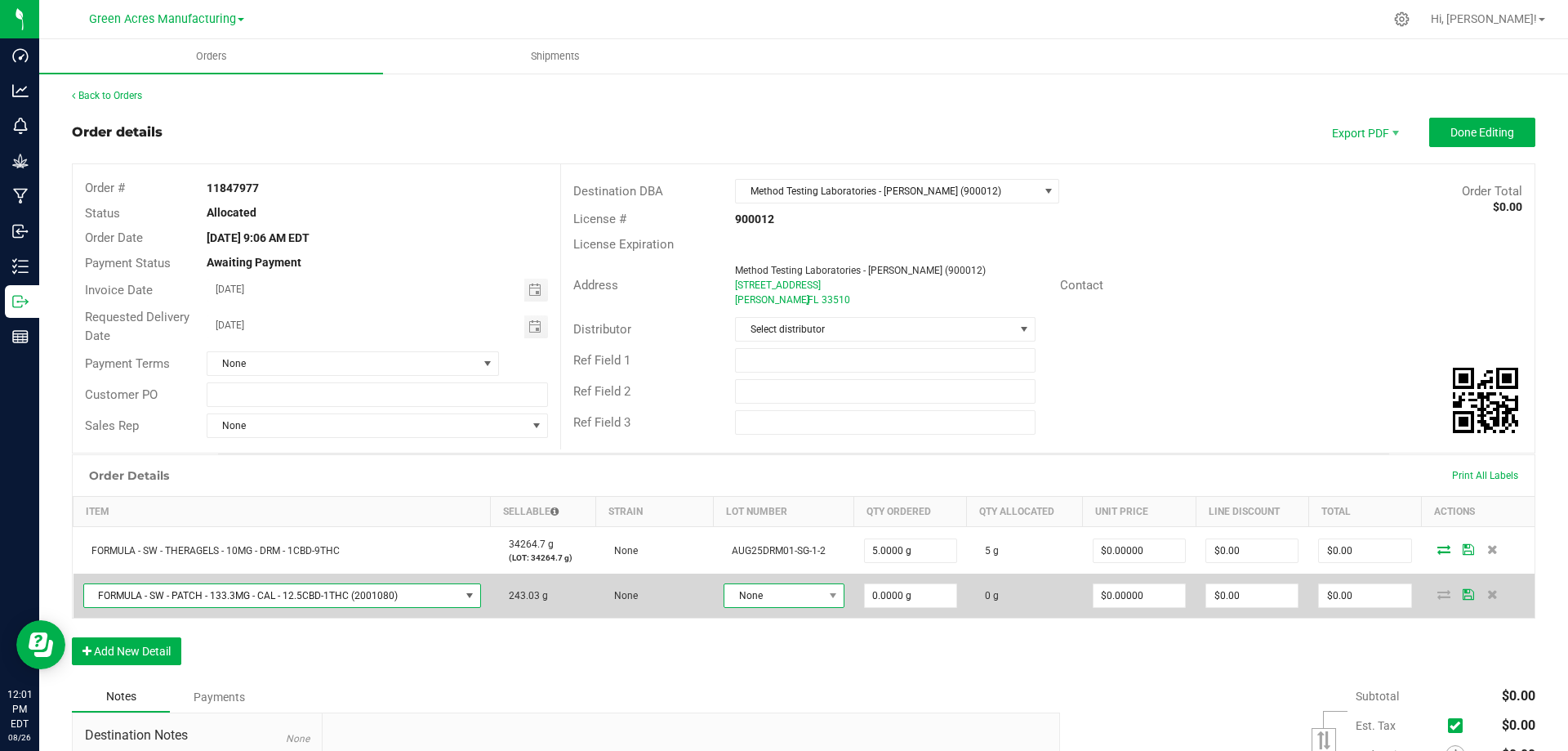
click at [758, 597] on span "None" at bounding box center [773, 595] width 99 height 23
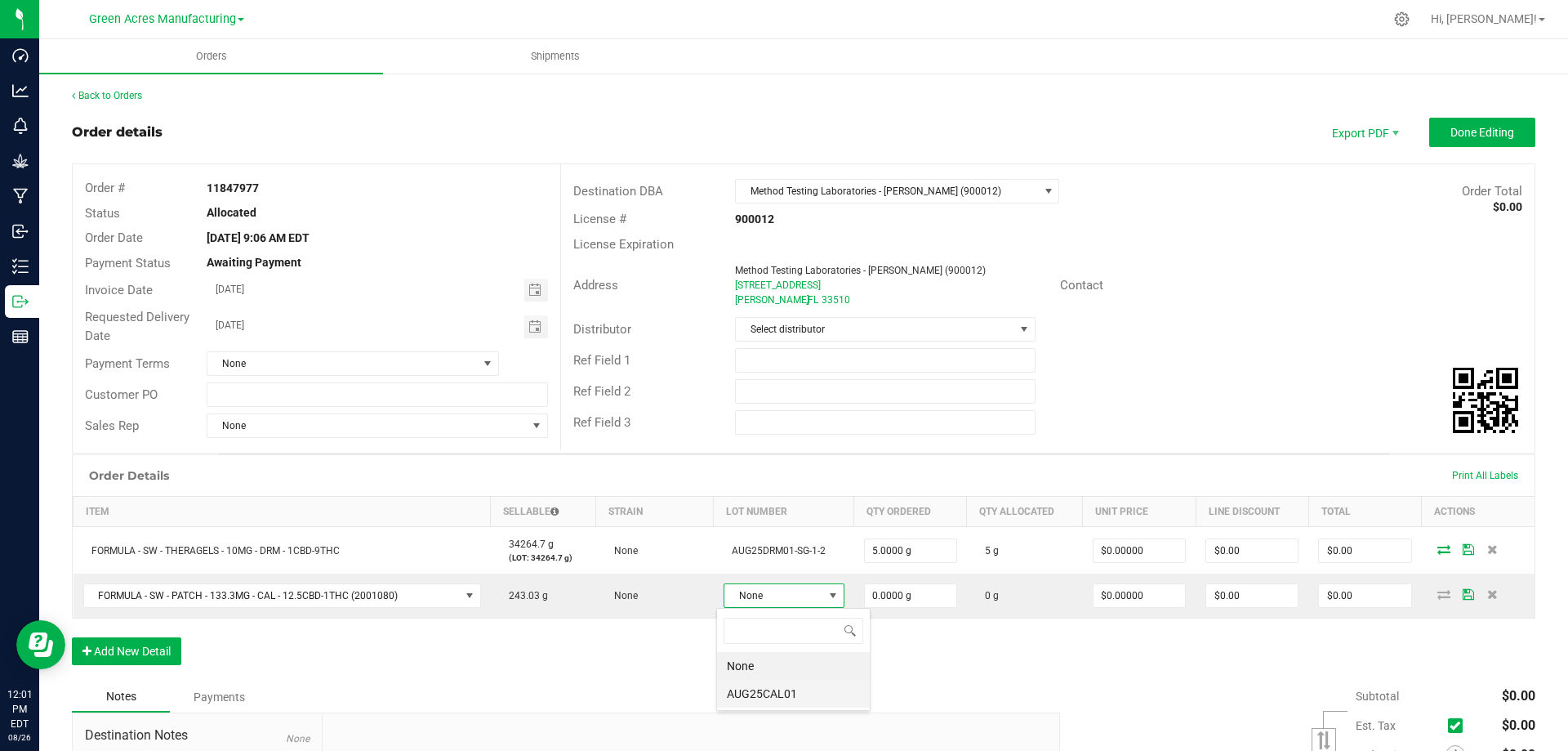
click at [776, 696] on li "AUG25CAL01" at bounding box center [794, 693] width 153 height 27
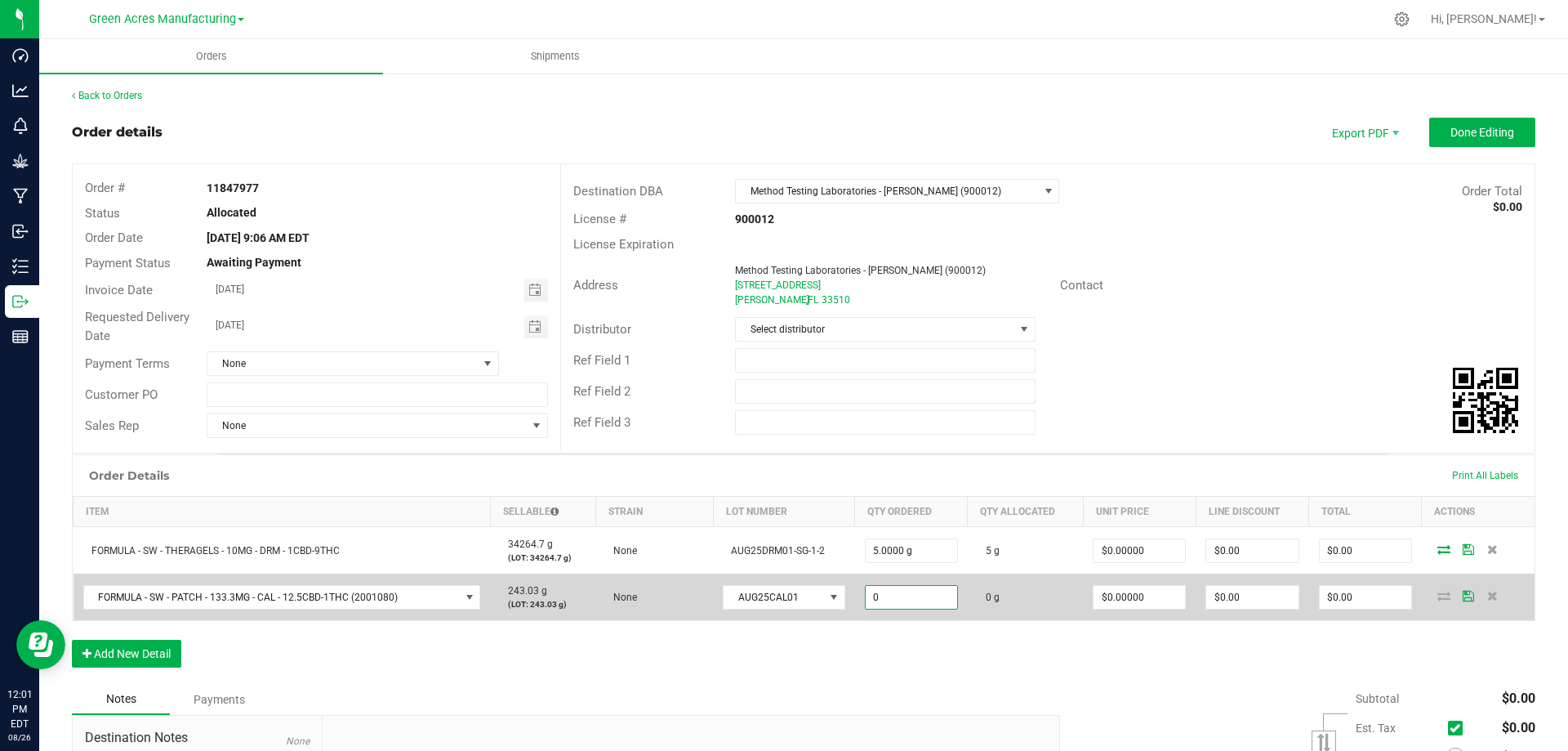
click at [894, 595] on input "0" at bounding box center [911, 597] width 91 height 23
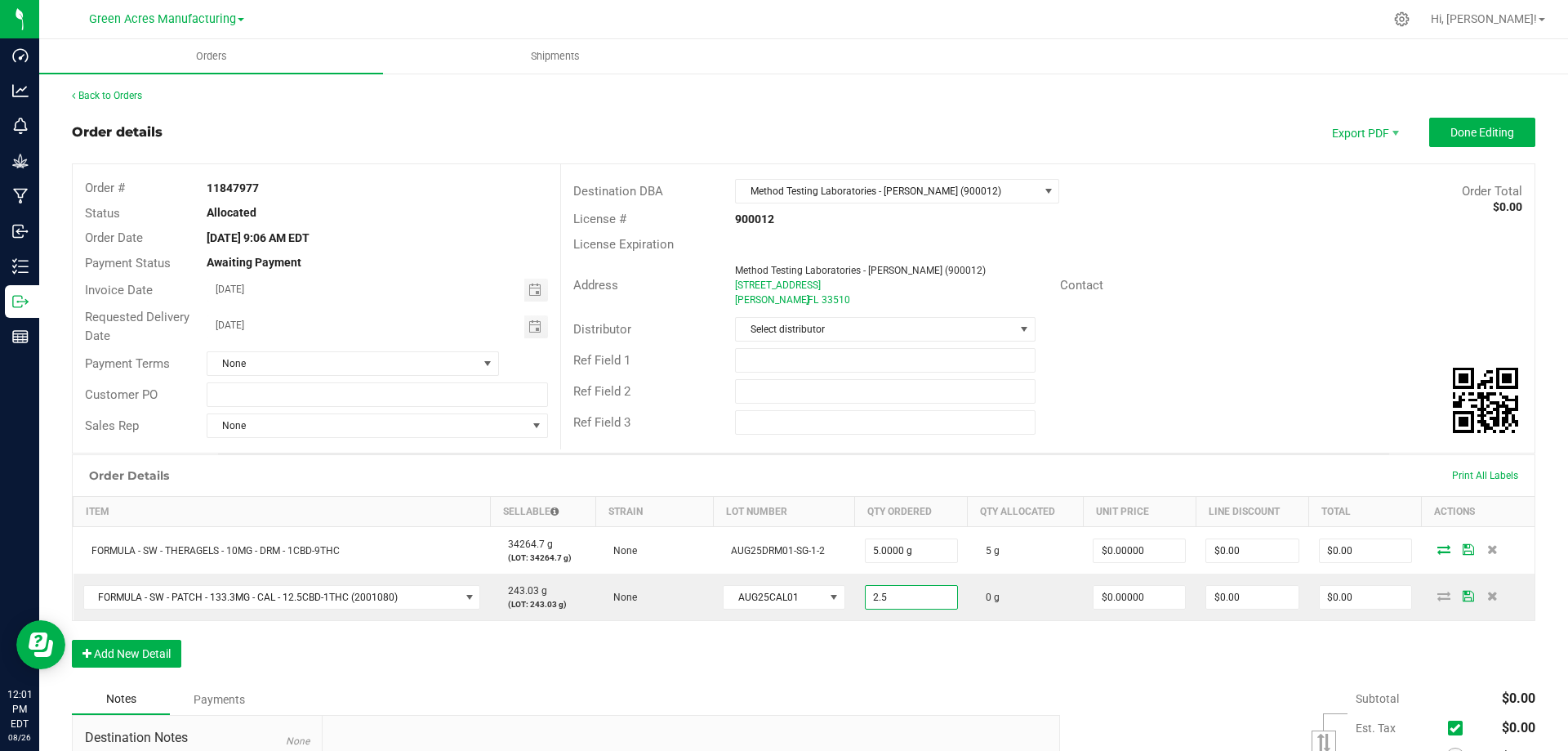
type input "2.5000 g"
click at [1333, 635] on div "Order Details Print All Labels Item Sellable Strain Lot Number Qty Ordered Qty …" at bounding box center [803, 569] width 1463 height 230
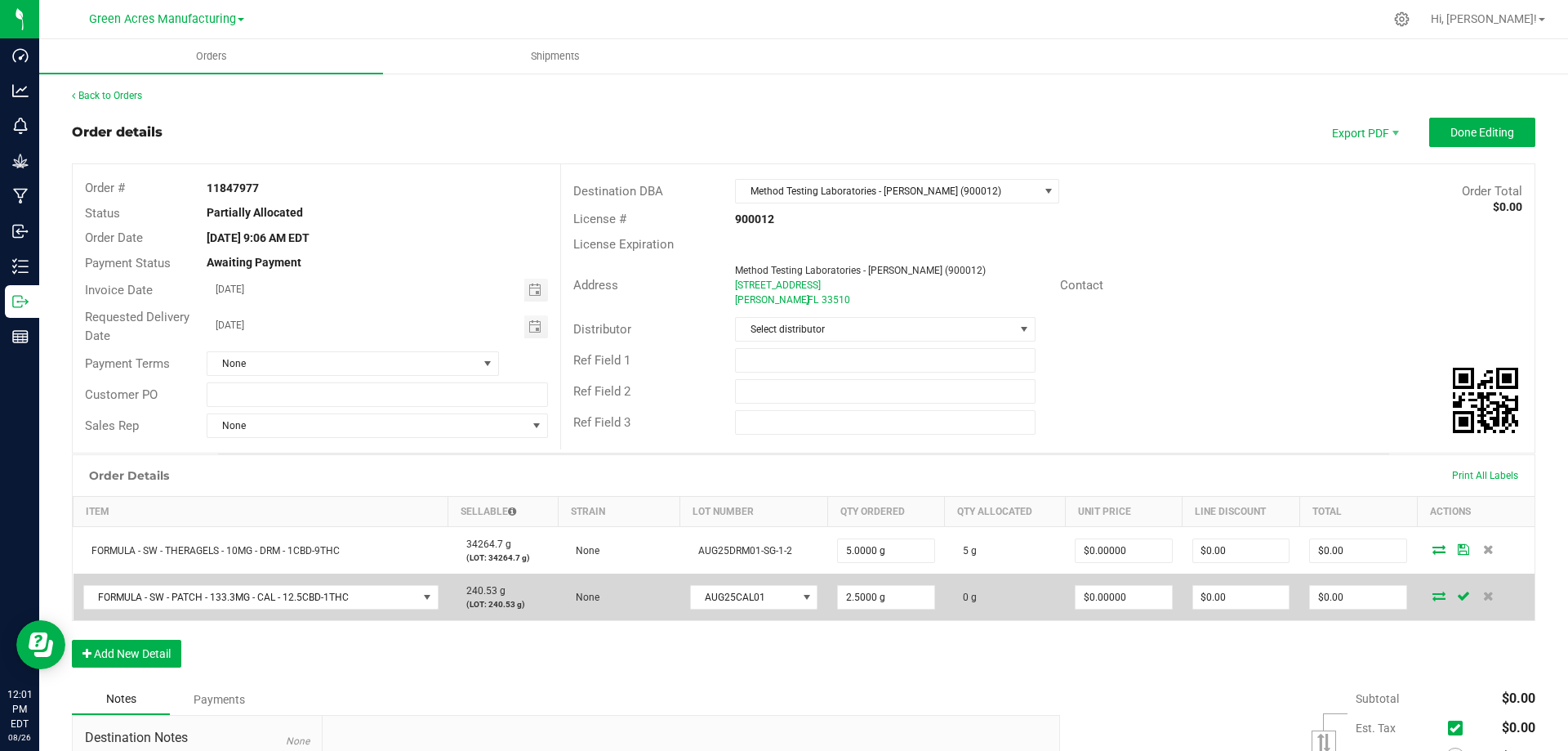
click at [1433, 595] on icon at bounding box center [1438, 596] width 13 height 10
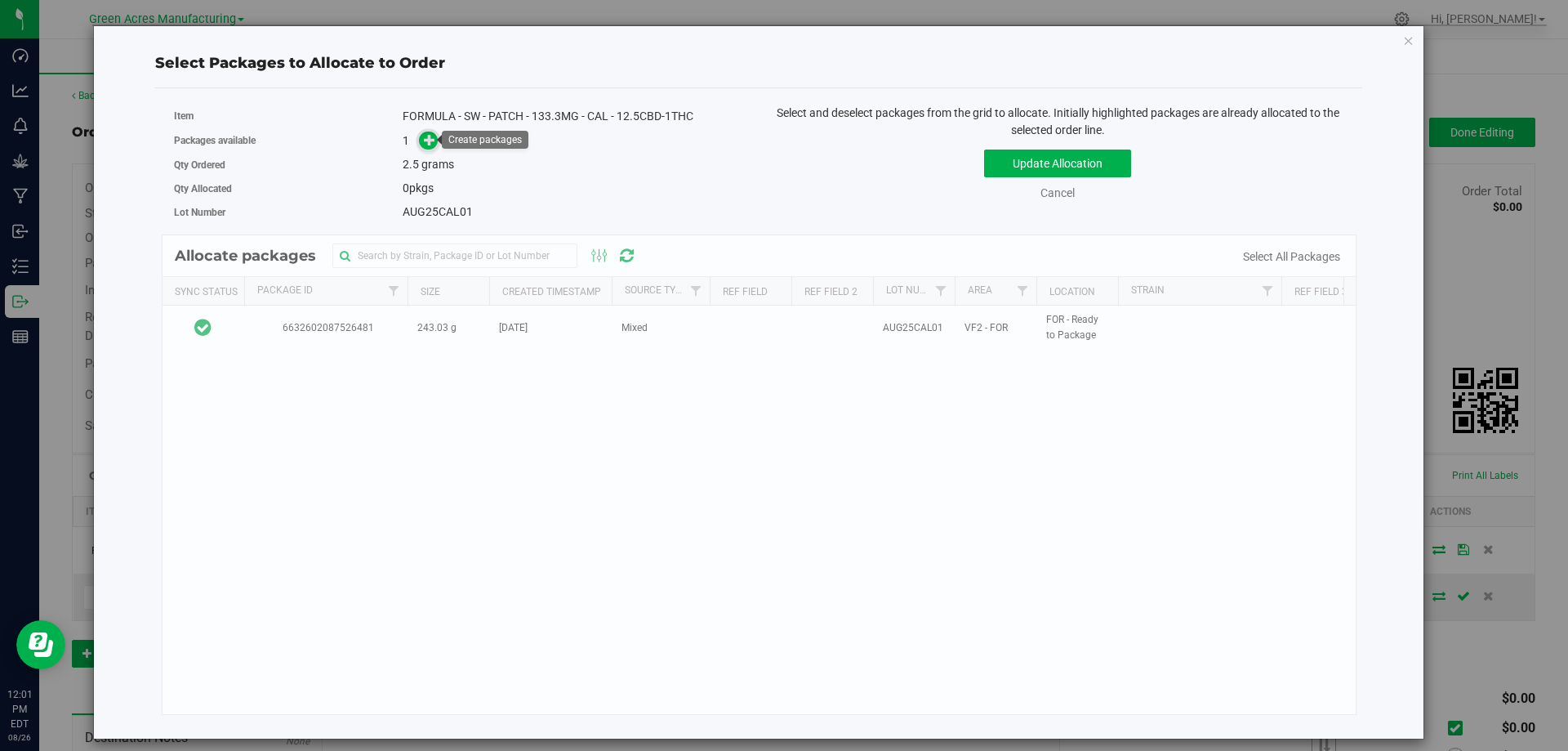
click at [430, 140] on icon at bounding box center [430, 138] width 13 height 13
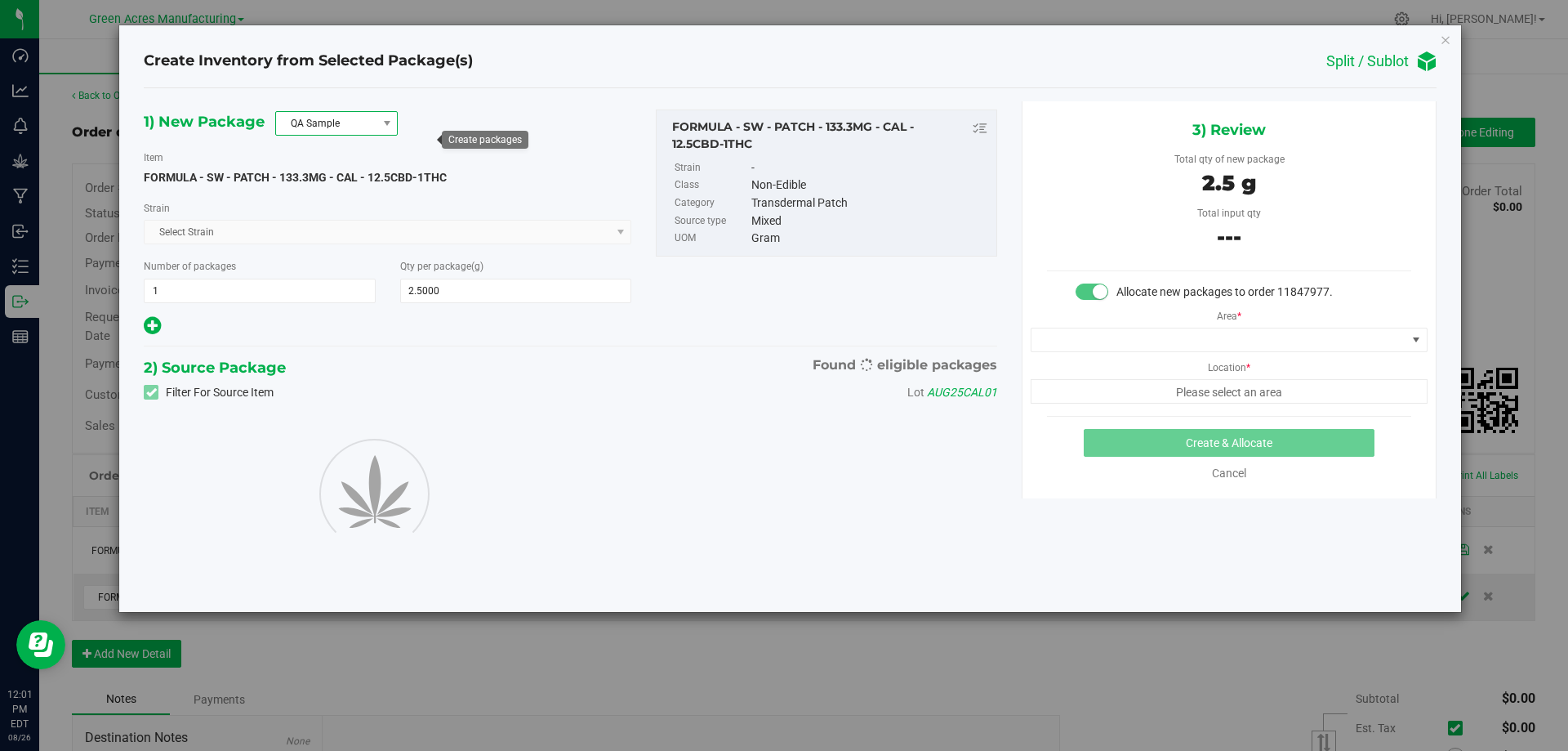
click at [322, 122] on span "QA Sample" at bounding box center [326, 123] width 100 height 23
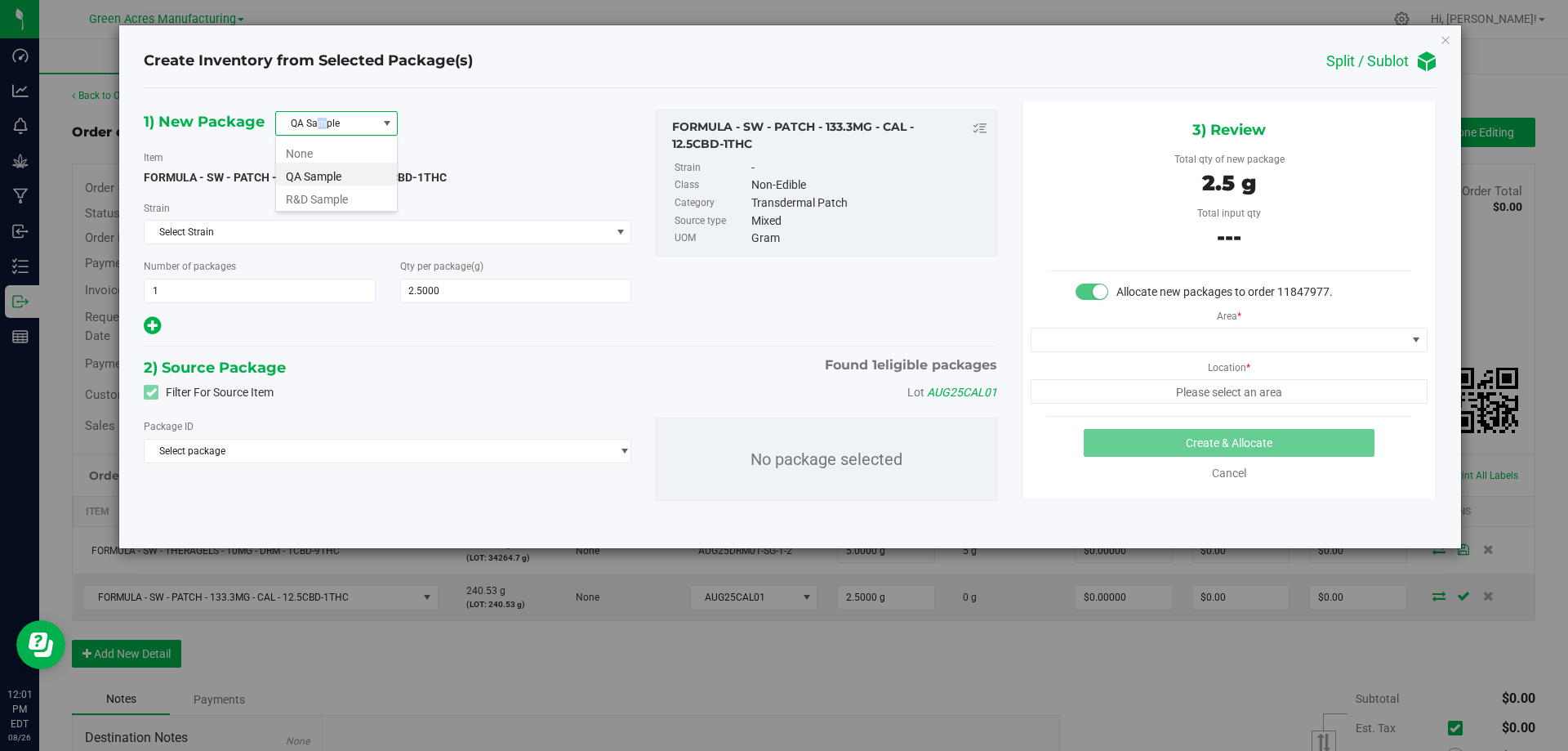
scroll to position [25, 123]
click at [335, 189] on li "R&D Sample" at bounding box center [336, 196] width 121 height 23
click at [343, 237] on span "Select Strain" at bounding box center [377, 232] width 465 height 23
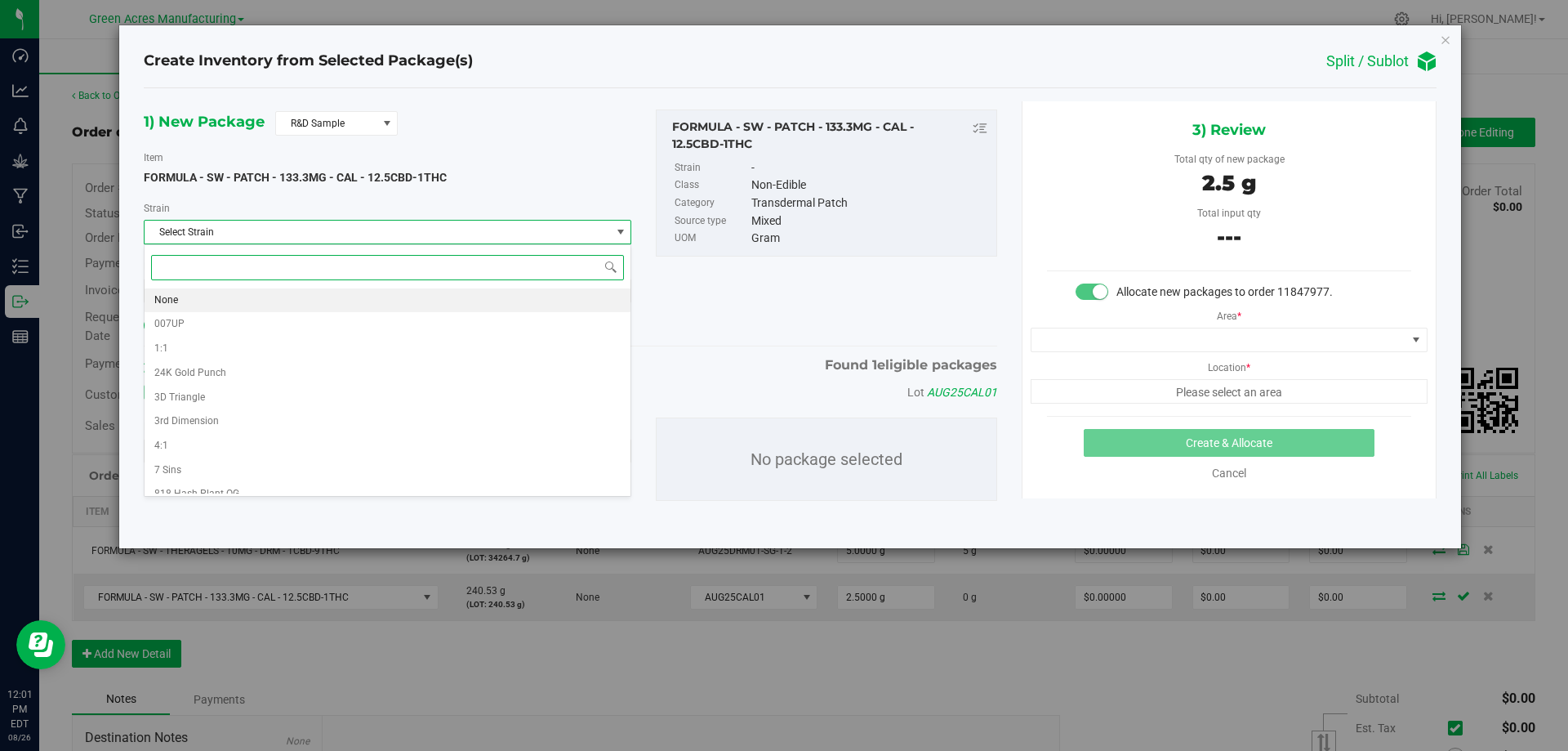
click at [343, 299] on li "None" at bounding box center [387, 300] width 486 height 25
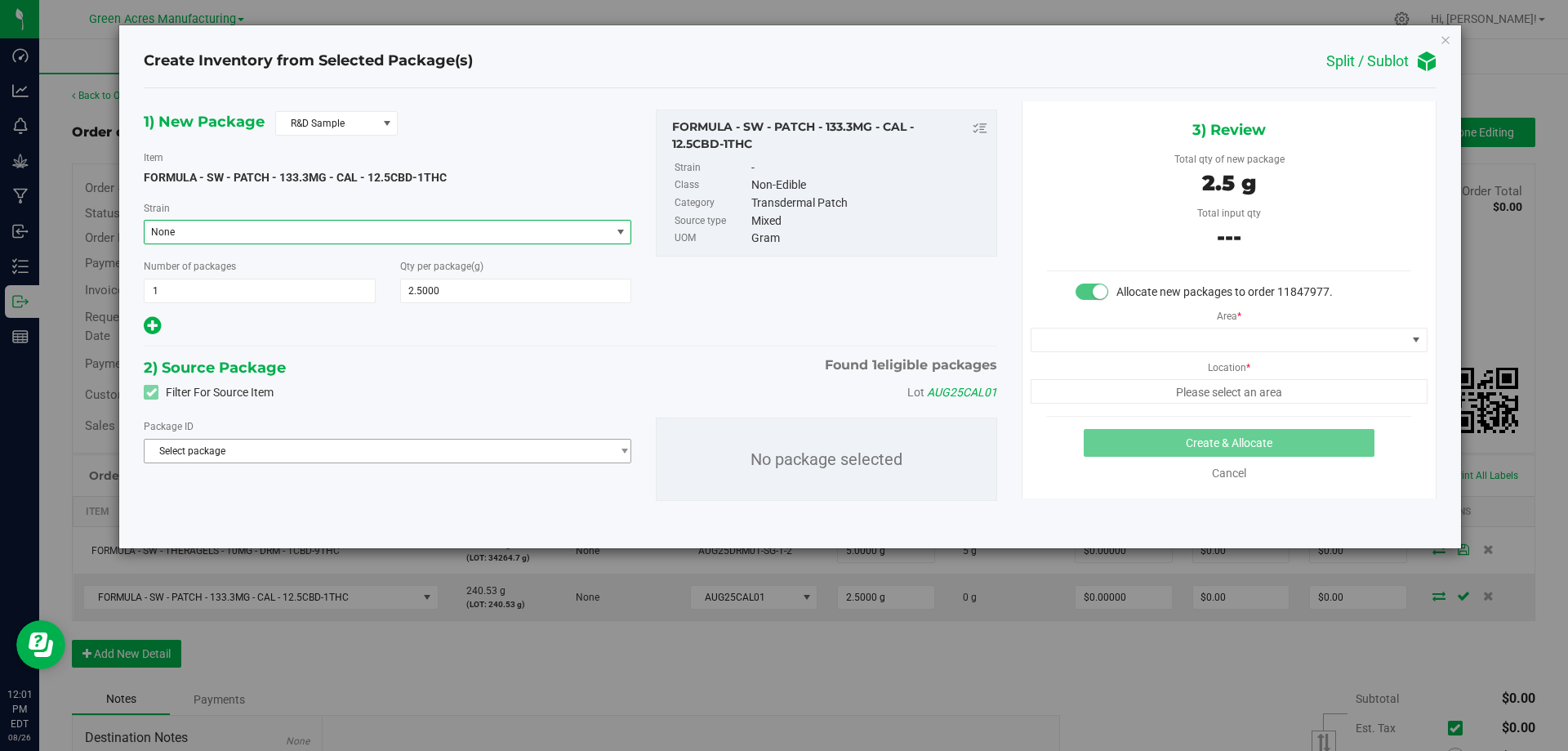
click at [354, 456] on span "Select package" at bounding box center [377, 451] width 465 height 23
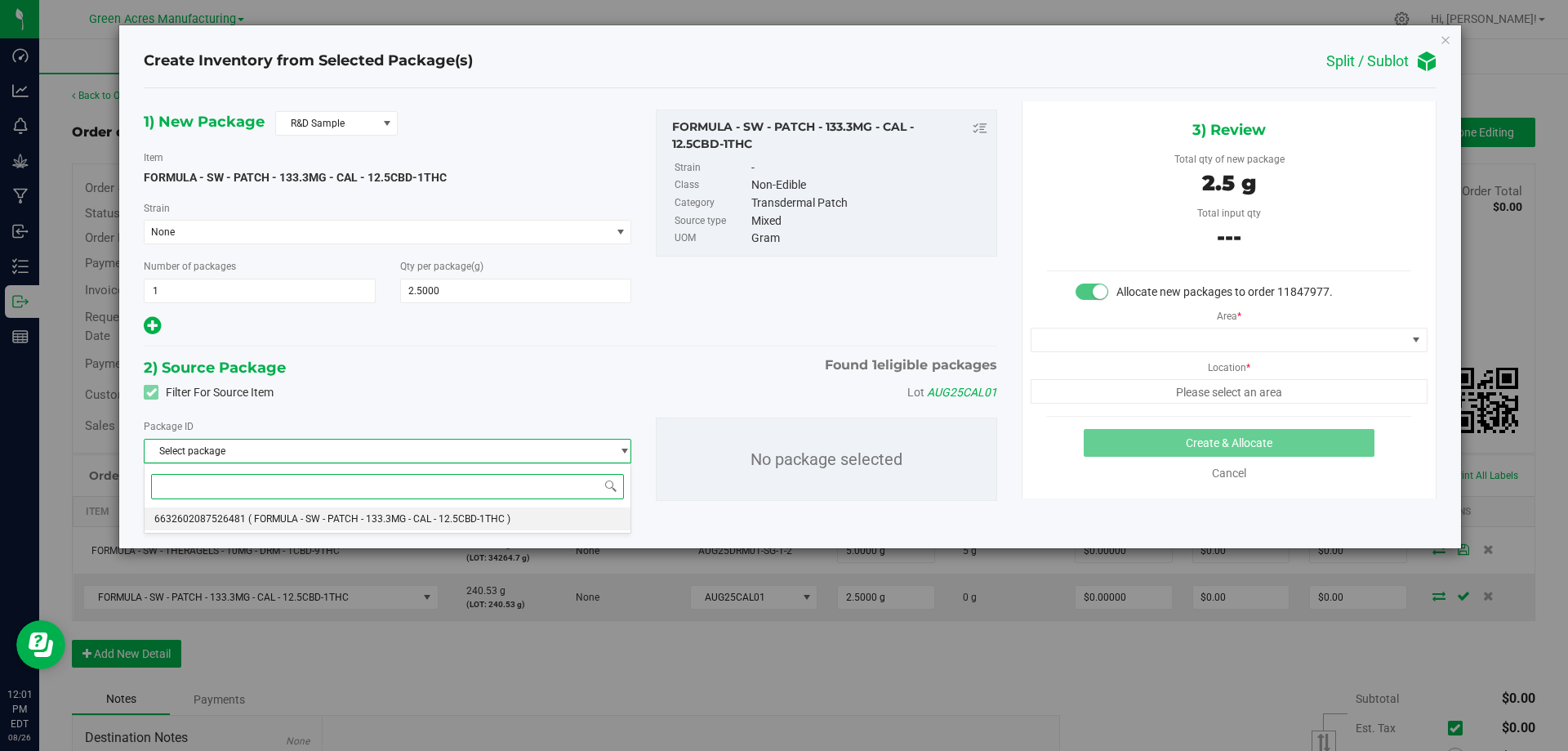
click at [358, 515] on span "( FORMULA - SW - PATCH - 133.3MG - CAL - 12.5CBD-1THC )" at bounding box center [379, 519] width 262 height 12
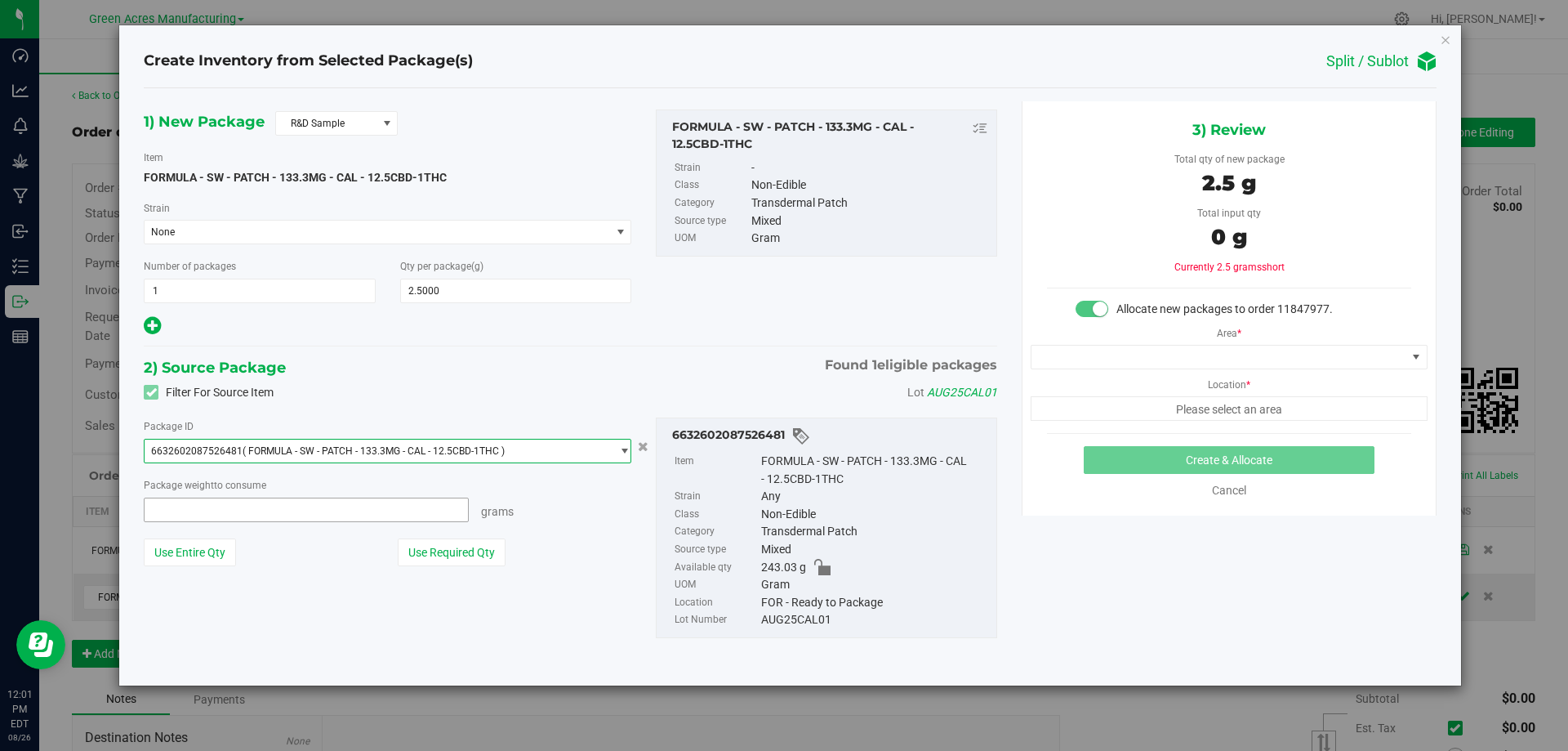
click at [355, 510] on span at bounding box center [305, 510] width 325 height 25
type input "2.5"
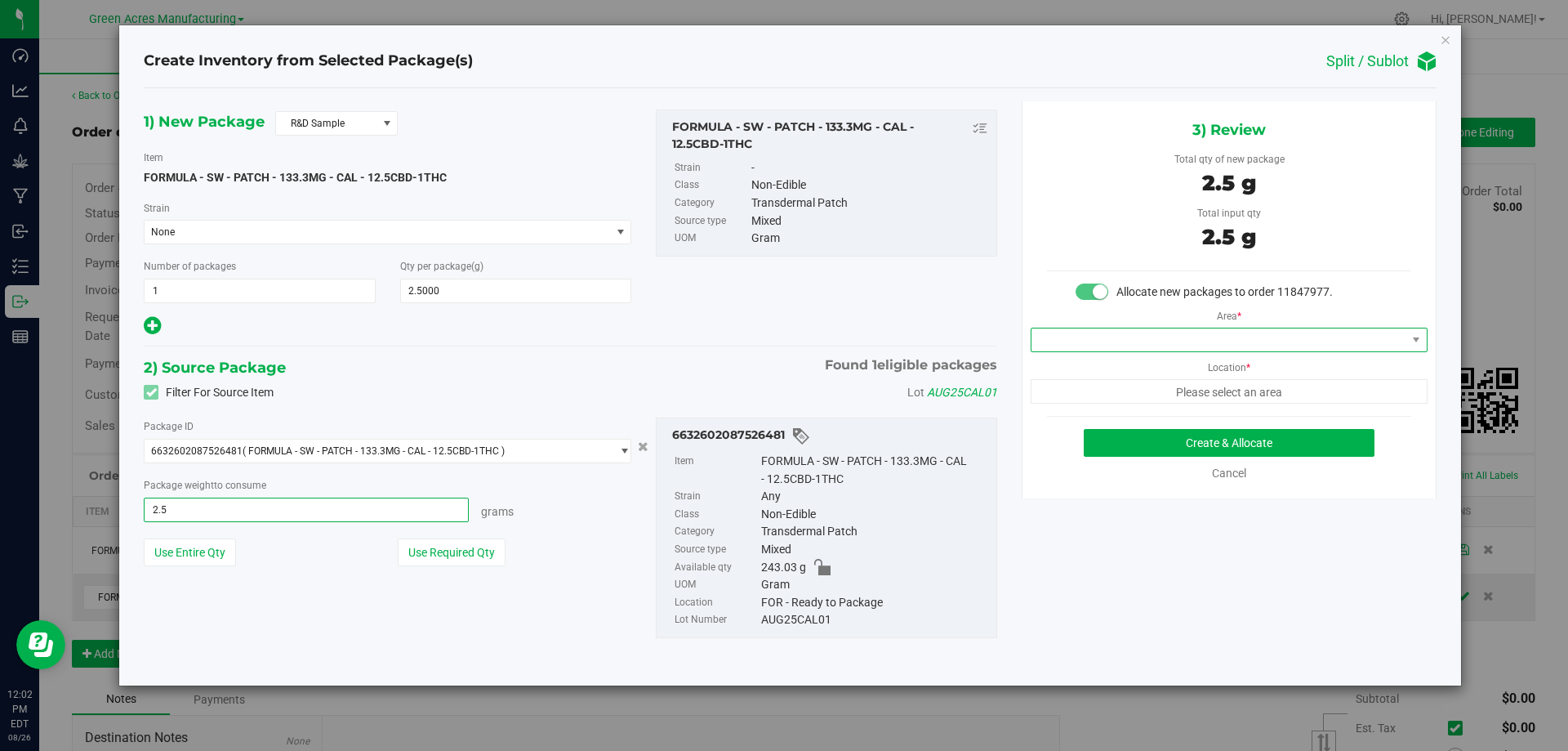
type input "2.5000 g"
click at [1221, 337] on span at bounding box center [1219, 340] width 375 height 23
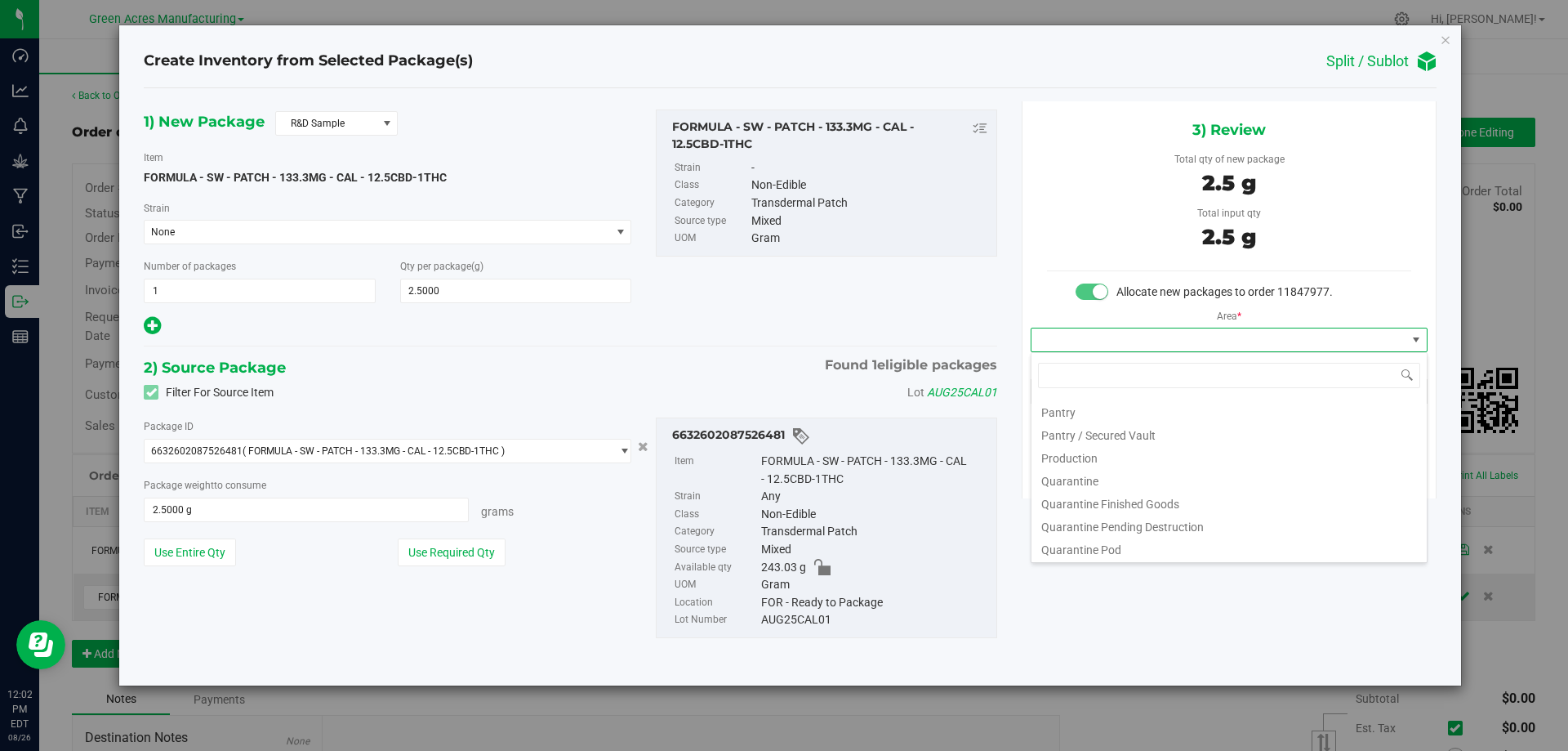
scroll to position [463, 0]
click at [1149, 418] on li "Pantry / Secured Vault" at bounding box center [1228, 424] width 395 height 23
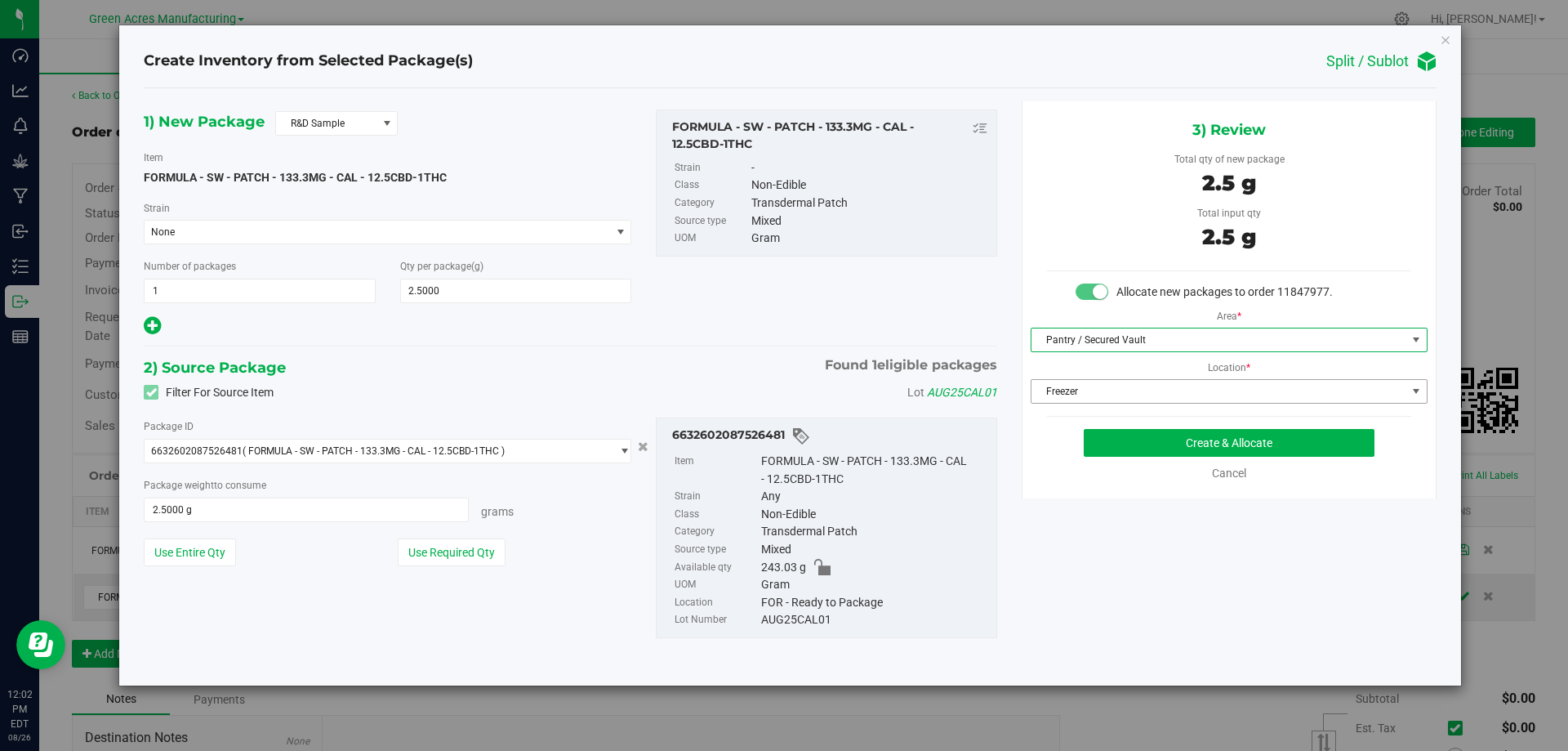
click at [1158, 388] on span "Freezer" at bounding box center [1219, 391] width 375 height 23
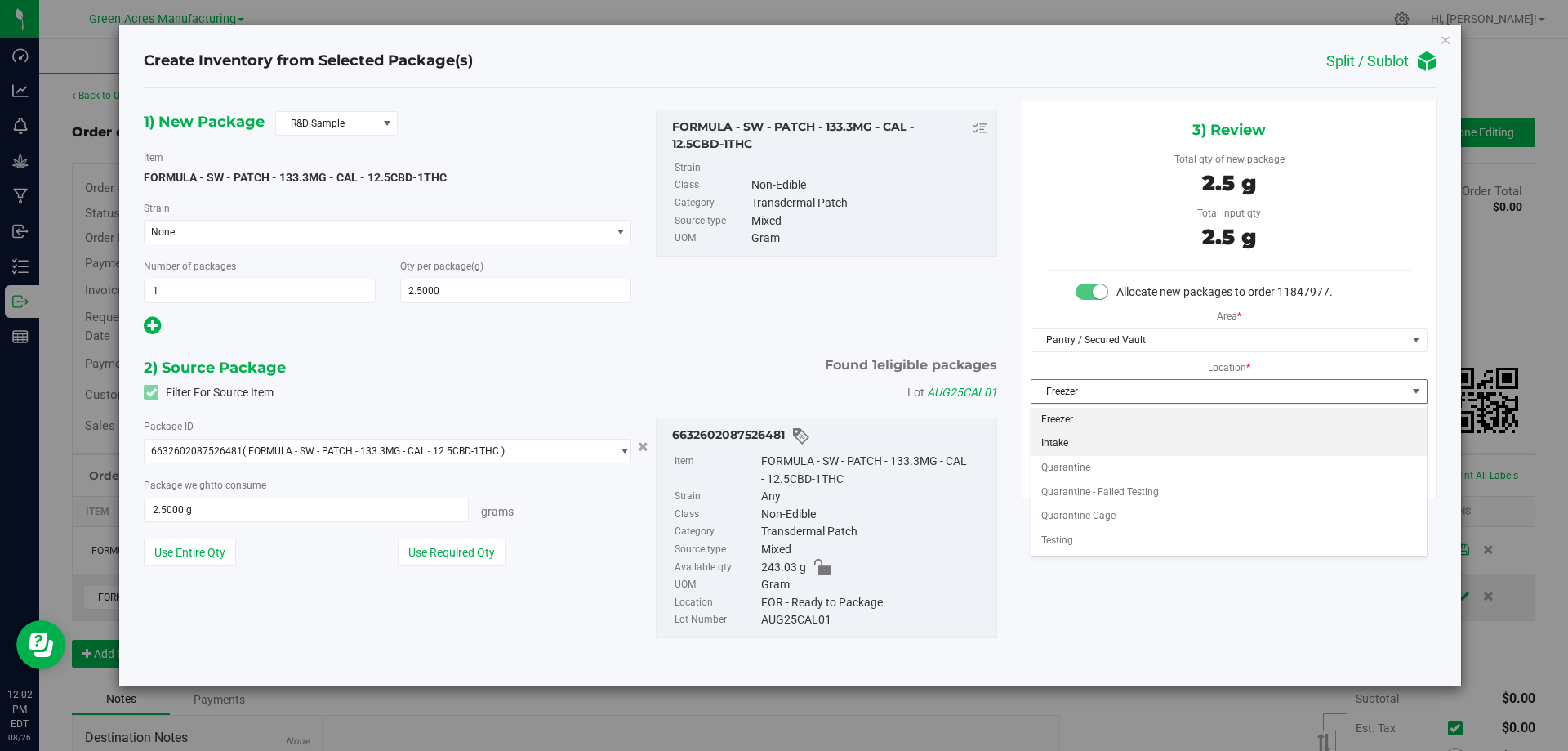
click at [1149, 436] on li "Intake" at bounding box center [1228, 443] width 395 height 25
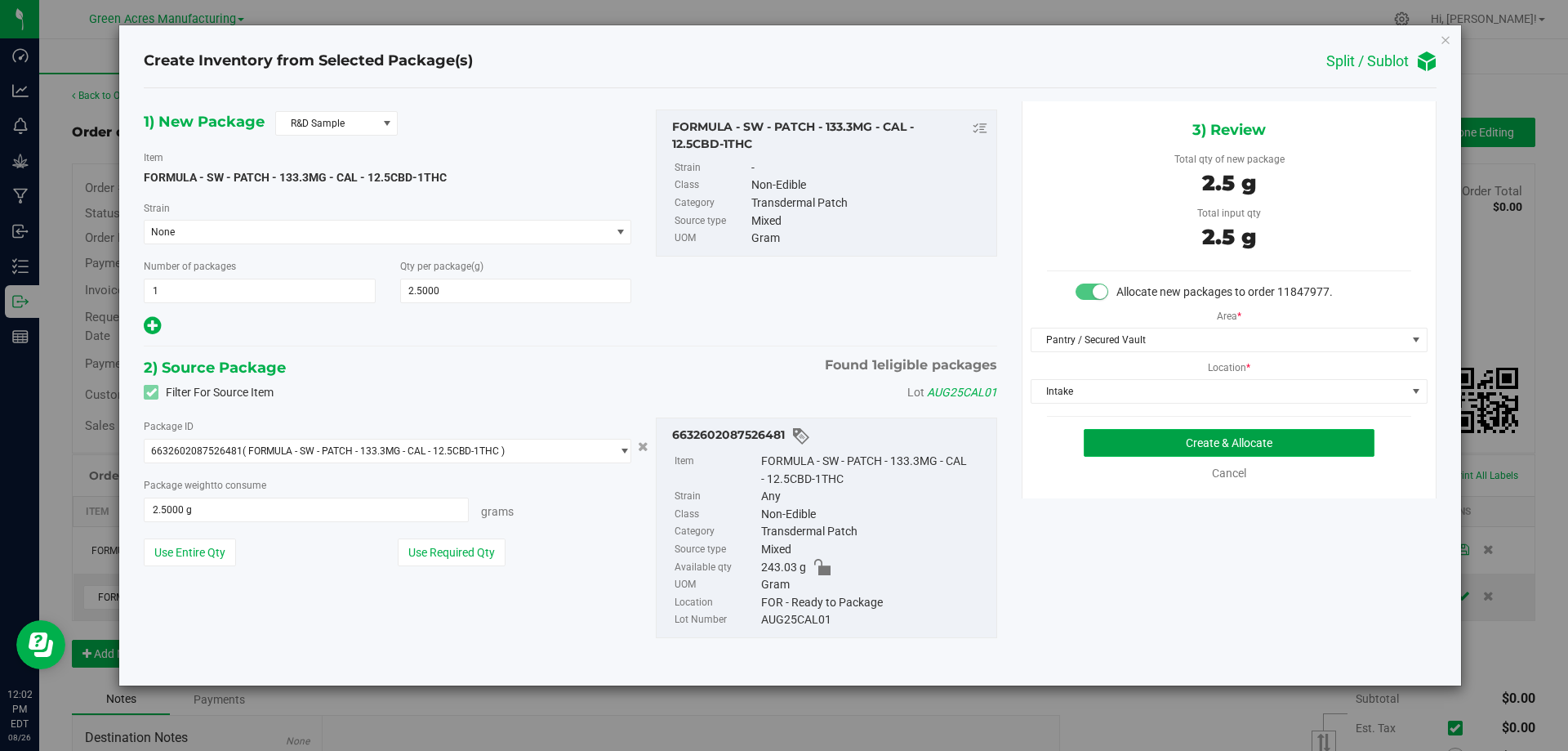
click at [1197, 450] on button "Create & Allocate" at bounding box center [1228, 443] width 290 height 27
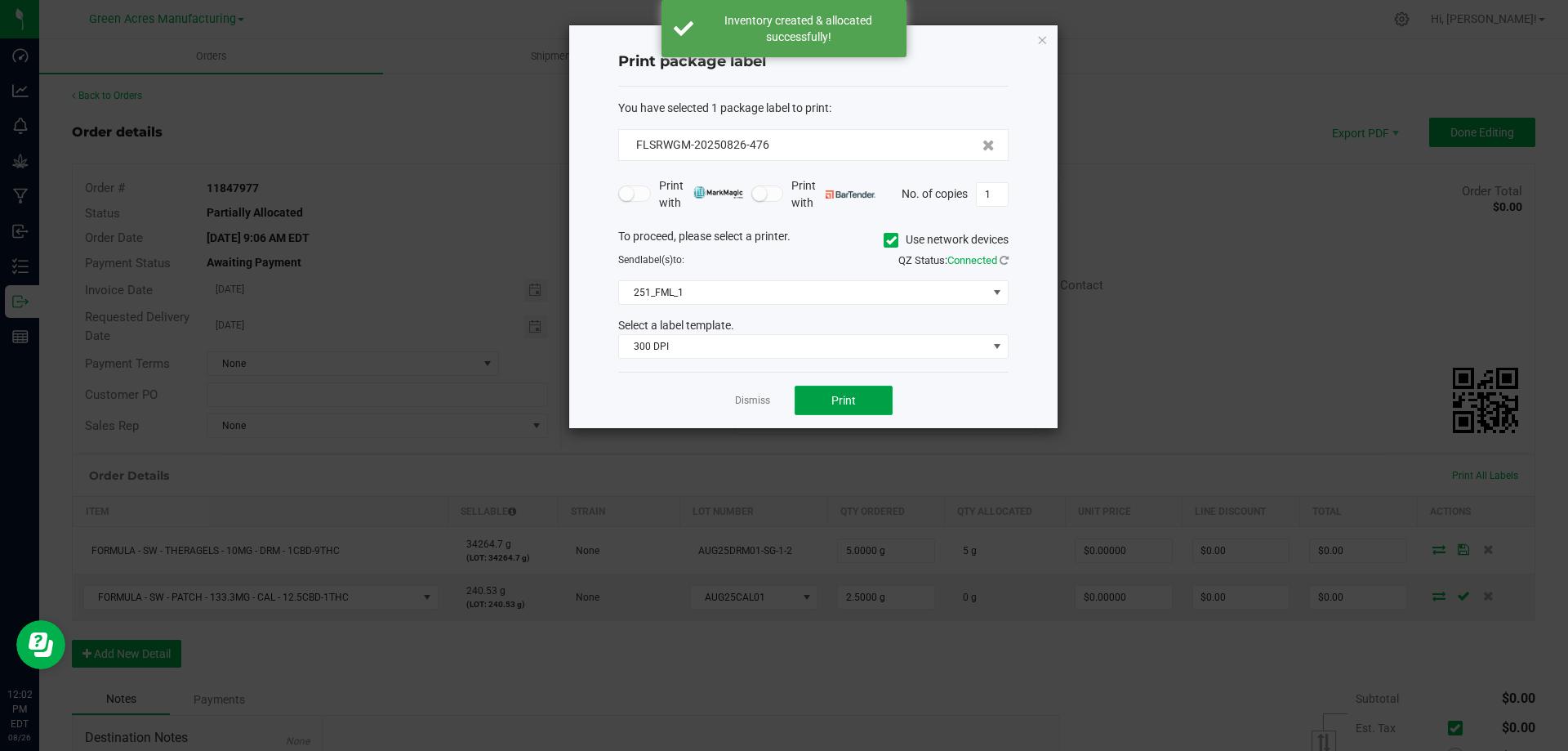
click at [828, 406] on button "Print" at bounding box center [844, 401] width 98 height 29
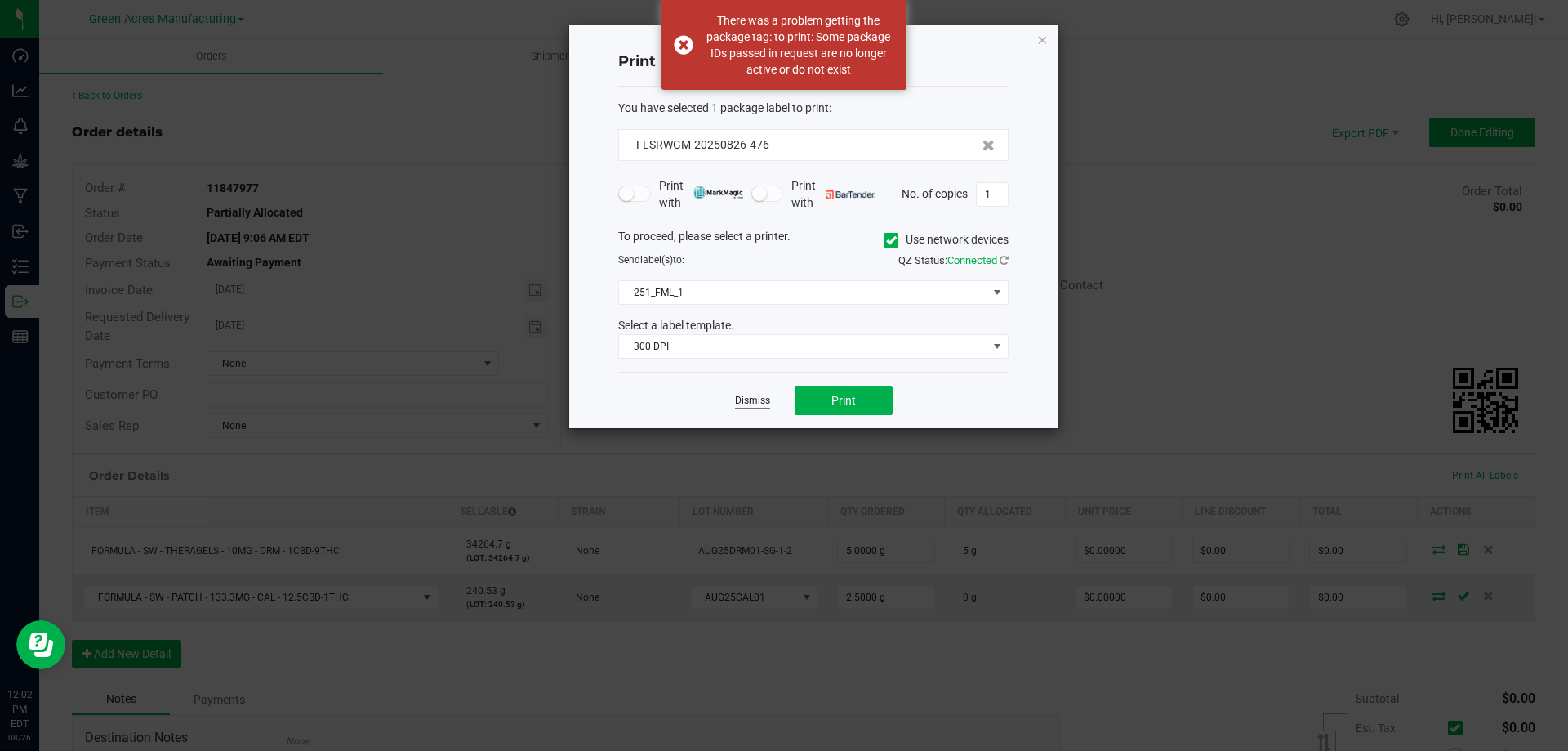
click at [751, 405] on link "Dismiss" at bounding box center [753, 401] width 35 height 14
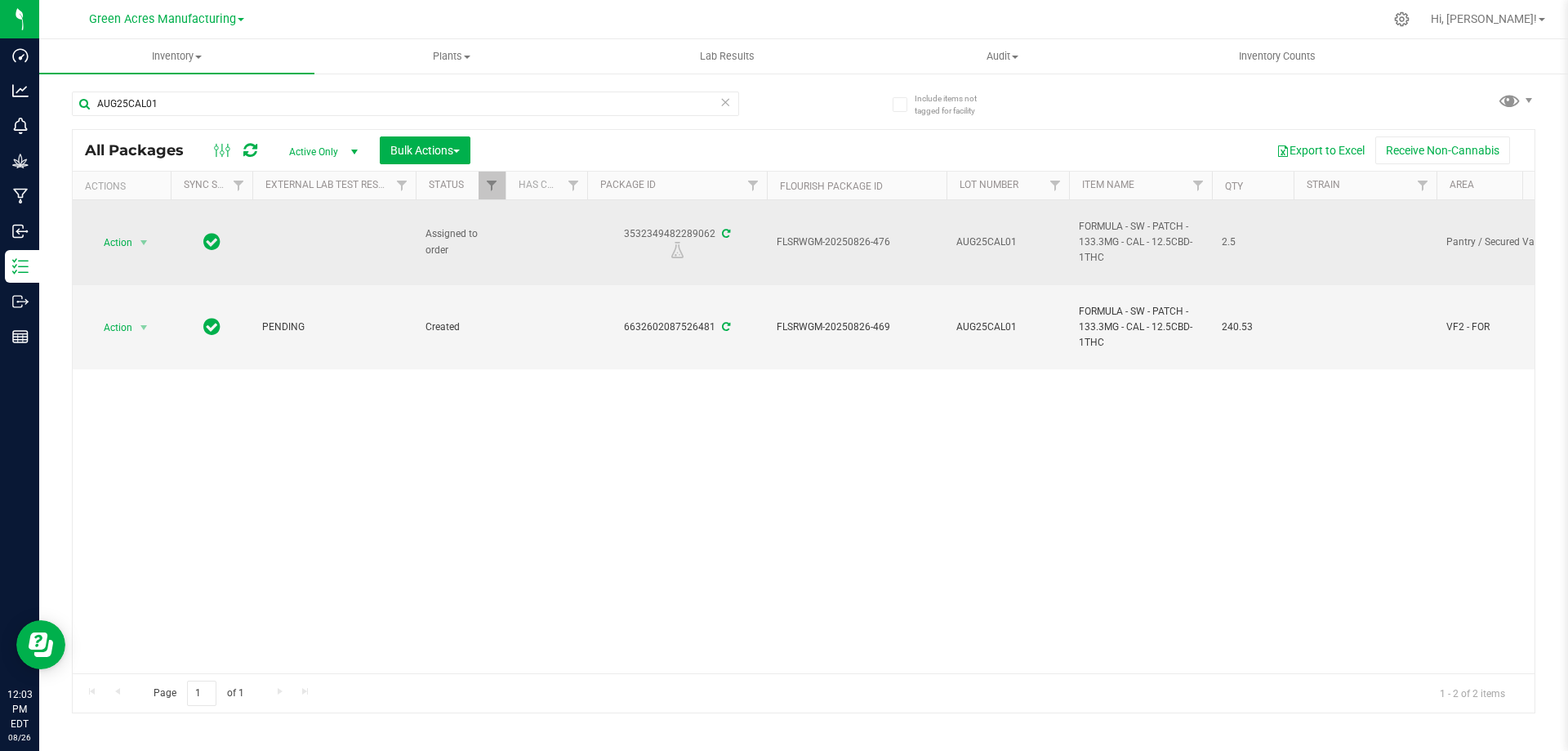
drag, startPoint x: 623, startPoint y: 231, endPoint x: 712, endPoint y: 236, distance: 89.1
click at [712, 236] on div "3532349482289062" at bounding box center [677, 242] width 184 height 31
copy div "3532349482289062"
click at [829, 241] on span "FLSRWGM-20250826-476" at bounding box center [856, 242] width 160 height 16
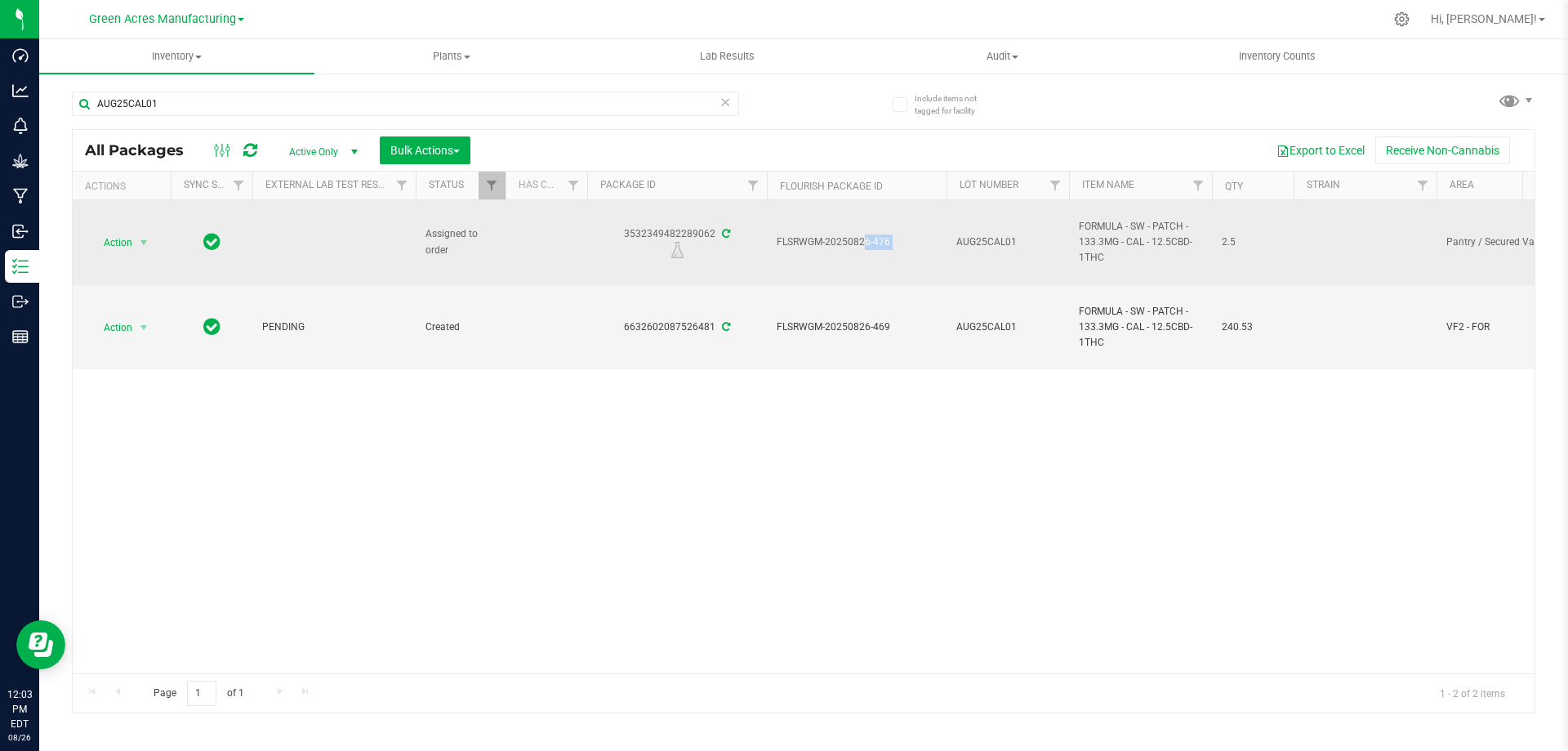
click at [829, 241] on span "FLSRWGM-20250826-476" at bounding box center [856, 242] width 160 height 16
copy tr "FLSRWGM-20250826-476"
click at [127, 241] on span "Action" at bounding box center [111, 242] width 44 height 23
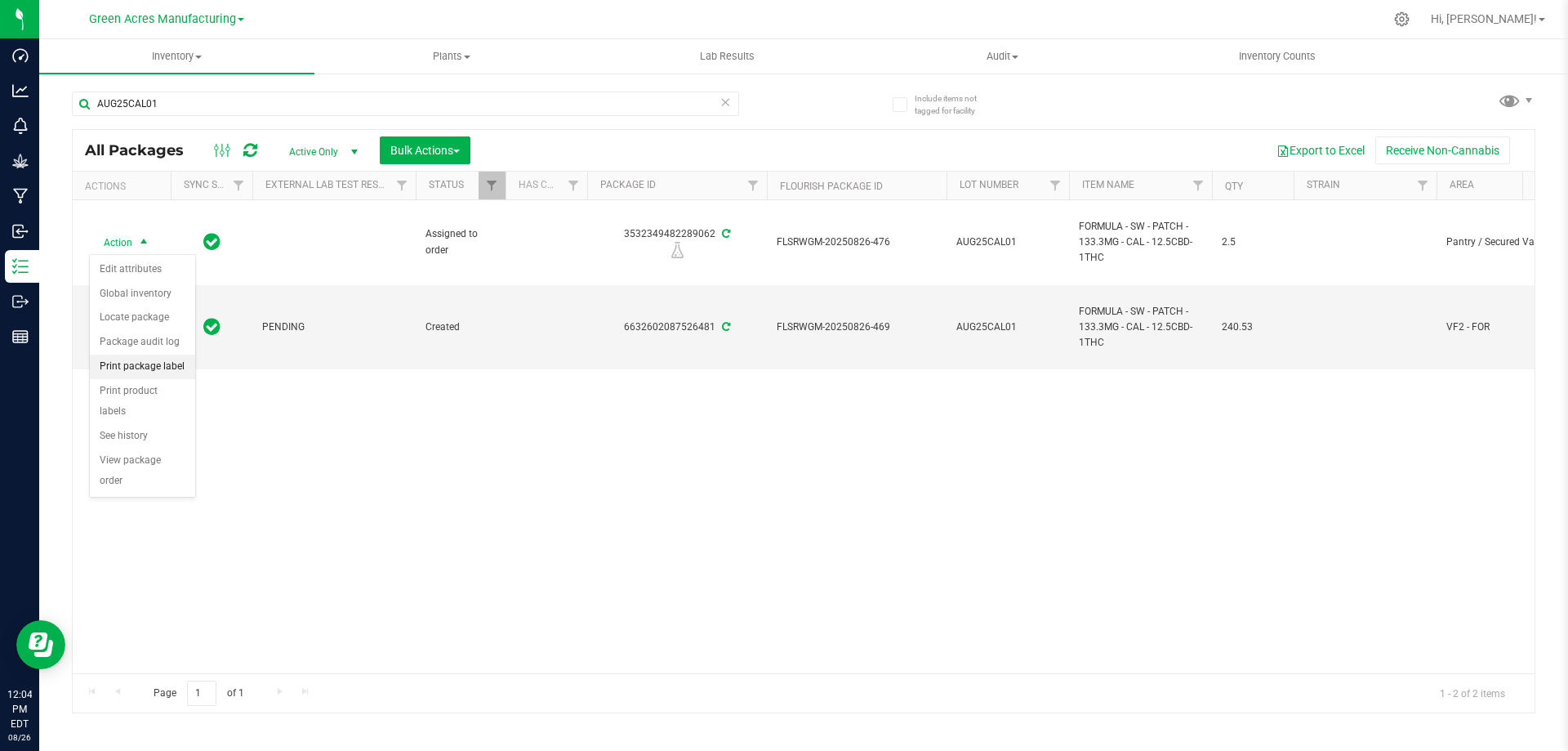
click at [140, 368] on li "Print package label" at bounding box center [142, 366] width 105 height 25
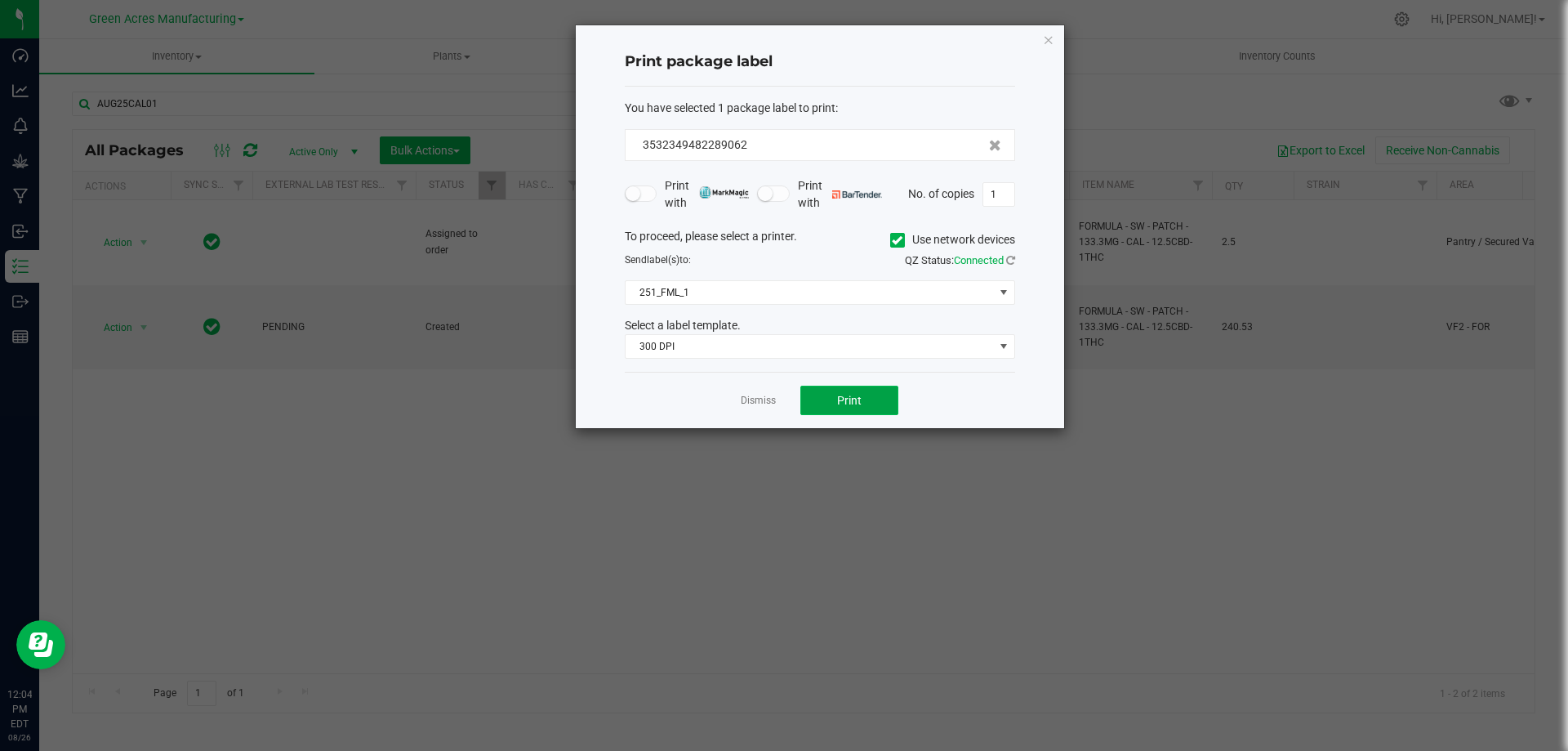
click at [824, 401] on button "Print" at bounding box center [850, 401] width 98 height 29
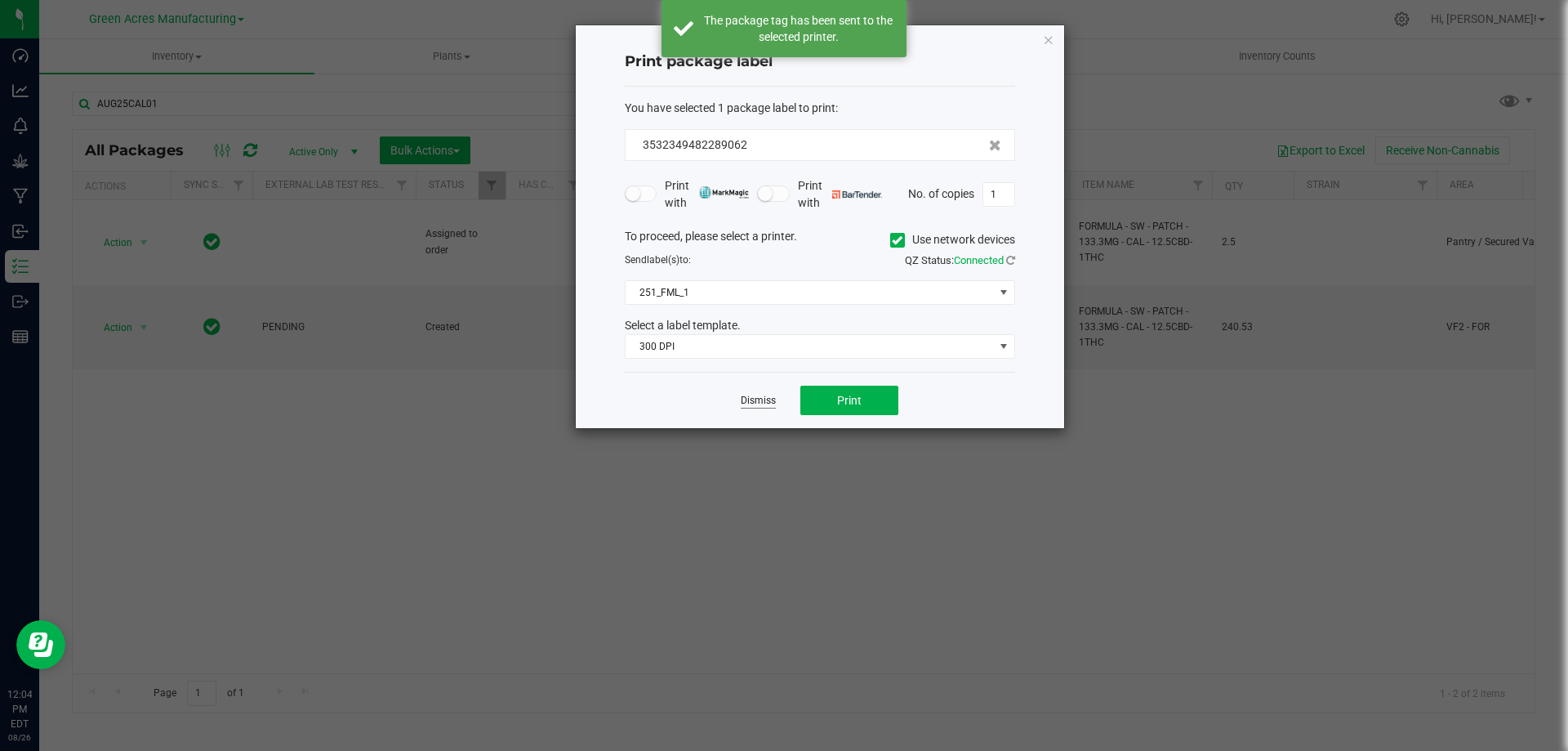
click at [753, 402] on link "Dismiss" at bounding box center [758, 401] width 35 height 14
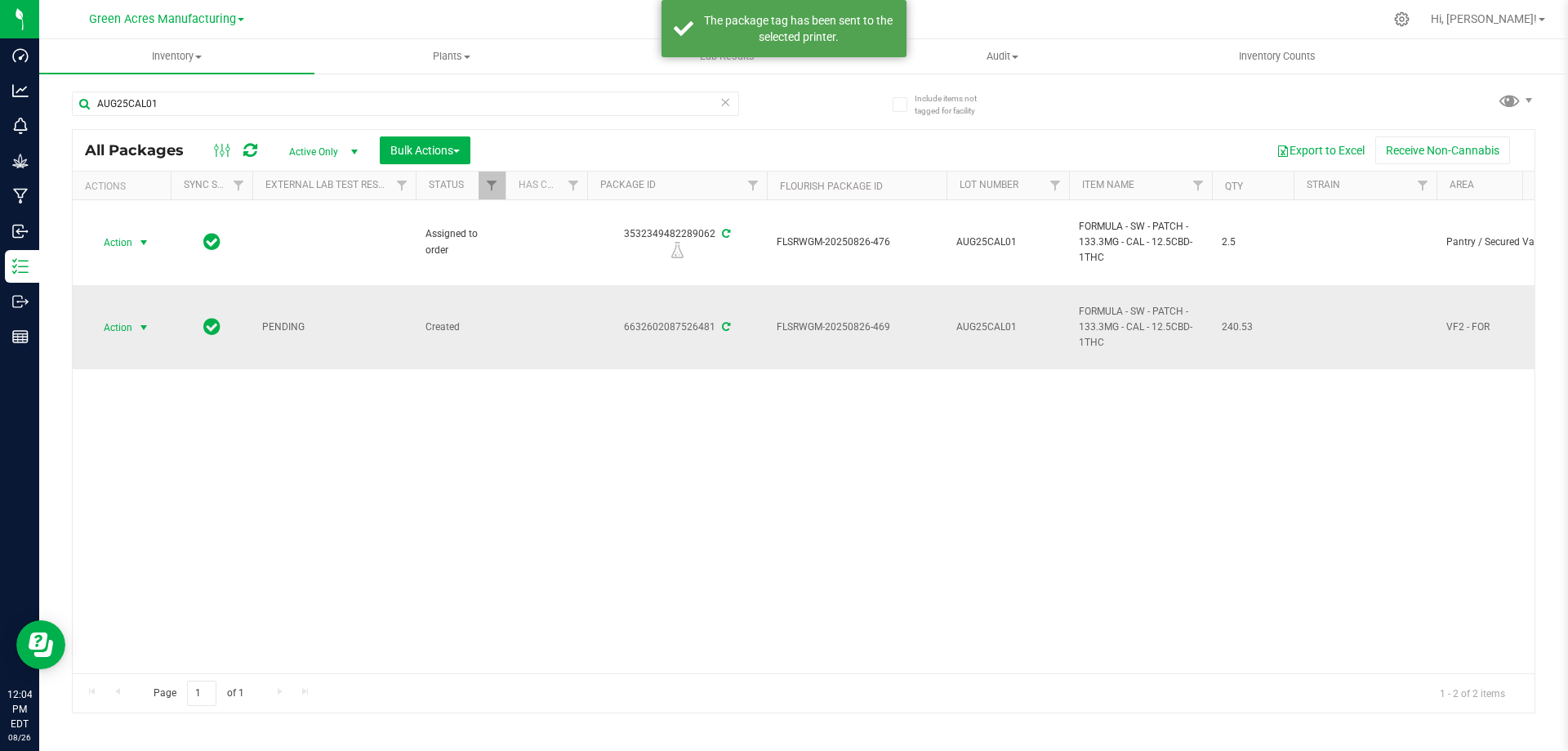
click at [138, 329] on span "select" at bounding box center [143, 327] width 13 height 13
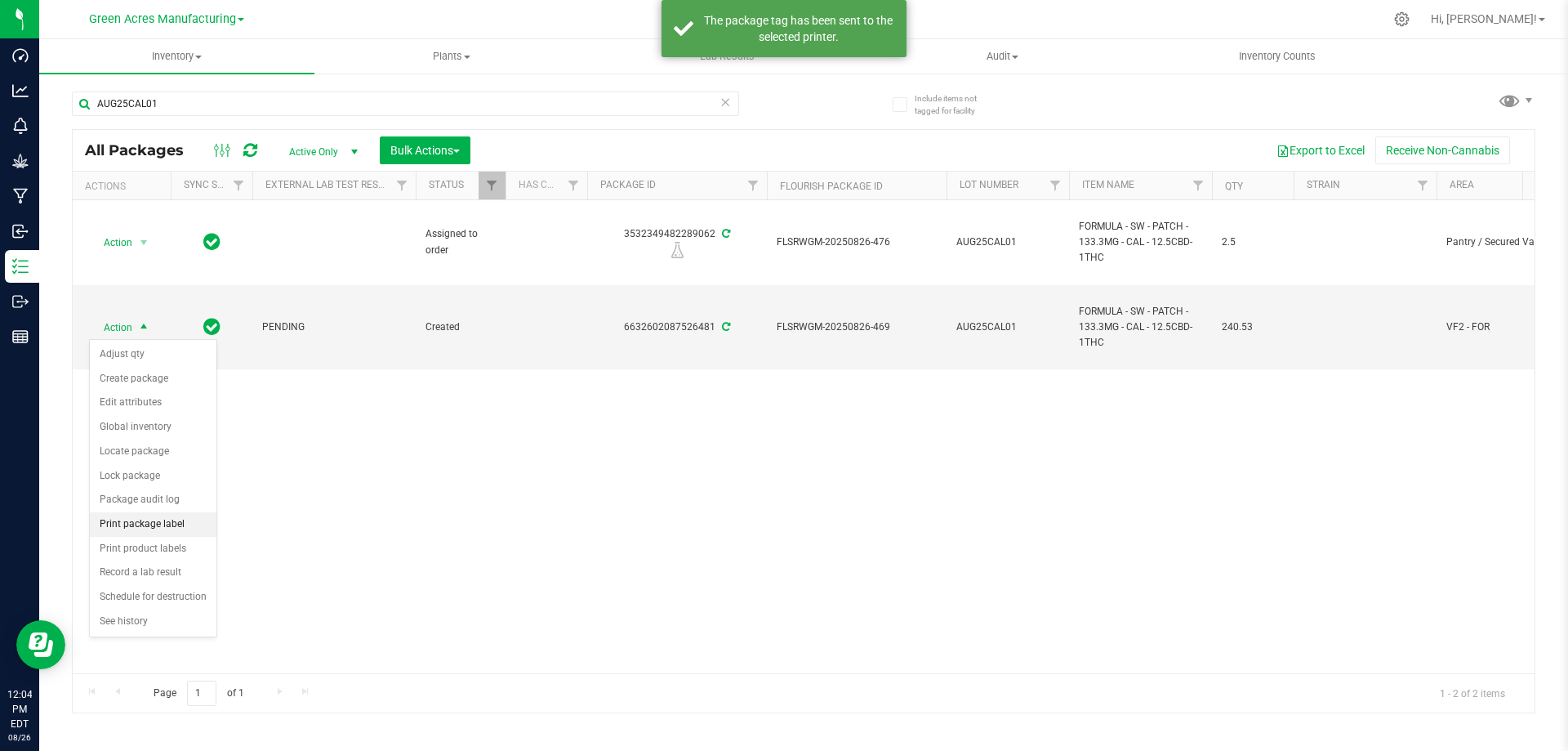
drag, startPoint x: 155, startPoint y: 523, endPoint x: 167, endPoint y: 520, distance: 12.4
click at [155, 523] on li "Print package label" at bounding box center [153, 524] width 127 height 25
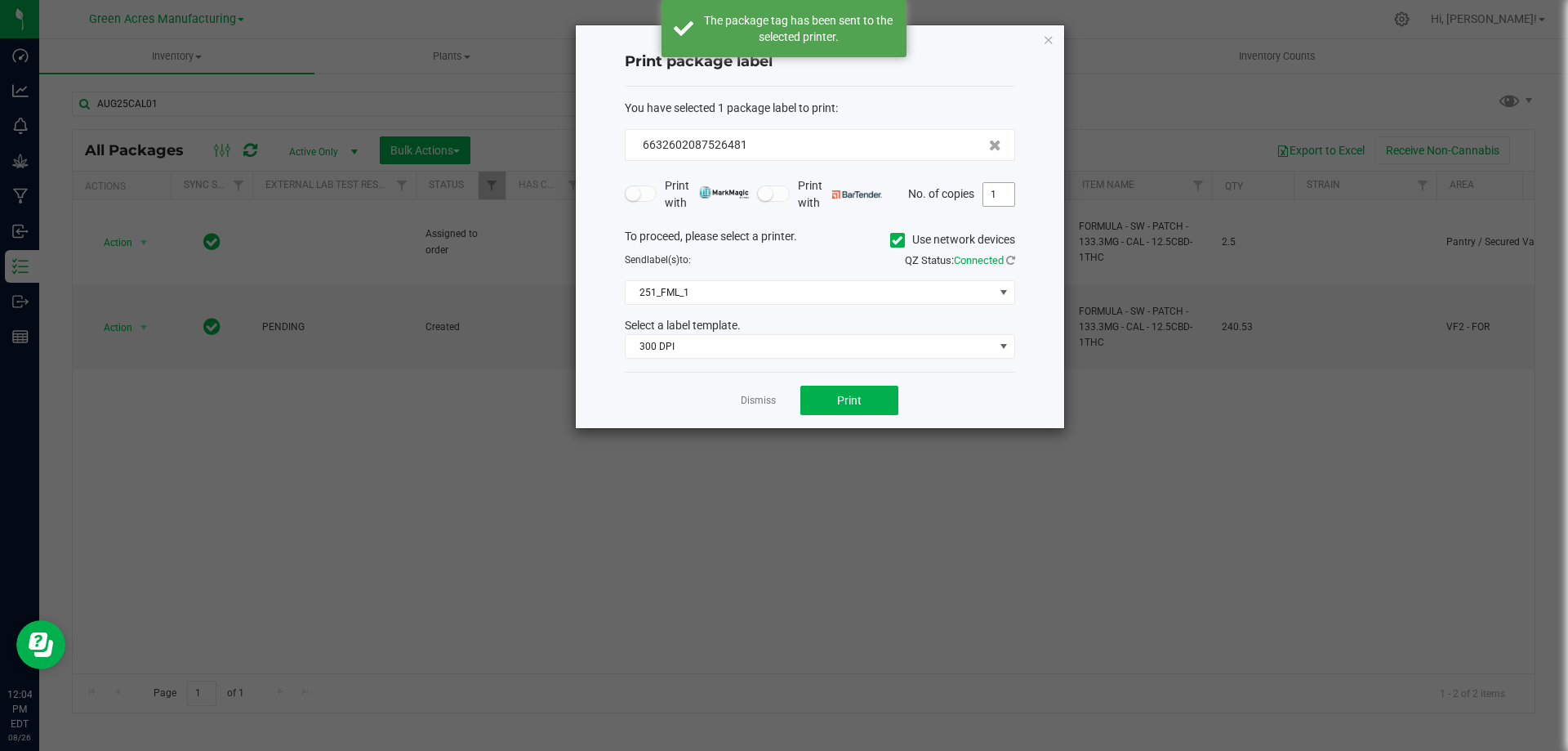
click at [997, 198] on input "1" at bounding box center [999, 193] width 31 height 23
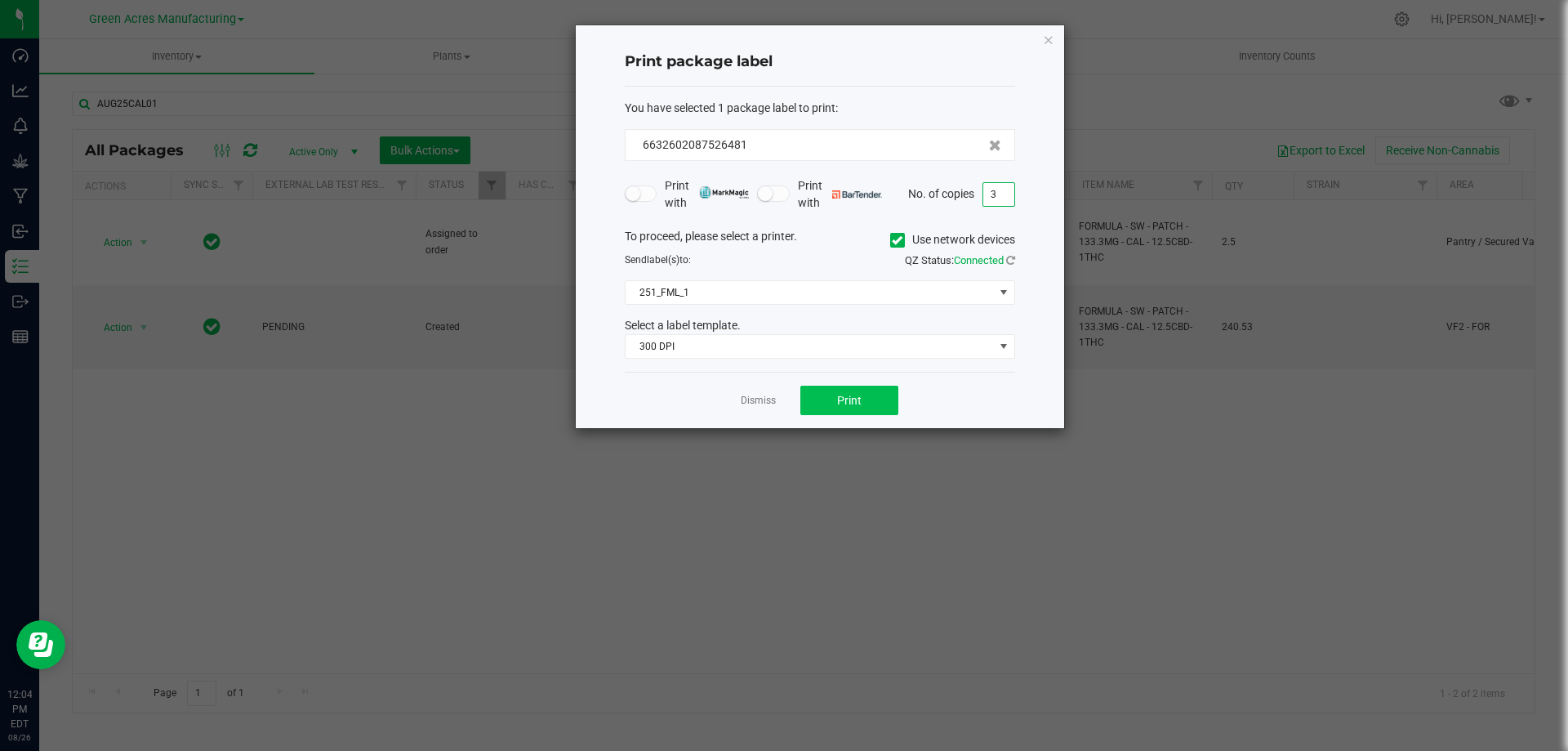
type input "3"
click at [841, 397] on span "Print" at bounding box center [849, 400] width 25 height 13
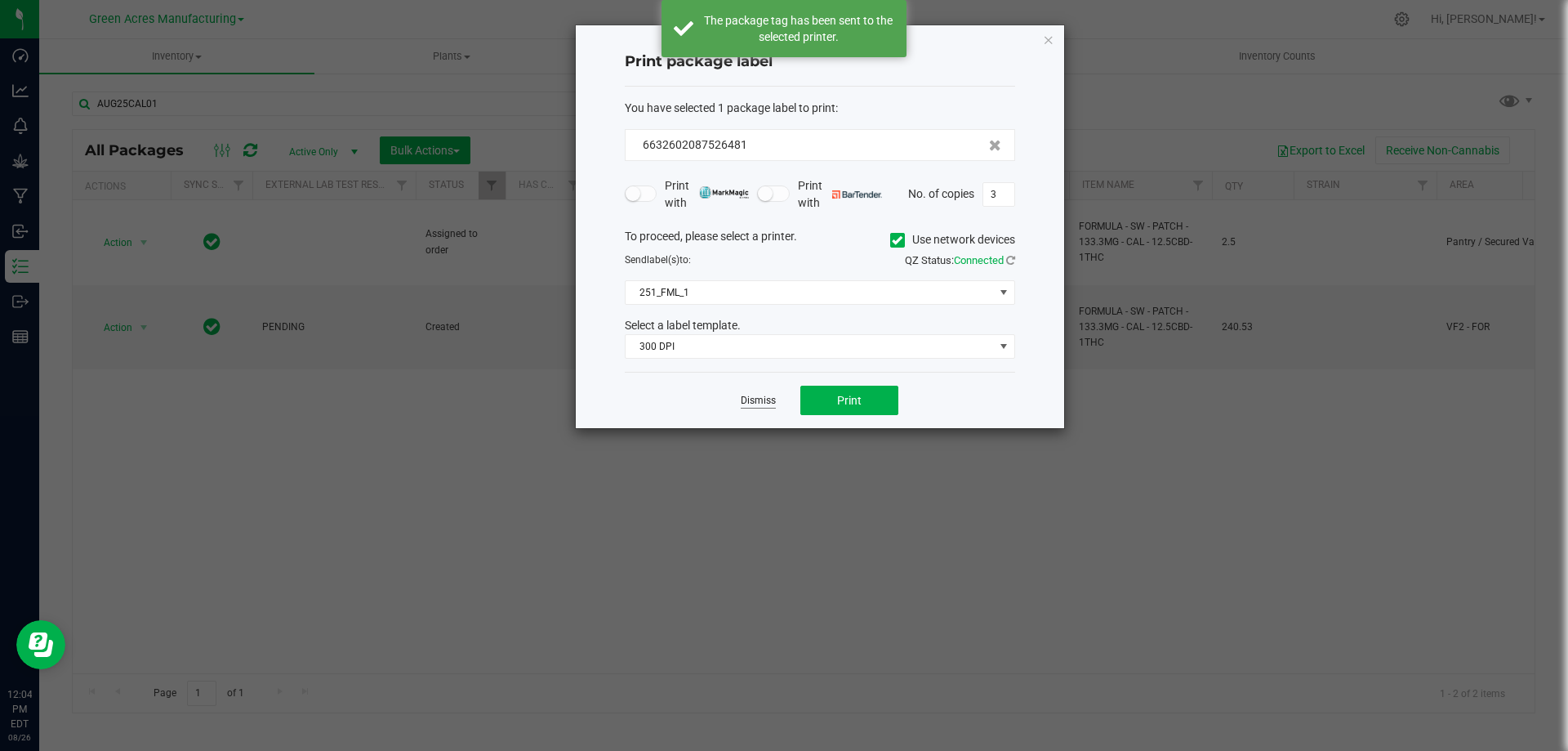
click at [758, 401] on link "Dismiss" at bounding box center [758, 401] width 35 height 14
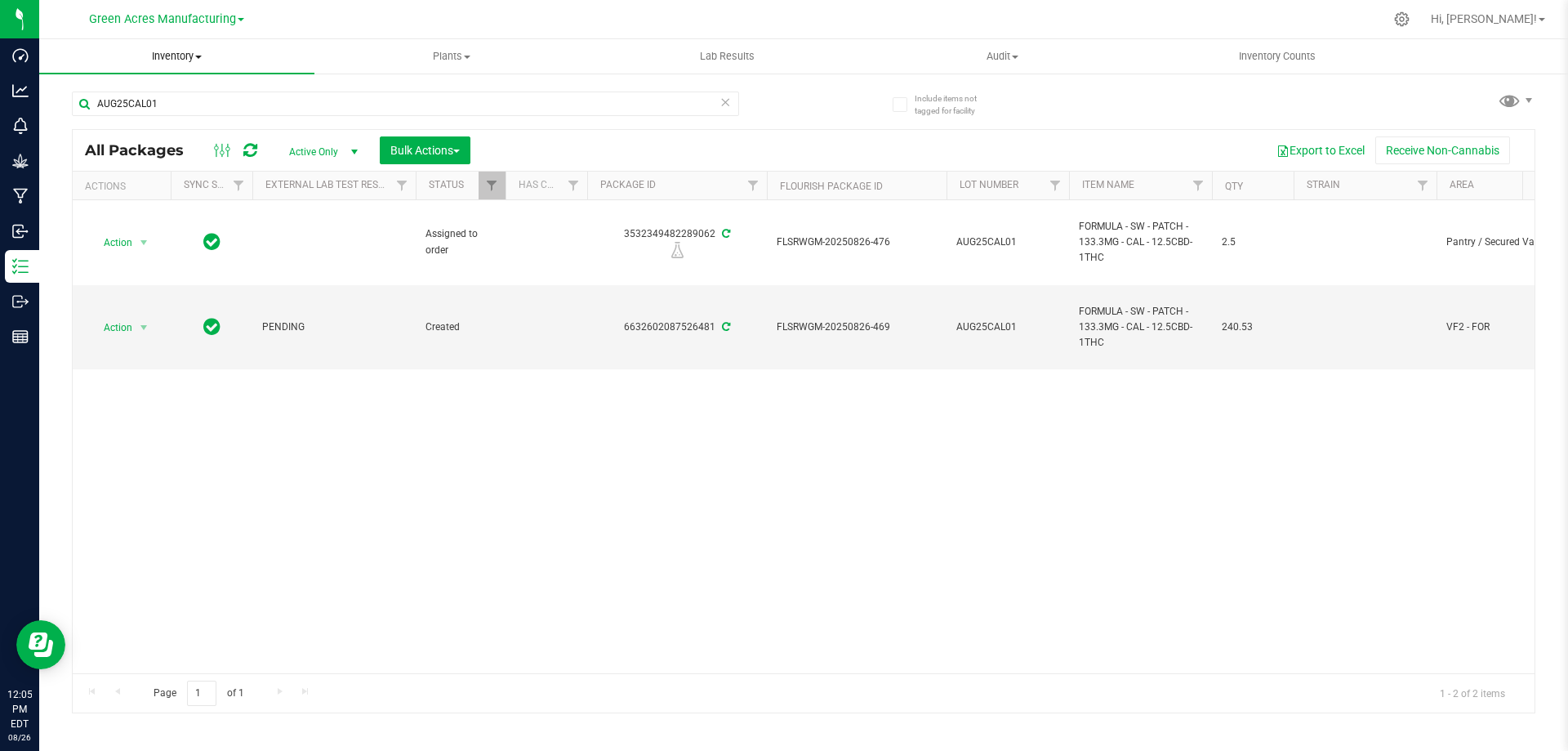
click at [167, 61] on span "Inventory" at bounding box center [177, 56] width 275 height 15
click at [183, 188] on li "From bill of materials" at bounding box center [177, 197] width 275 height 20
